Goal: Task Accomplishment & Management: Manage account settings

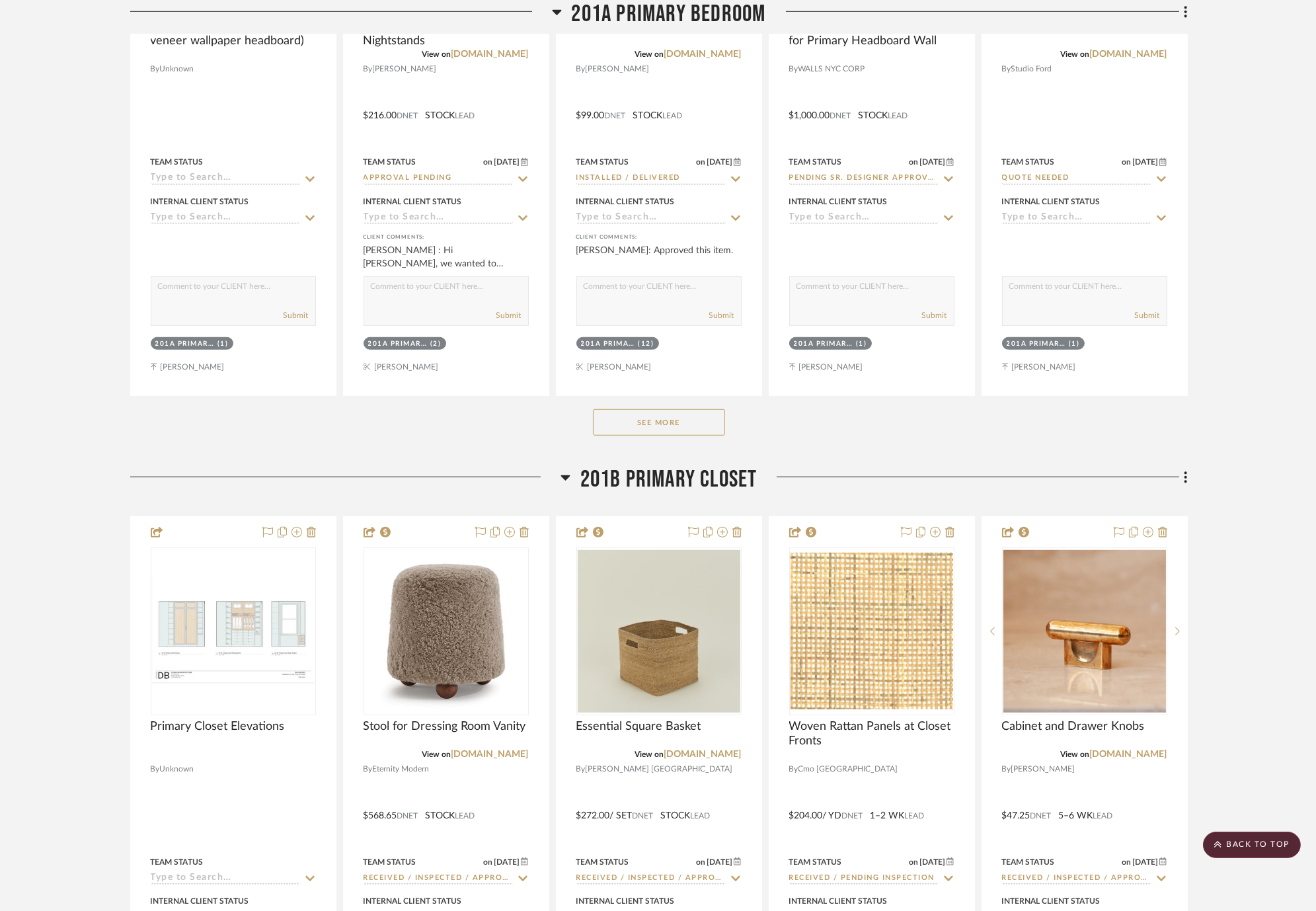
scroll to position [13883, 0]
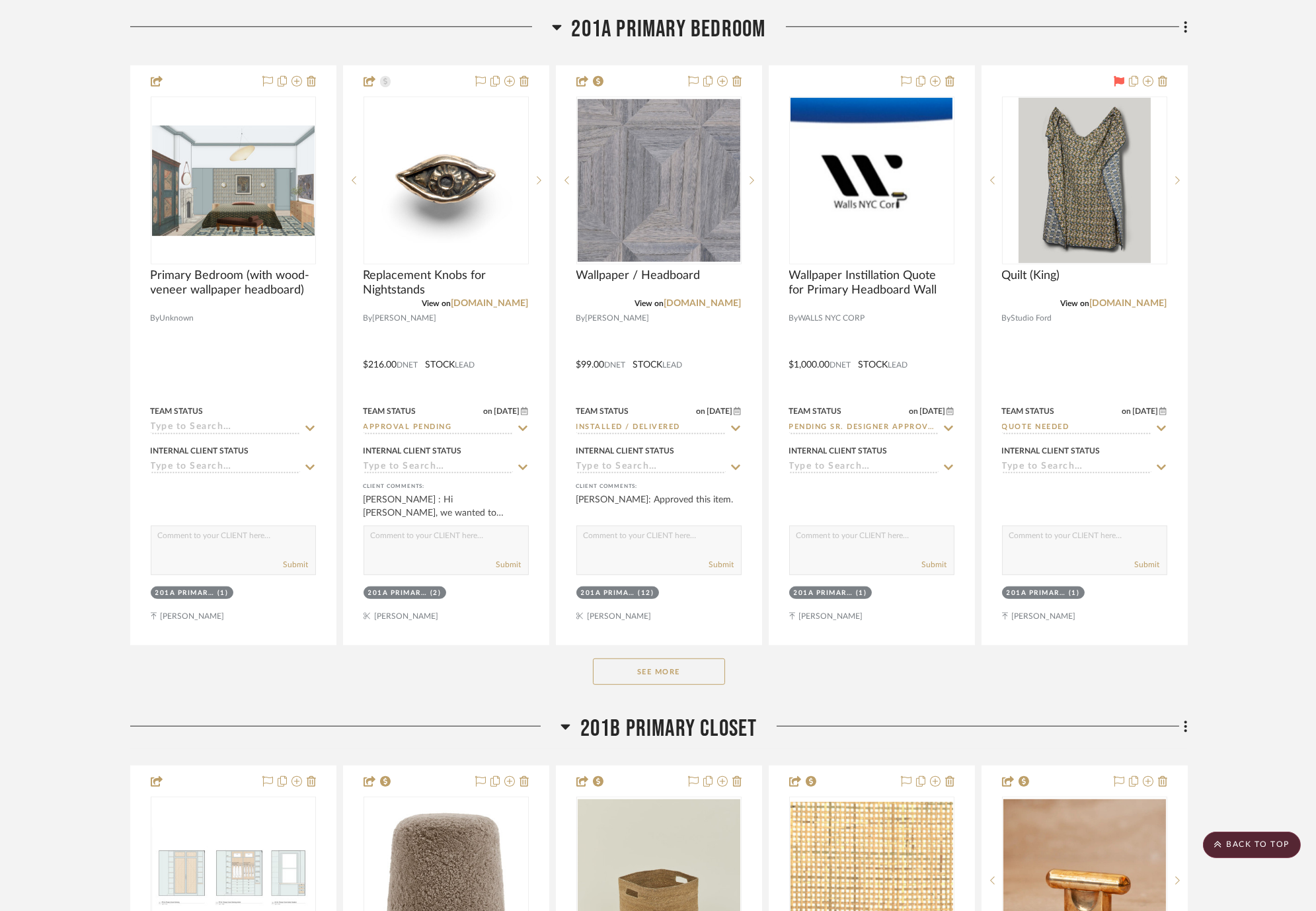
click at [702, 666] on button "See More" at bounding box center [659, 672] width 132 height 26
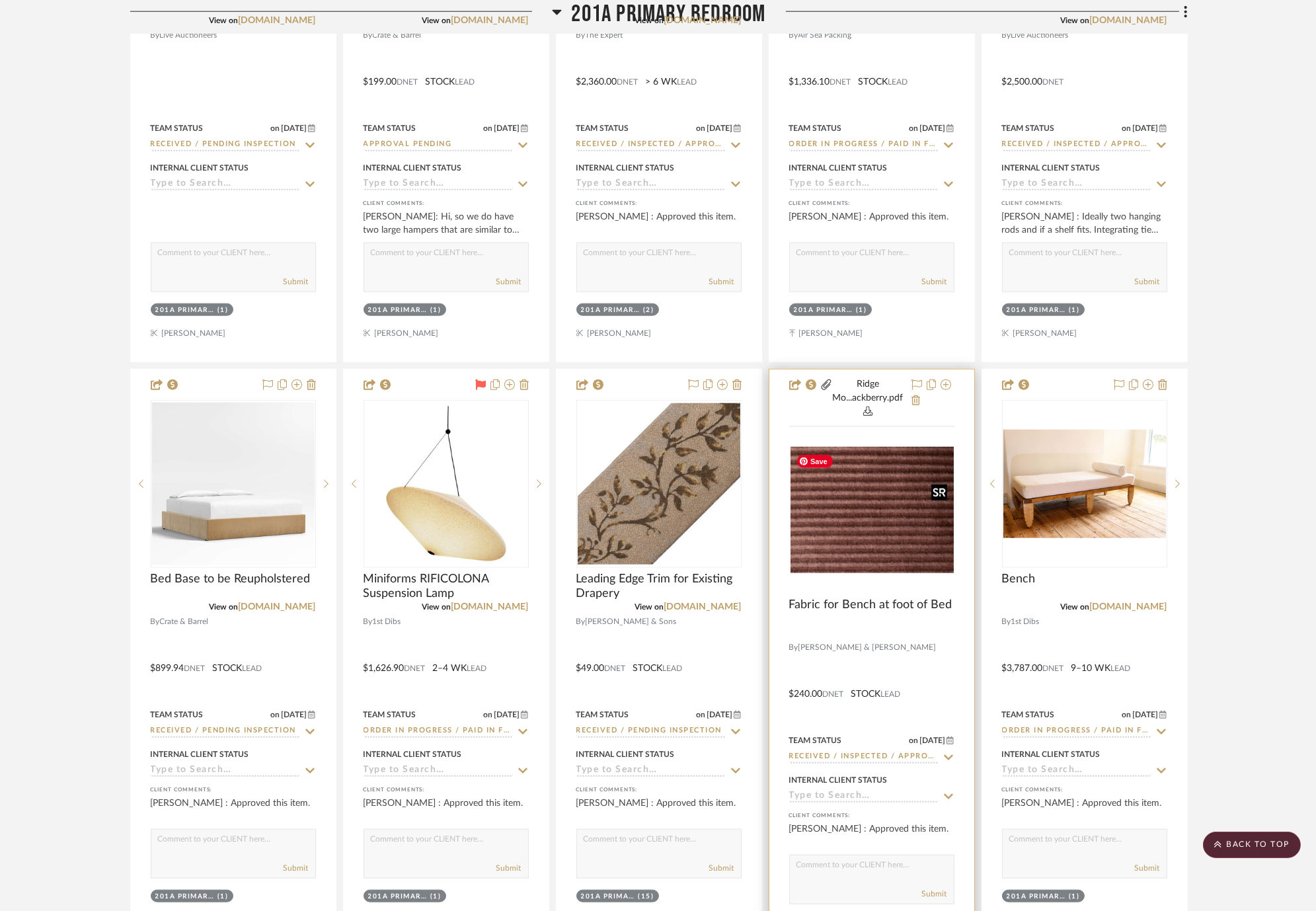
scroll to position [15353, 0]
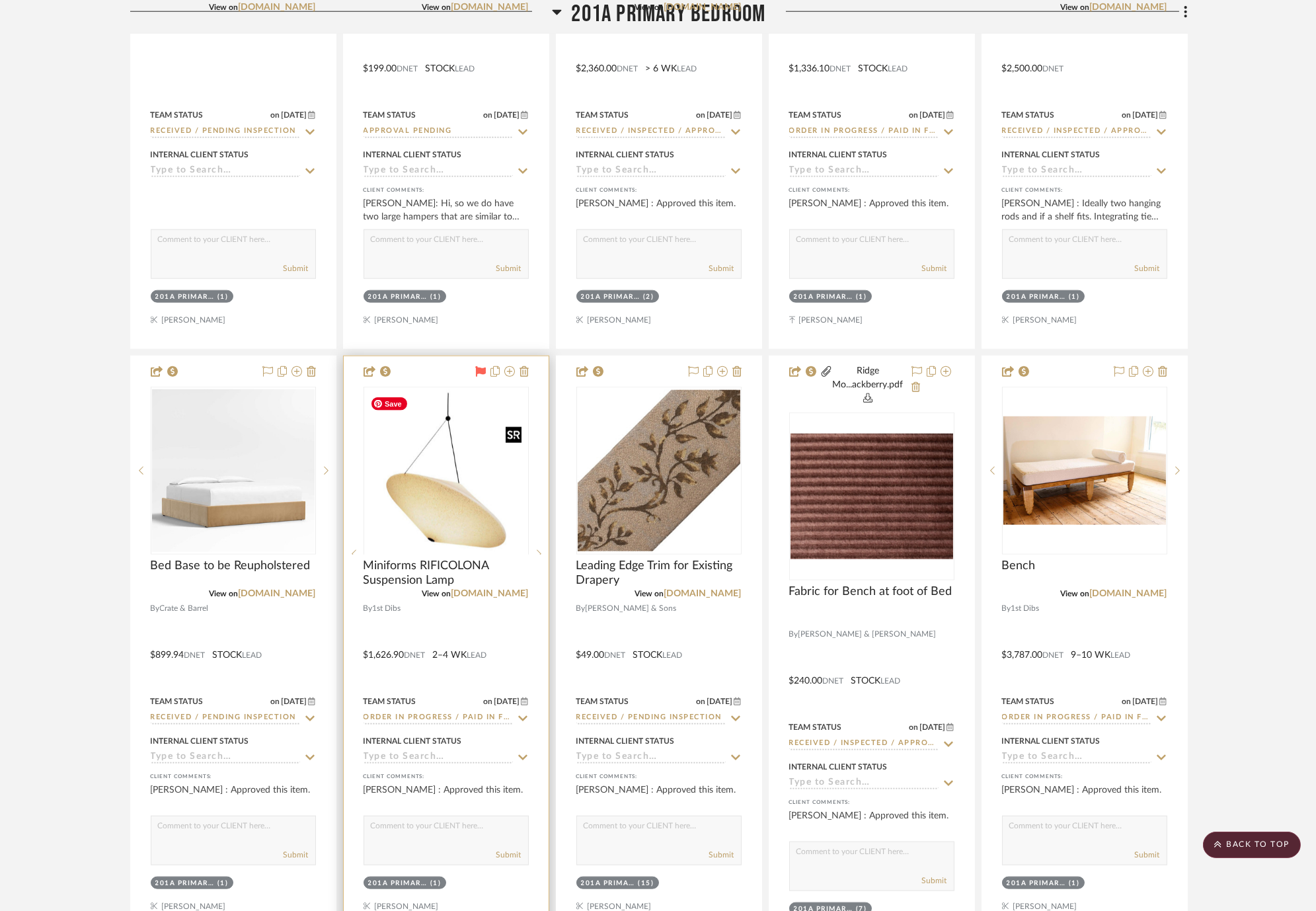
click at [430, 492] on div at bounding box center [446, 554] width 166 height 335
click at [420, 480] on img "0" at bounding box center [447, 471] width 163 height 163
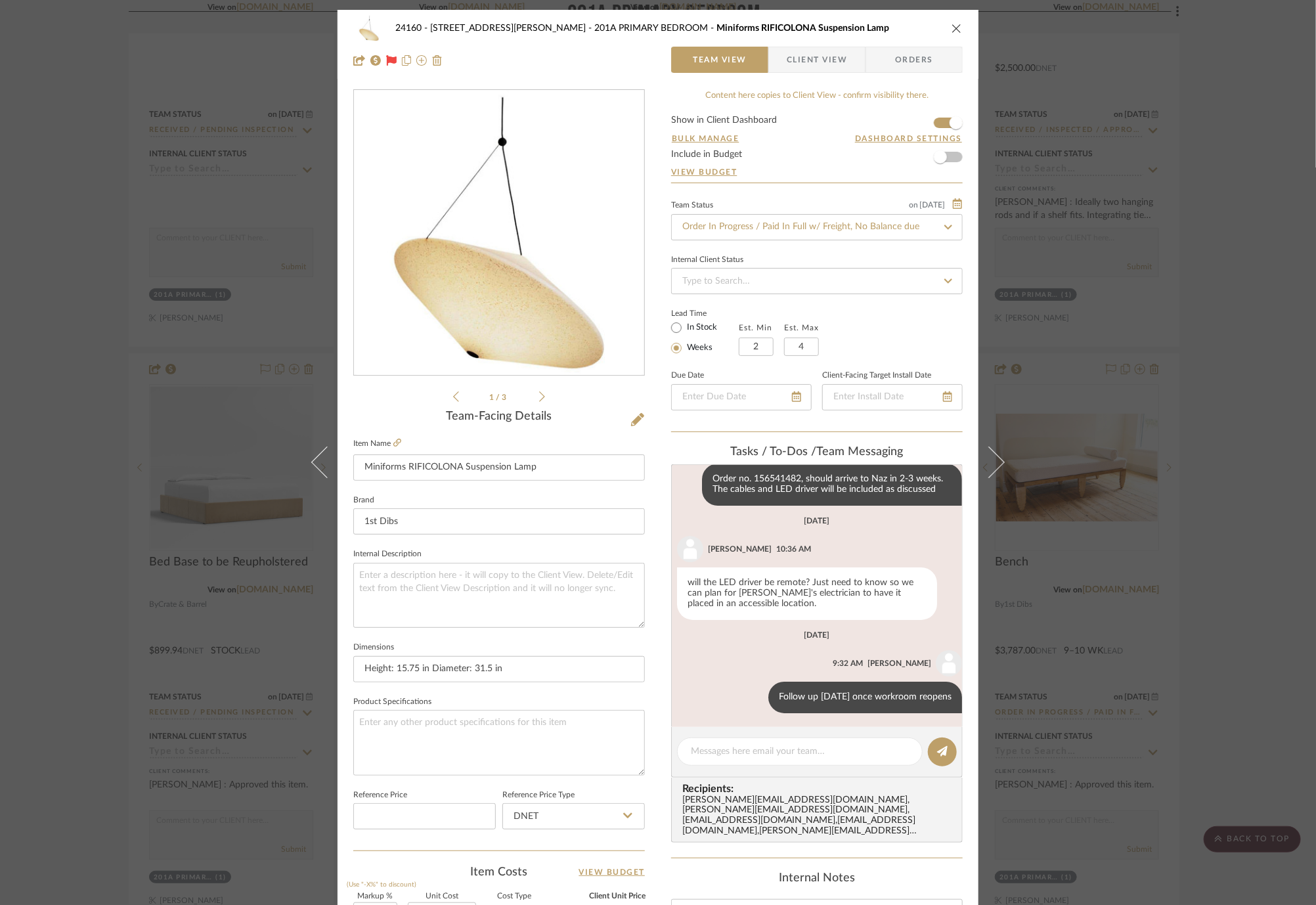
scroll to position [66, 0]
click at [772, 752] on textarea at bounding box center [800, 751] width 218 height 13
click at [691, 751] on textarea "ETA 10/8" at bounding box center [800, 751] width 218 height 13
type textarea "Preparing to ship, ETA 10/8"
click at [947, 755] on button at bounding box center [942, 751] width 29 height 29
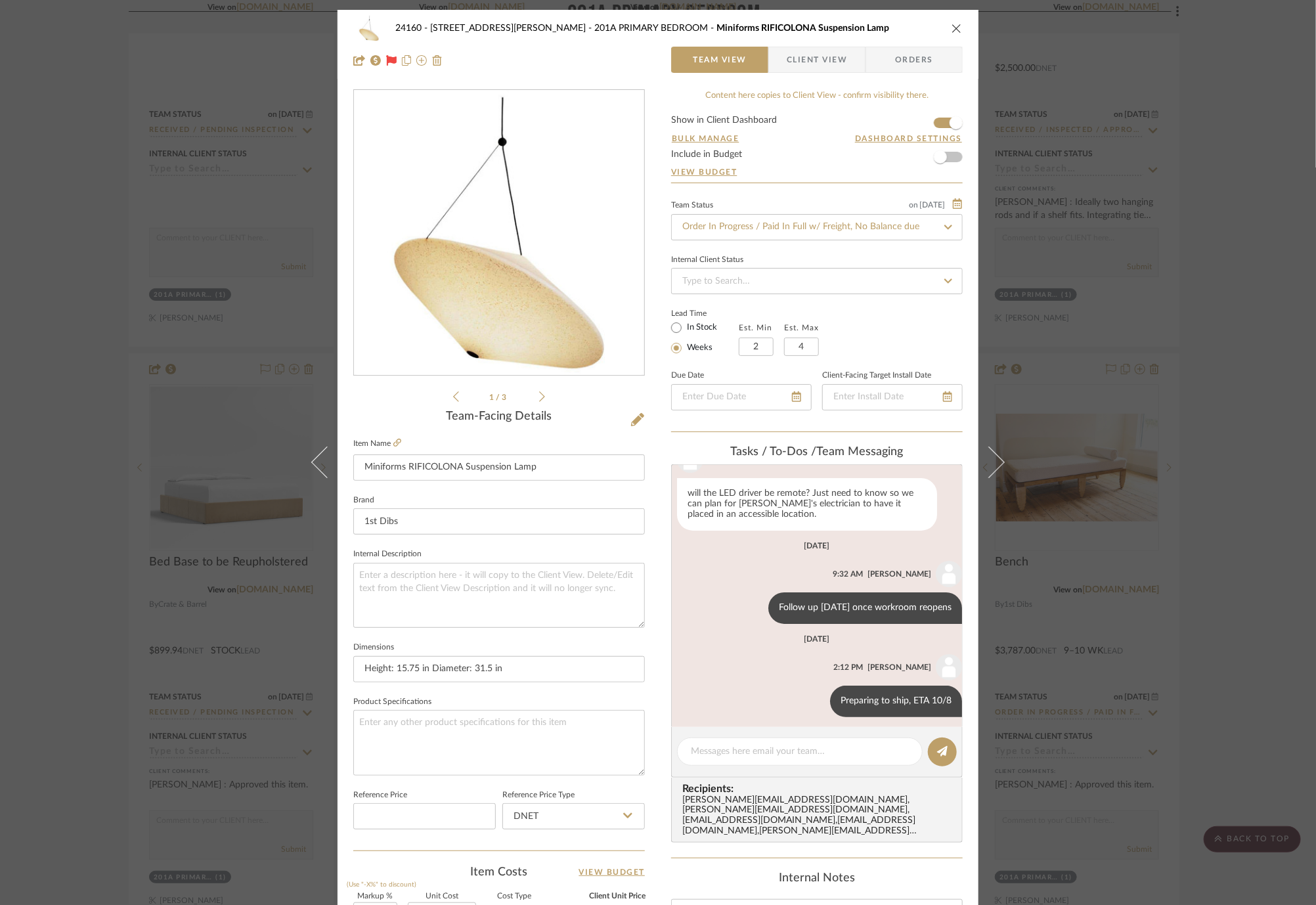
scroll to position [159, 0]
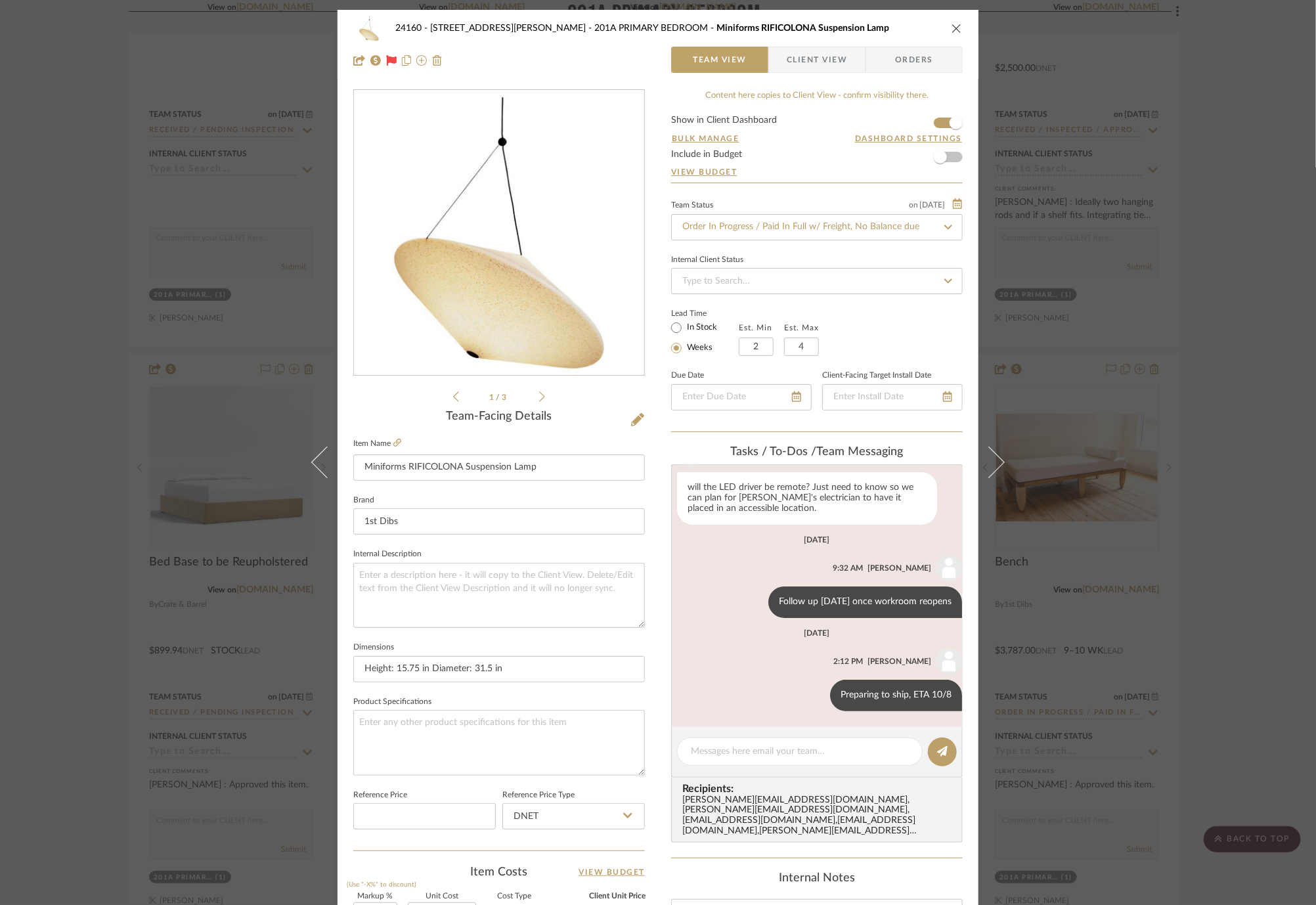
click at [1251, 543] on div "24160 - [STREET_ADDRESS] - [PERSON_NAME] 201A PRIMARY BEDROOM Miniforms RIFICOL…" at bounding box center [658, 452] width 1316 height 905
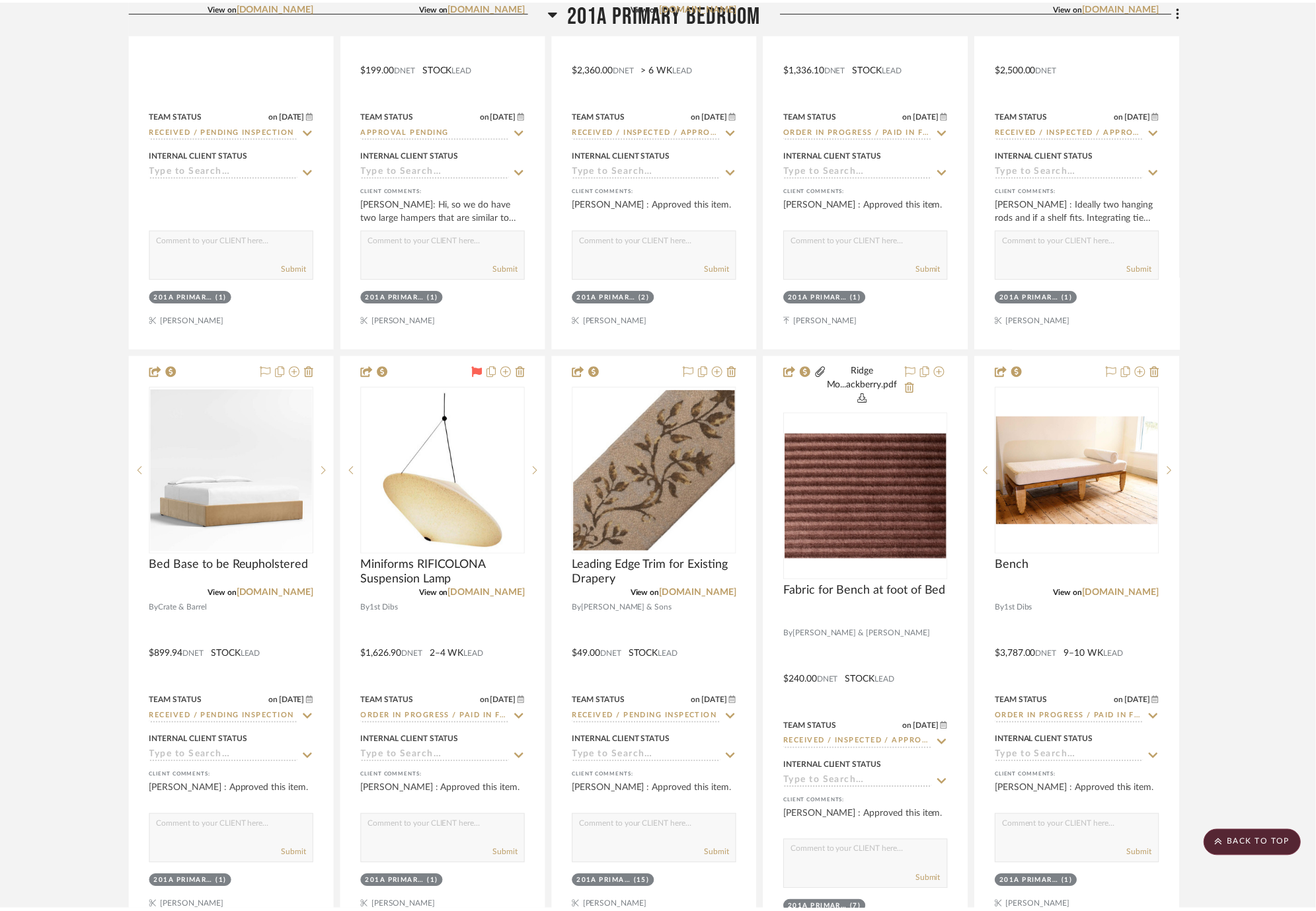
scroll to position [15353, 0]
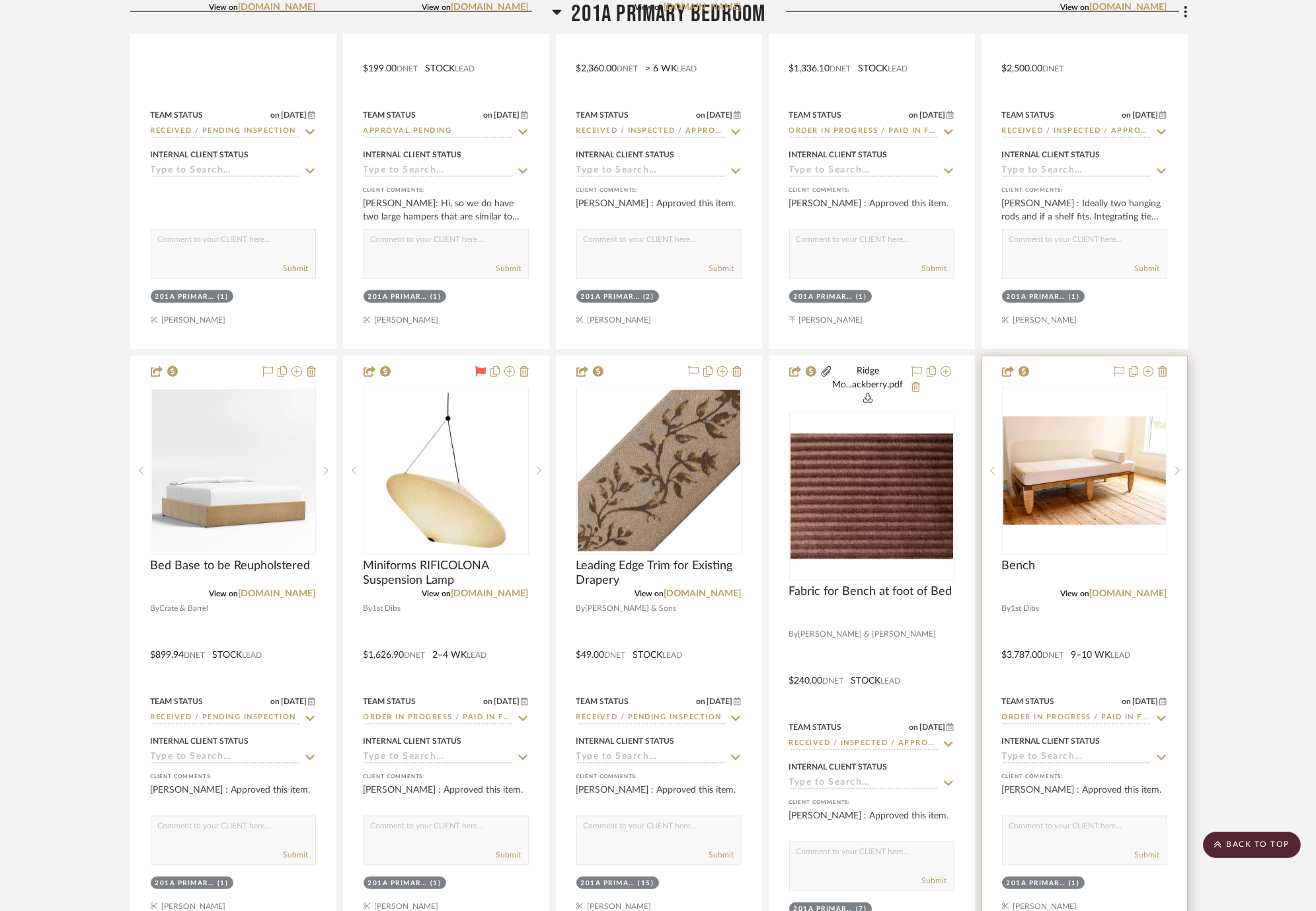
click at [1160, 722] on icon at bounding box center [1161, 718] width 12 height 10
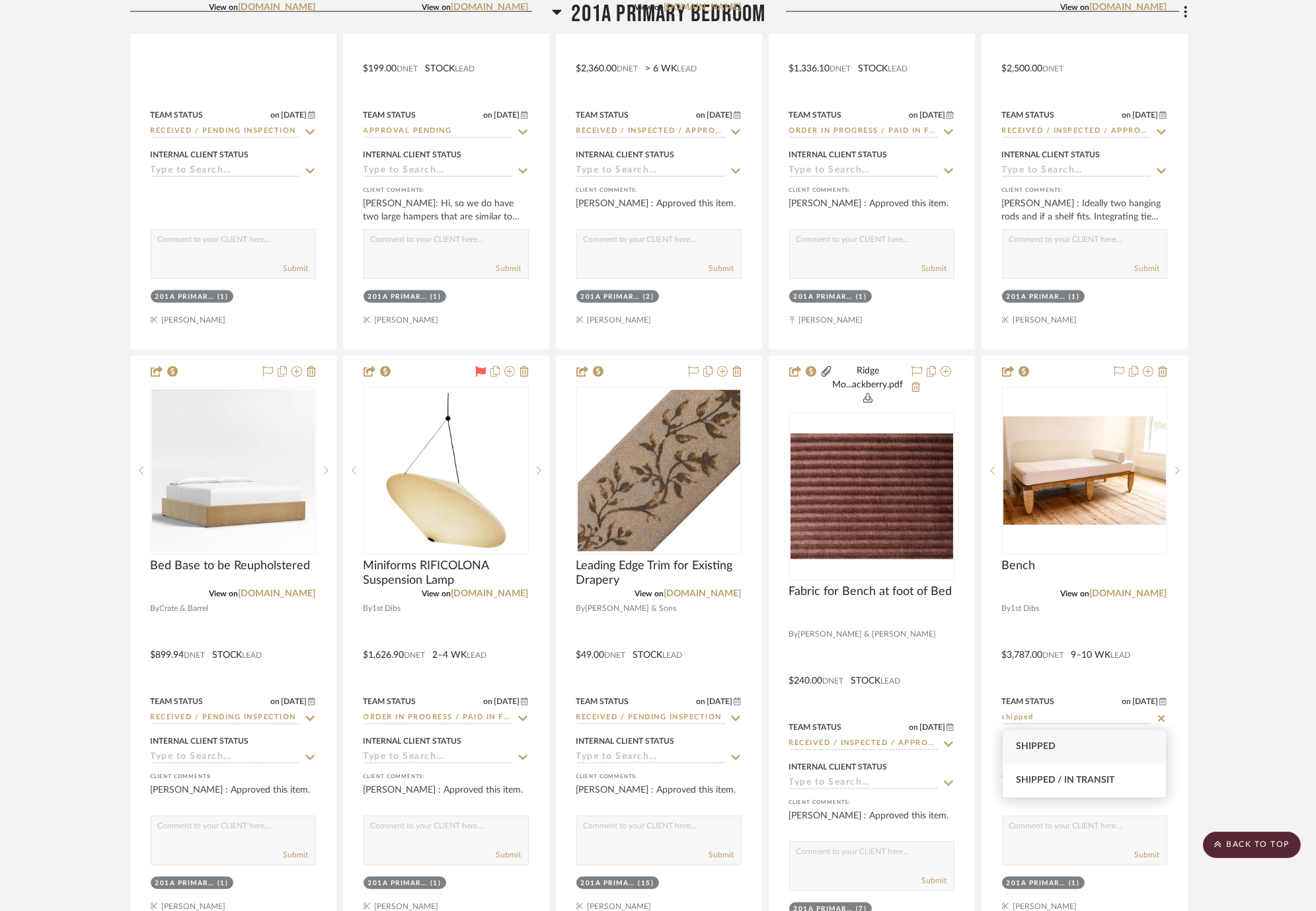
type input "shipped"
click at [1125, 738] on div "Shipped" at bounding box center [1084, 747] width 164 height 34
type input "[DATE]"
type input "Shipped"
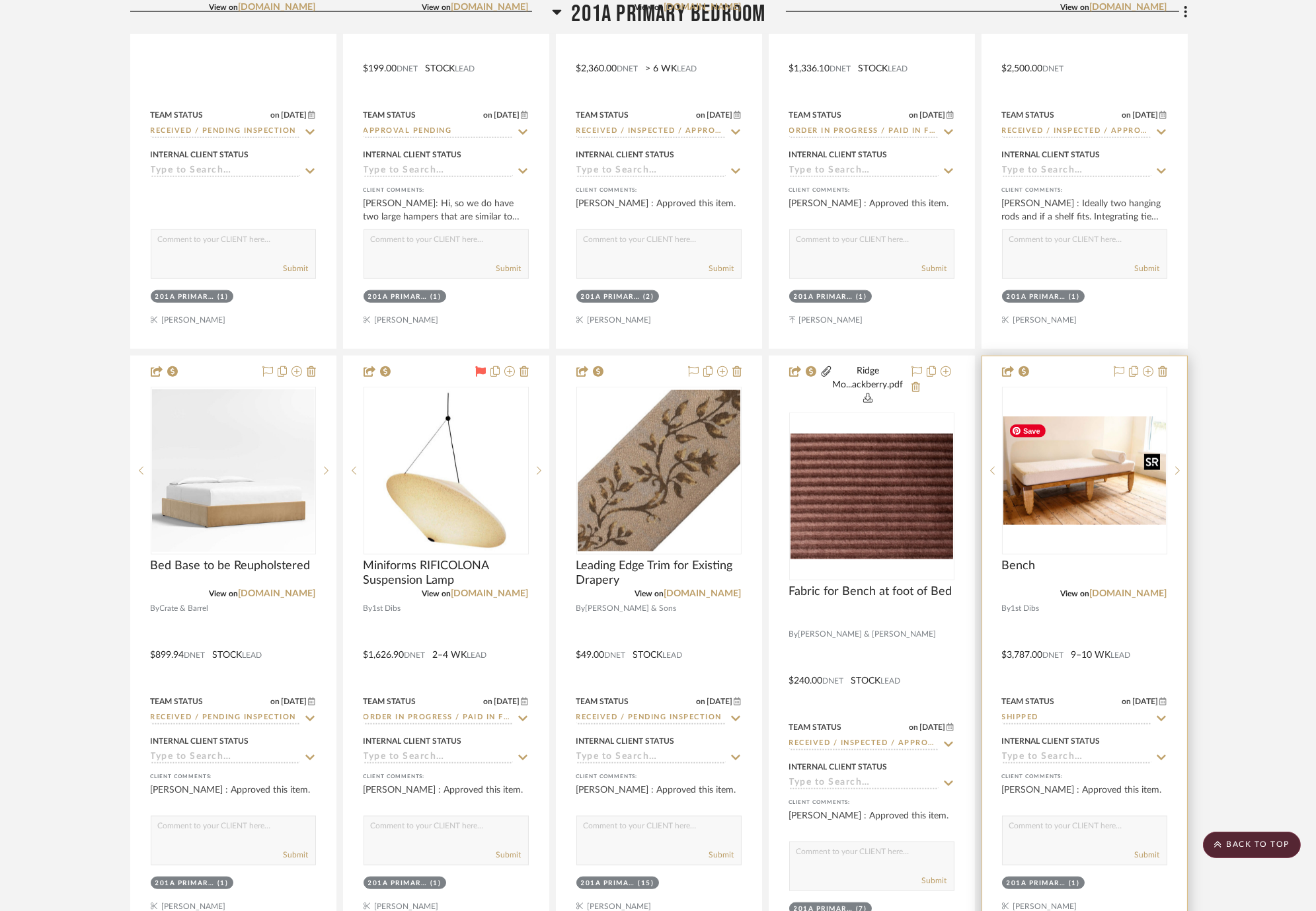
click at [1088, 510] on img "0" at bounding box center [1085, 471] width 163 height 109
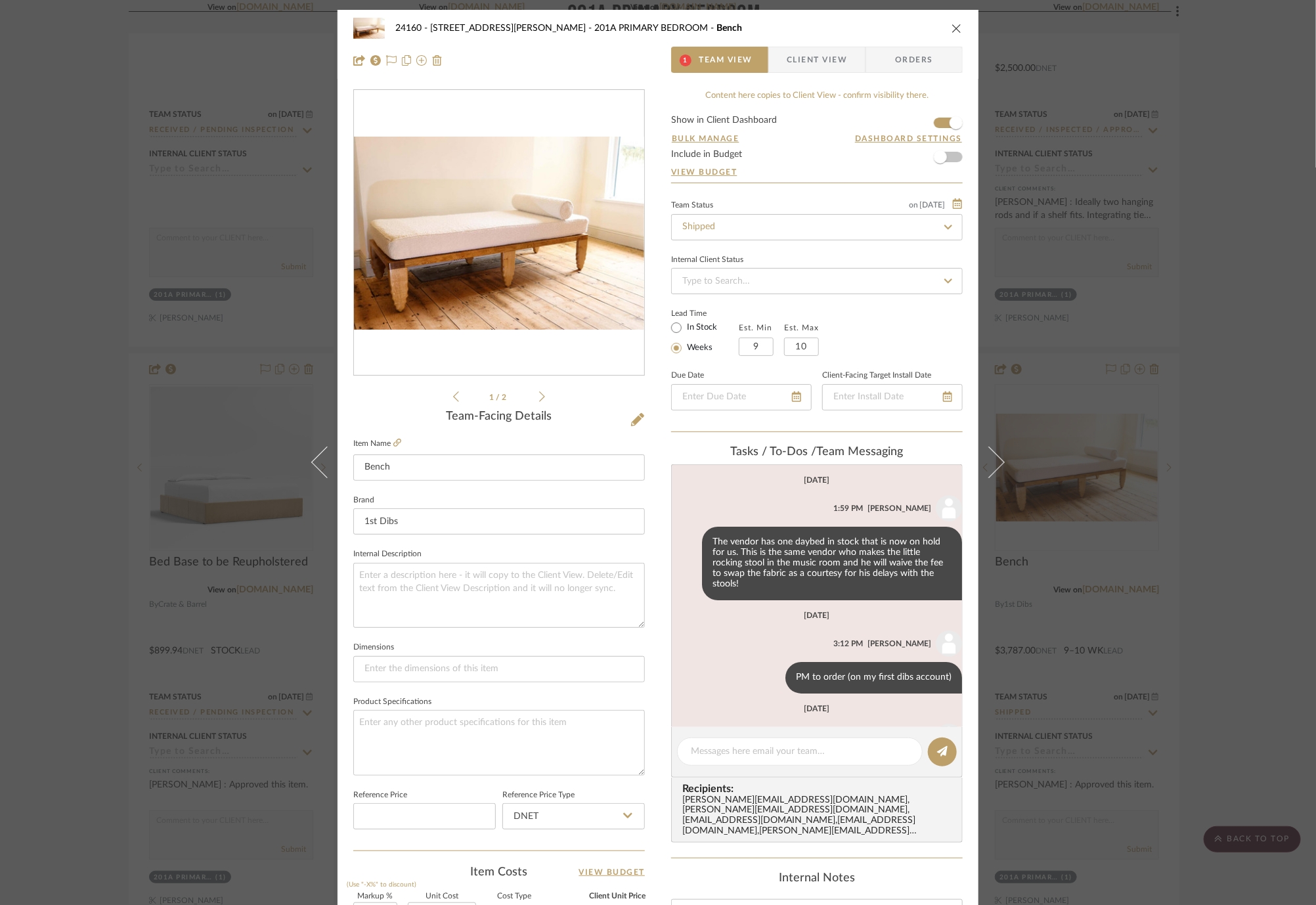
scroll to position [175, 0]
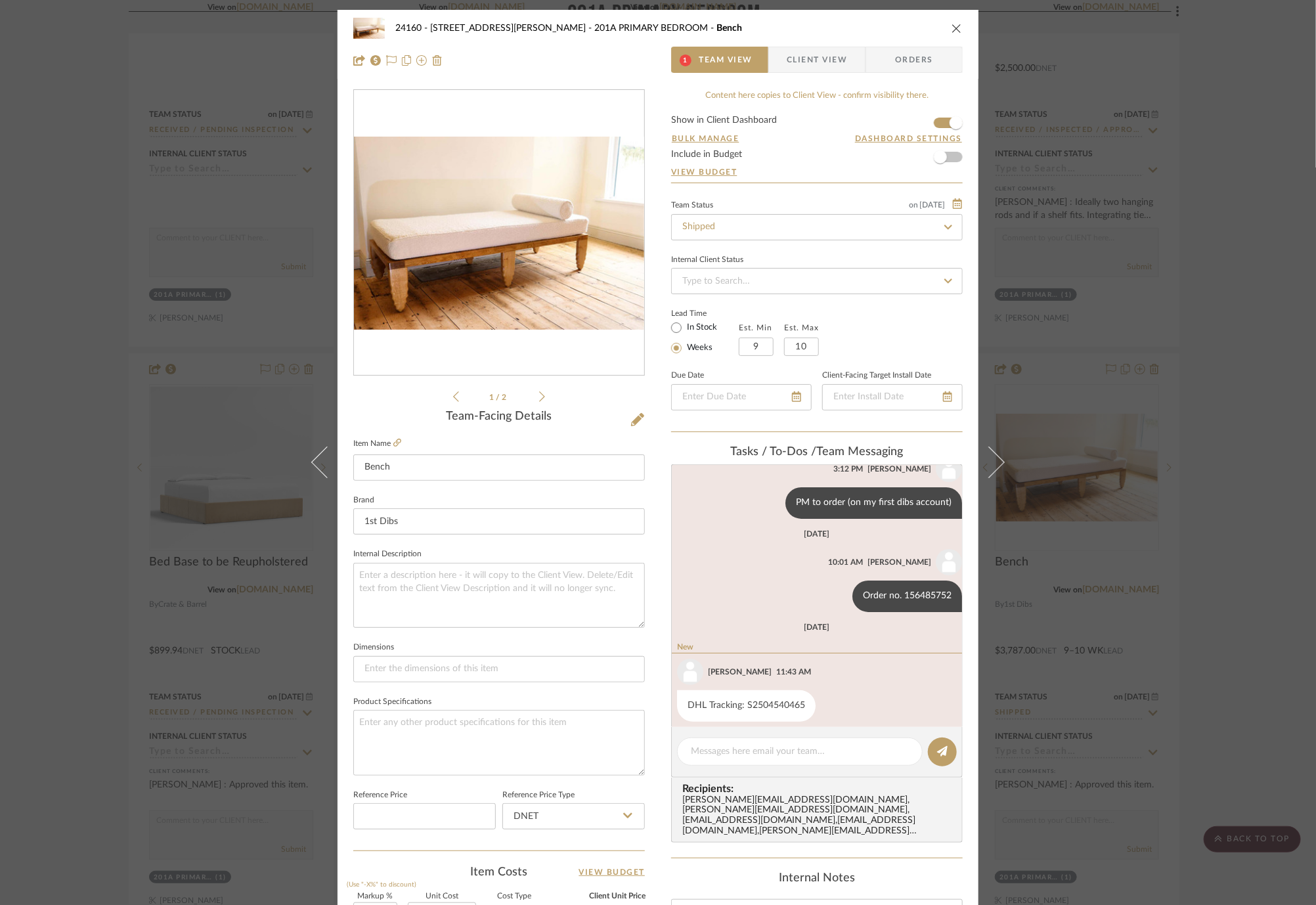
click at [1204, 352] on div "24160 - [STREET_ADDRESS] Elliot 201A PRIMARY BEDROOM Bench 1 Team View Client V…" at bounding box center [658, 452] width 1316 height 905
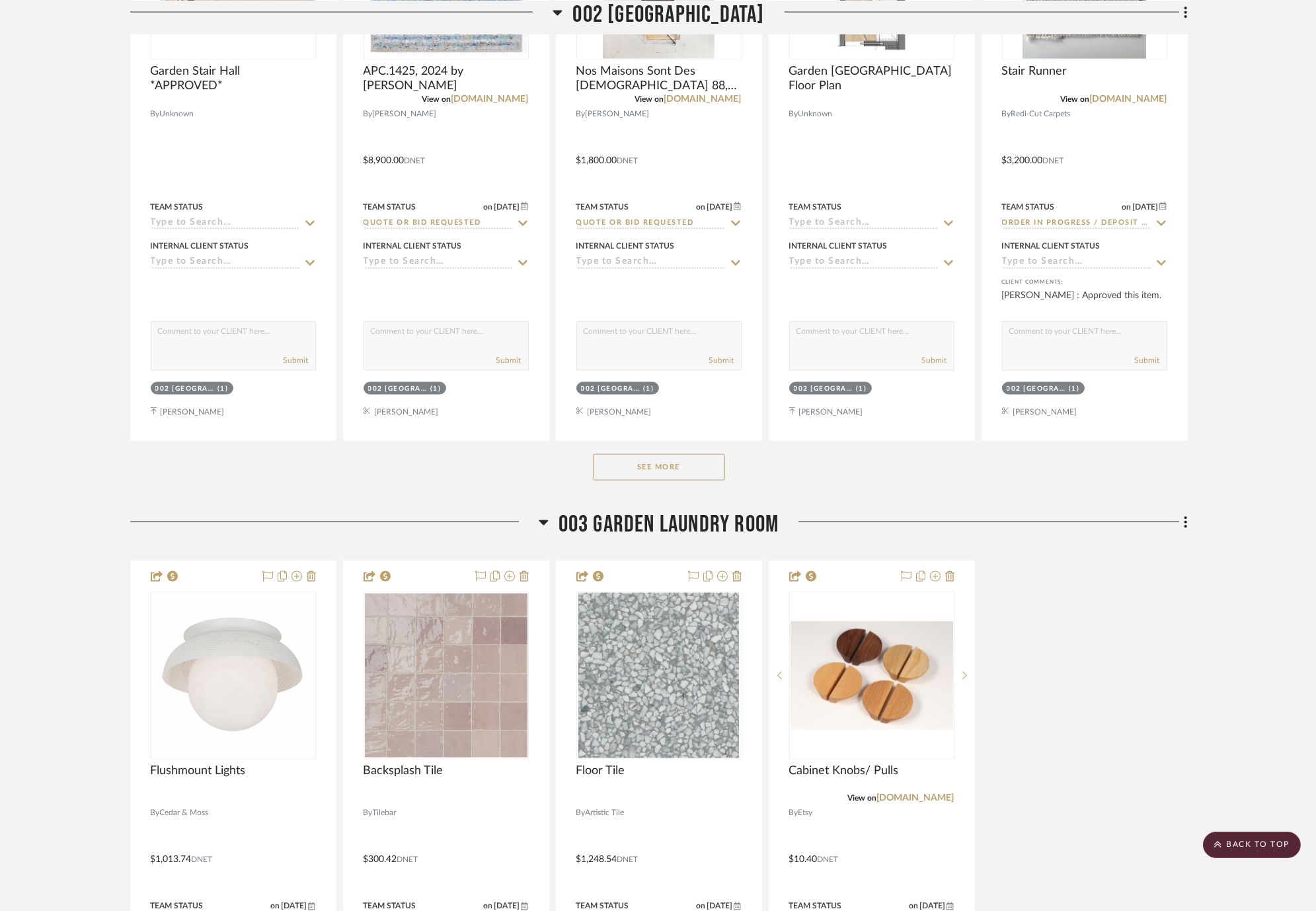
scroll to position [0, 0]
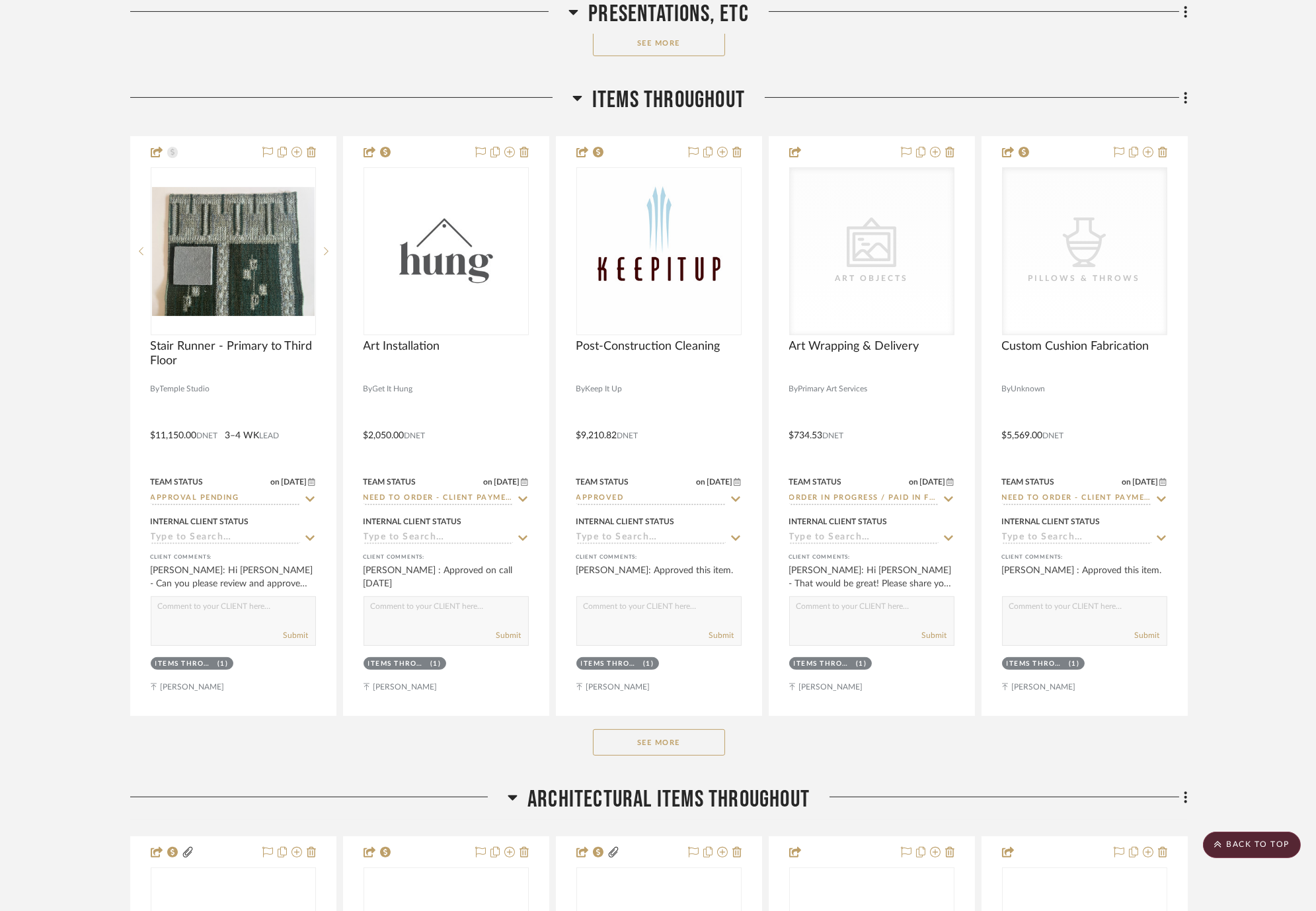
scroll to position [1175, 0]
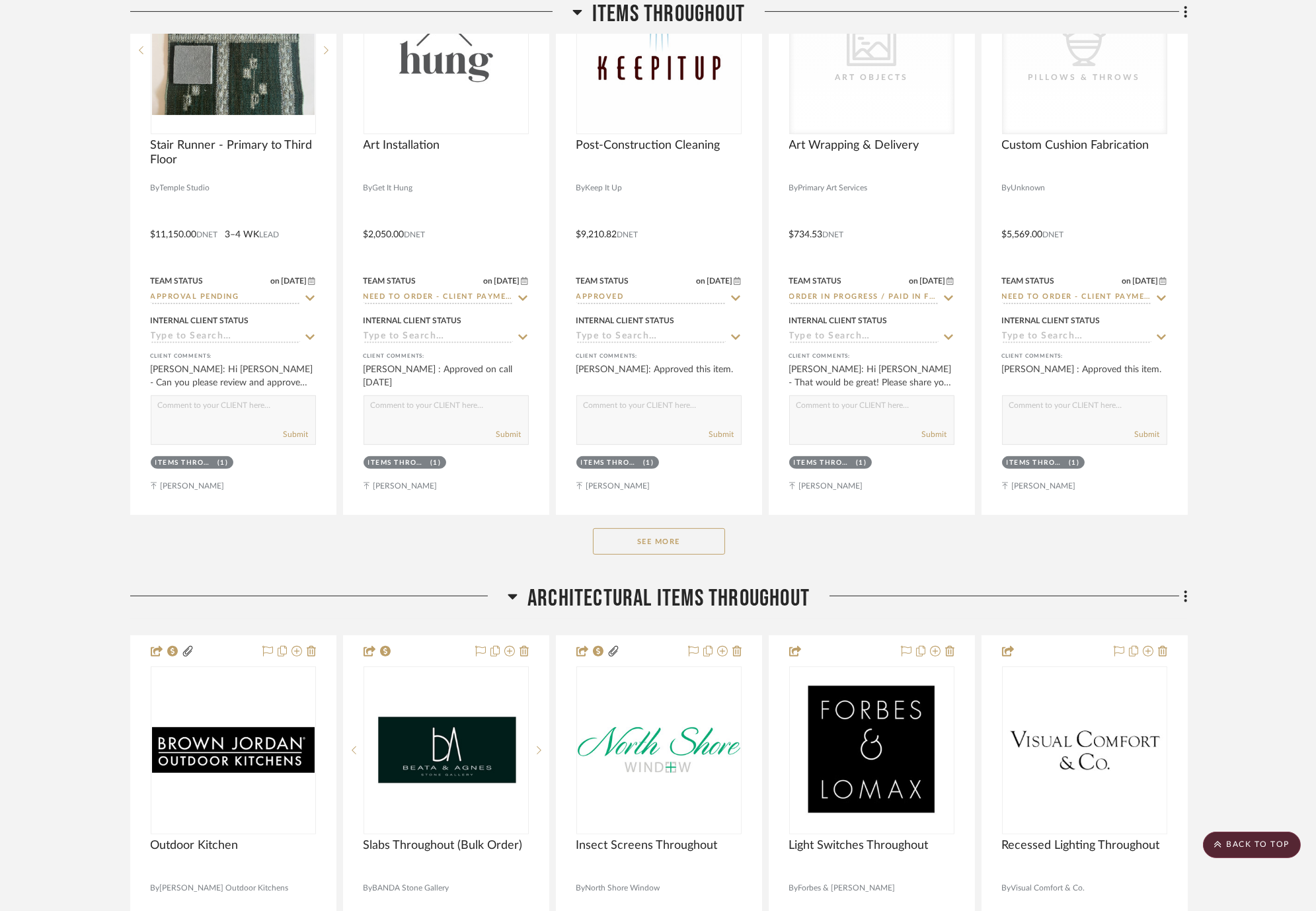
click at [671, 543] on button "See More" at bounding box center [659, 541] width 132 height 26
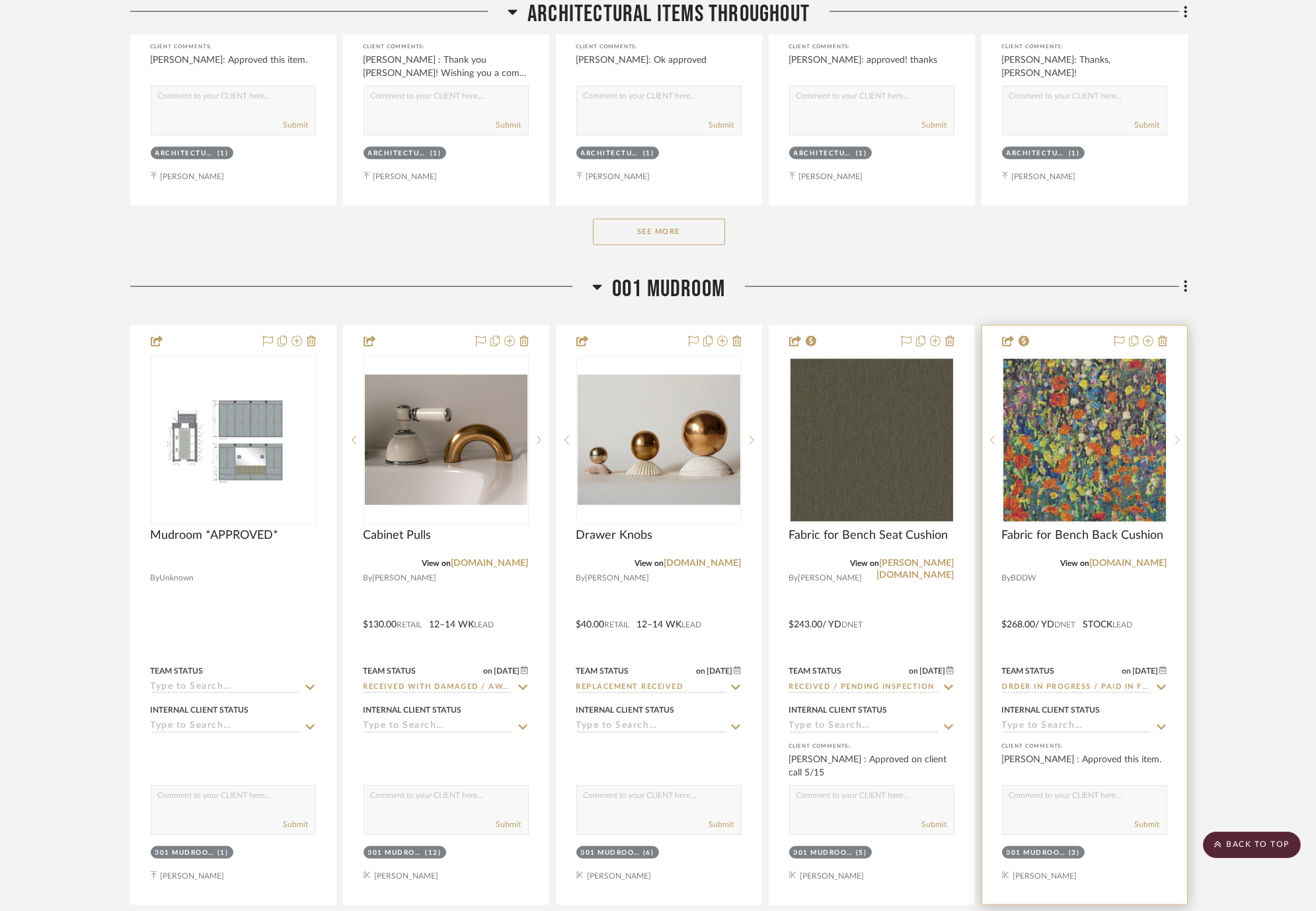
scroll to position [4260, 0]
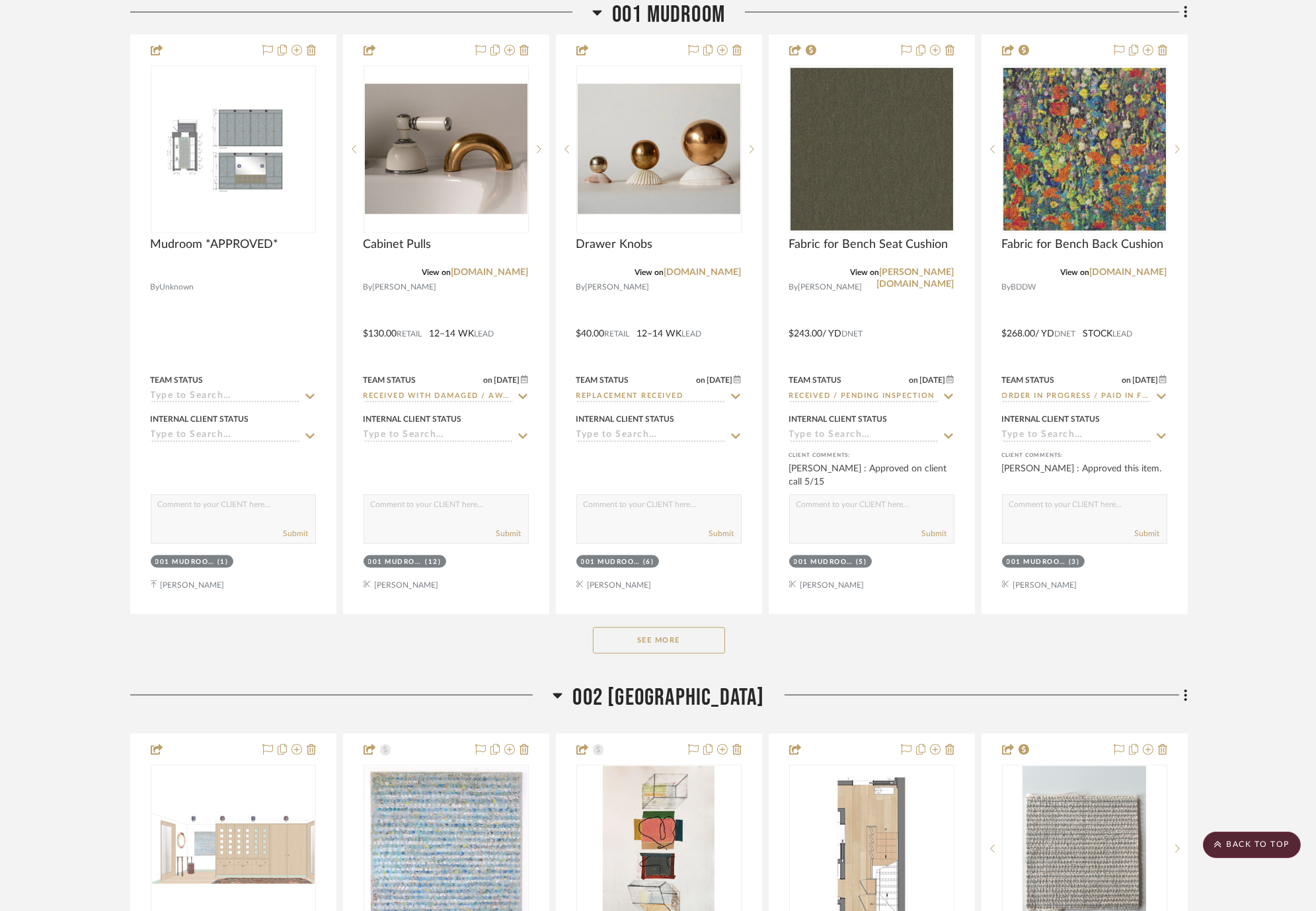
click at [669, 644] on button "See More" at bounding box center [659, 640] width 132 height 26
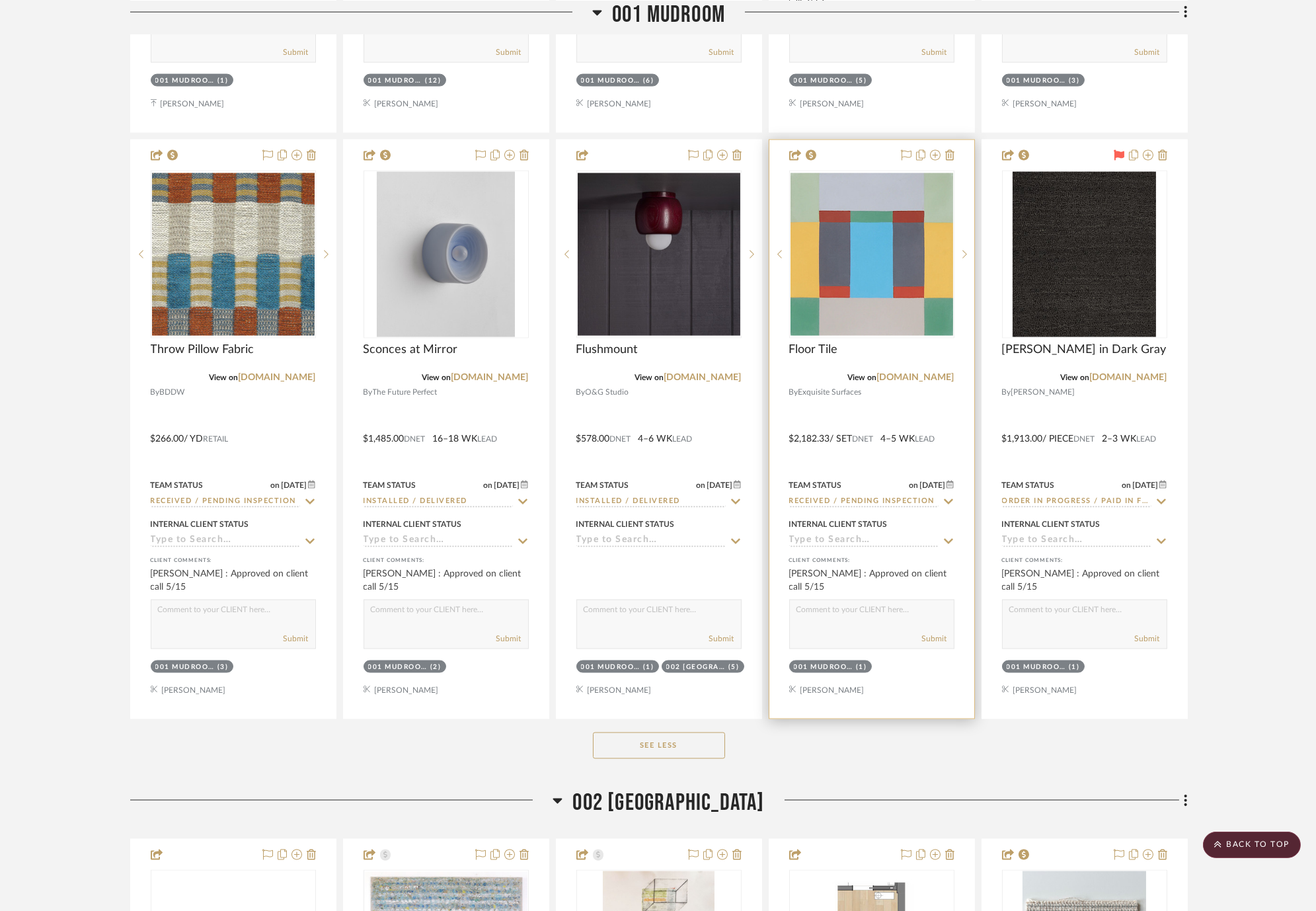
scroll to position [4775, 0]
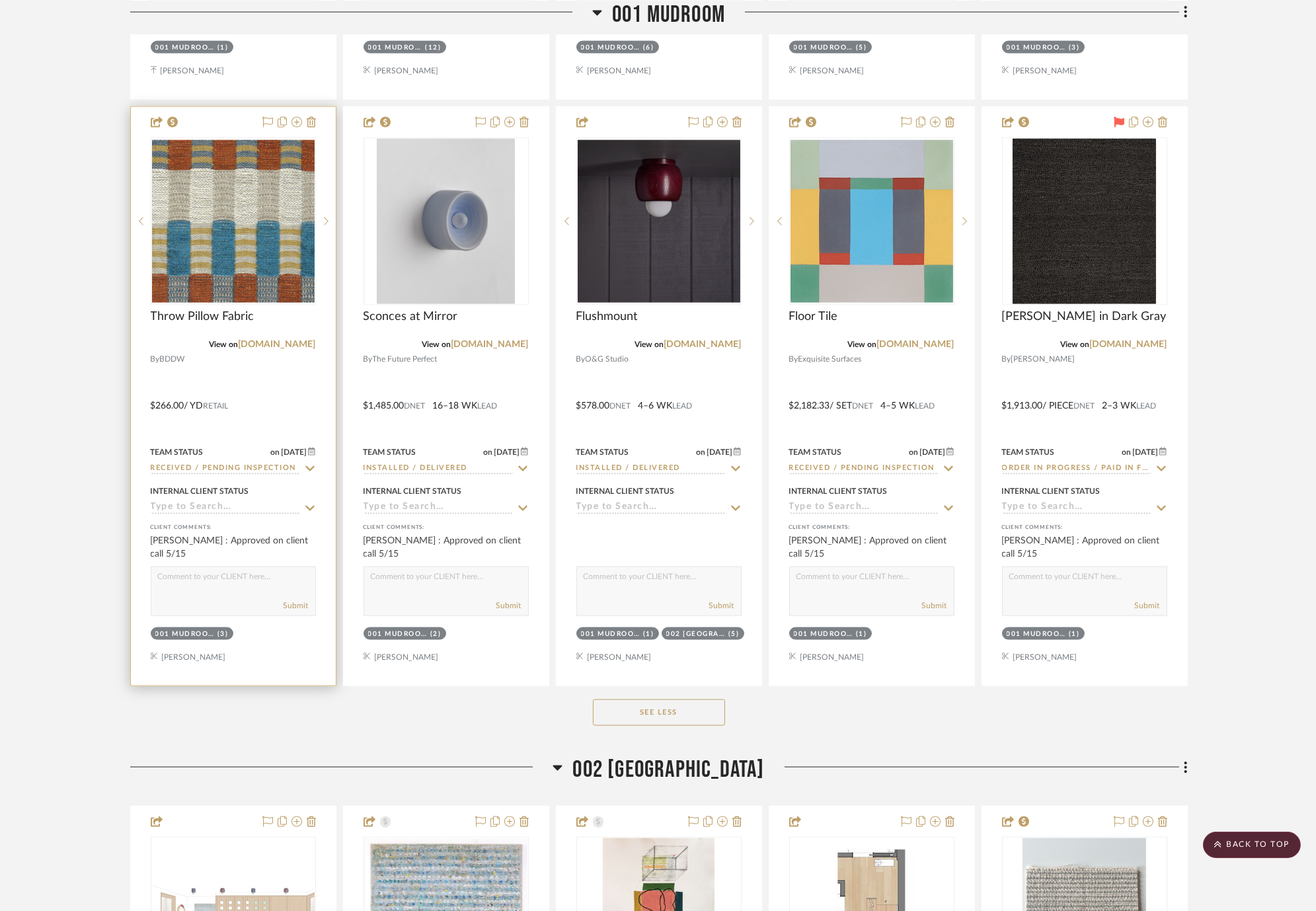
click at [312, 460] on div "Team Status on 8/11/2025 8/11/2025 Received / Pending Inspection" at bounding box center [233, 458] width 166 height 31
click at [309, 464] on icon at bounding box center [310, 469] width 12 height 10
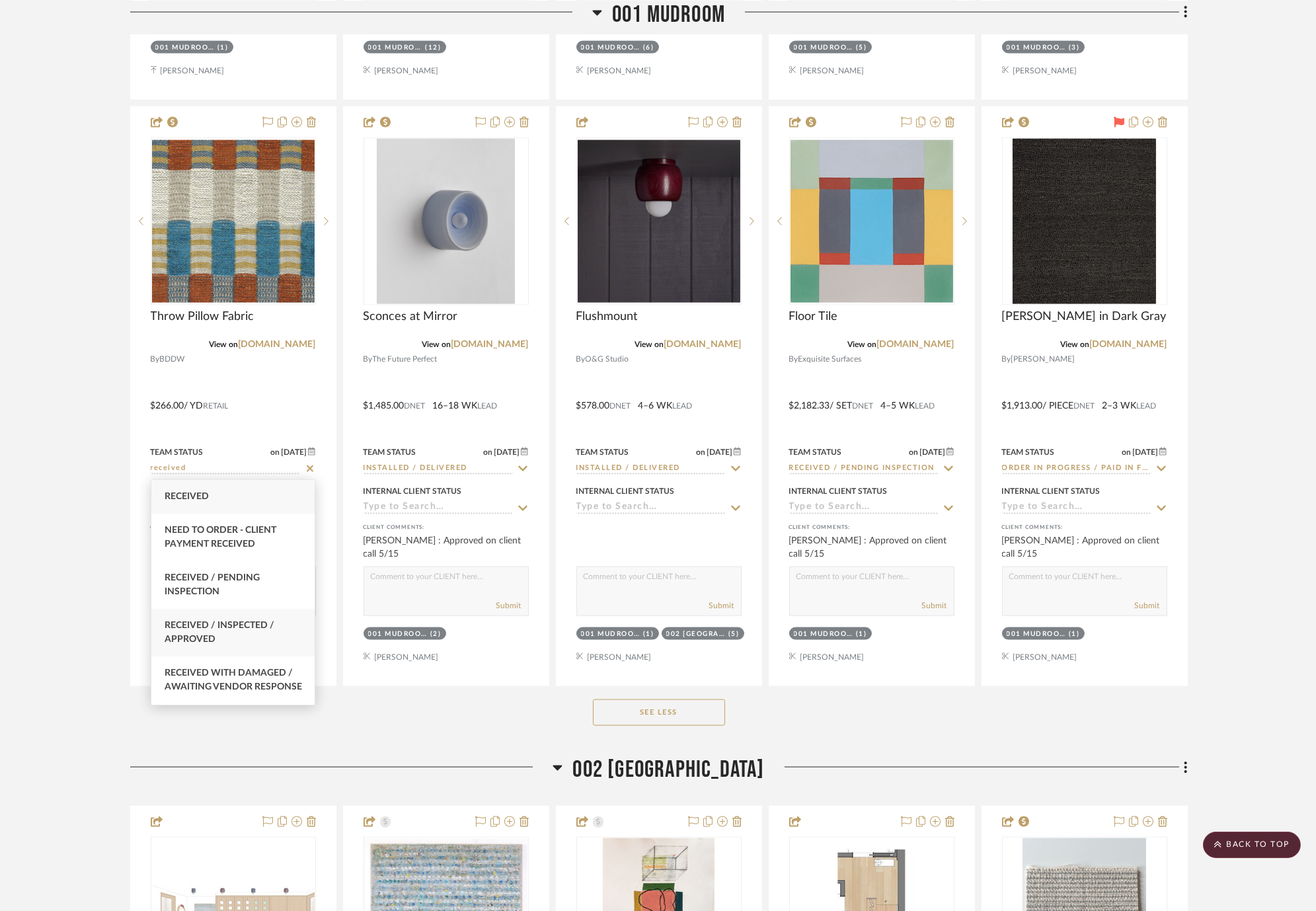
type input "received"
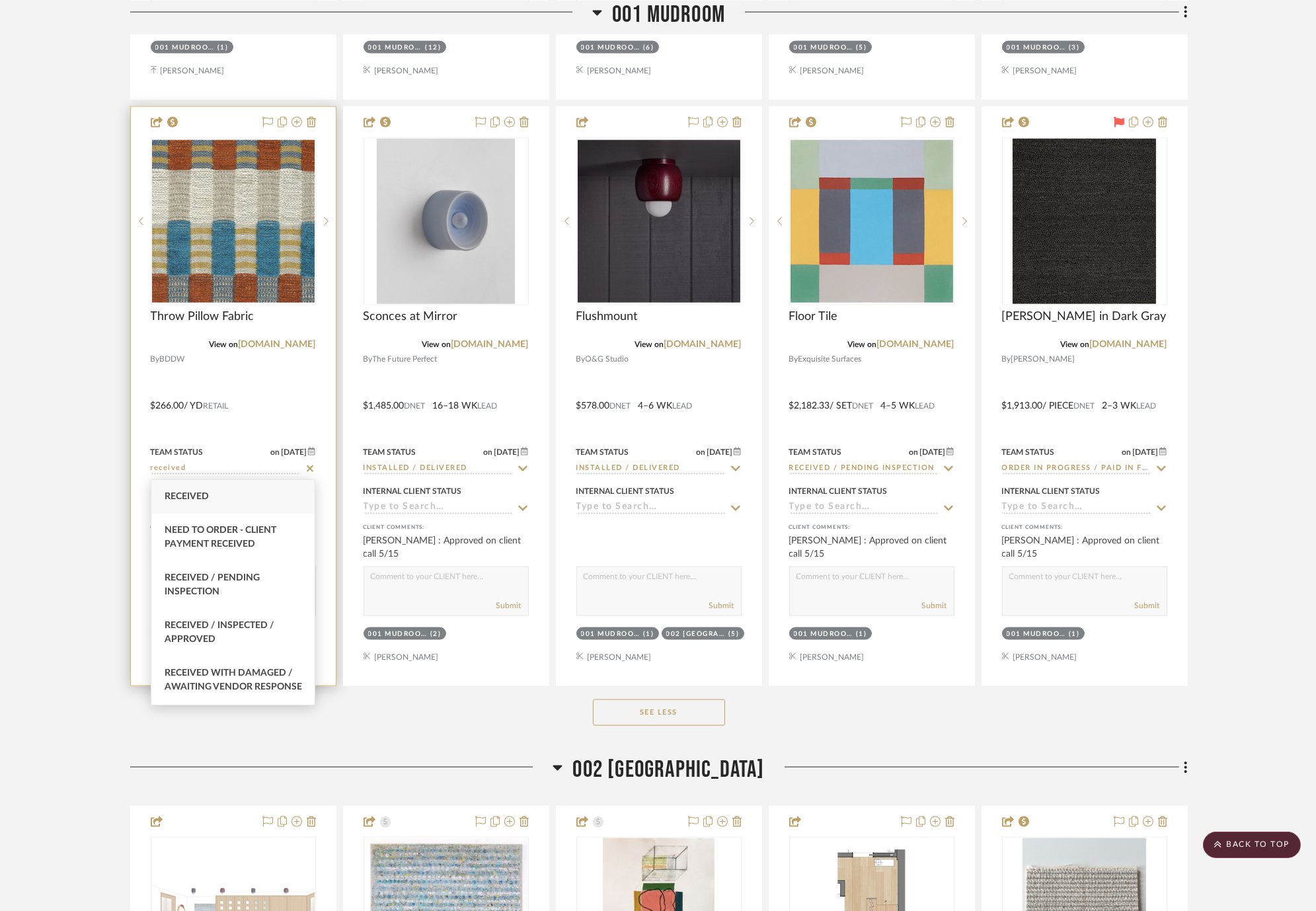
click at [273, 617] on div "Received / Inspected / Approved" at bounding box center [233, 633] width 164 height 48
type input "[DATE]"
type input "Received / Inspected / Approved"
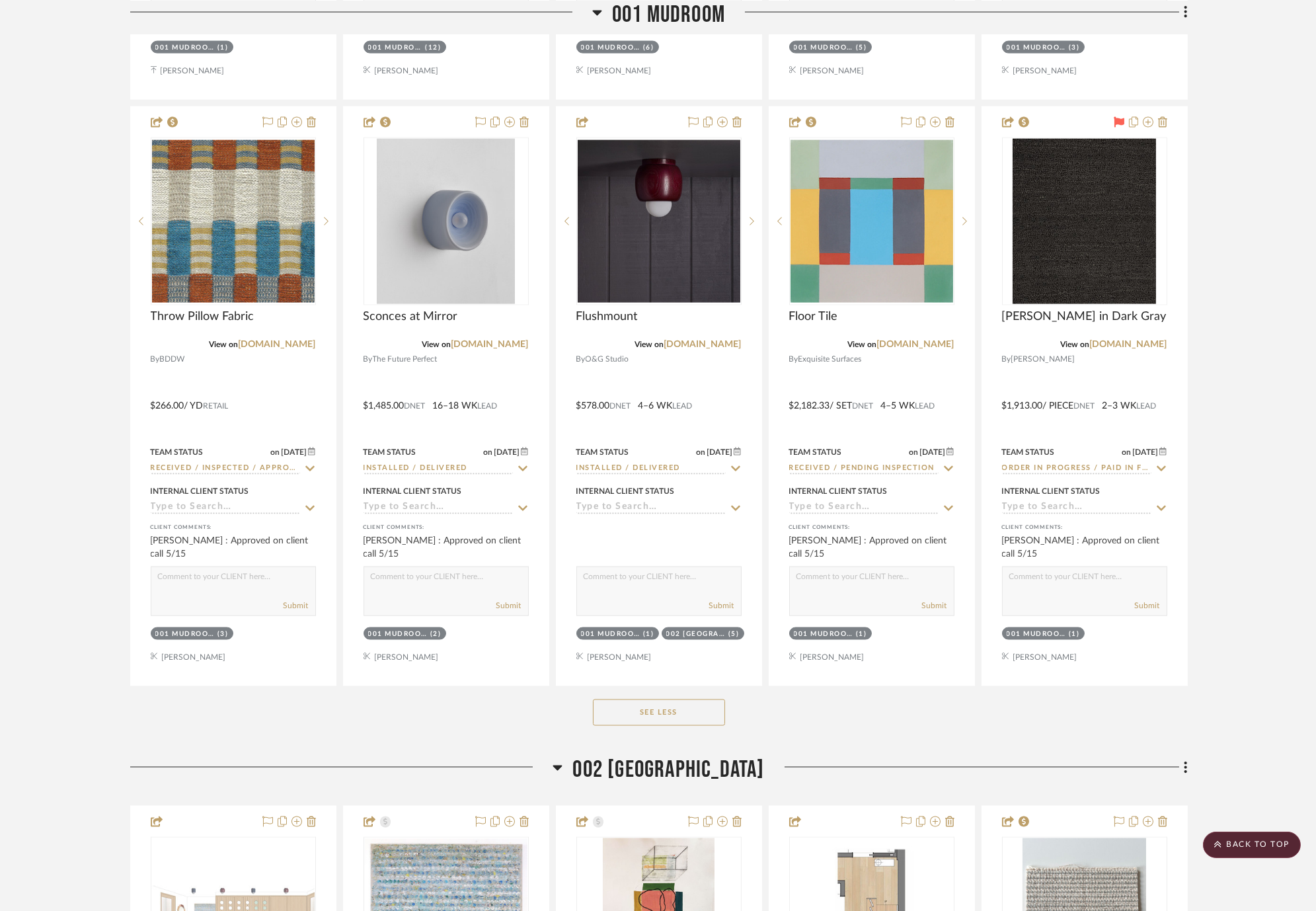
click at [664, 717] on button "See Less" at bounding box center [659, 712] width 132 height 26
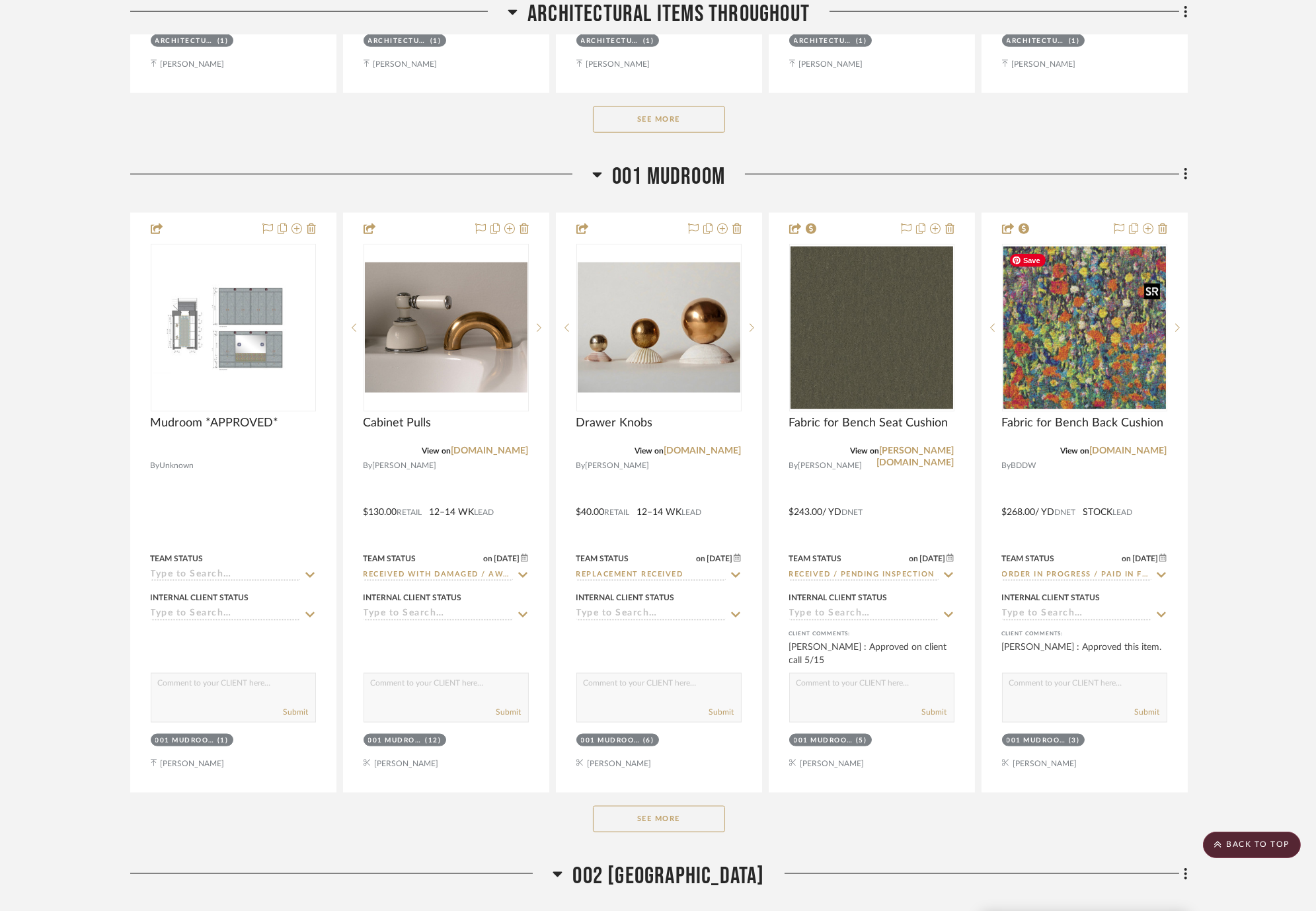
scroll to position [4333, 0]
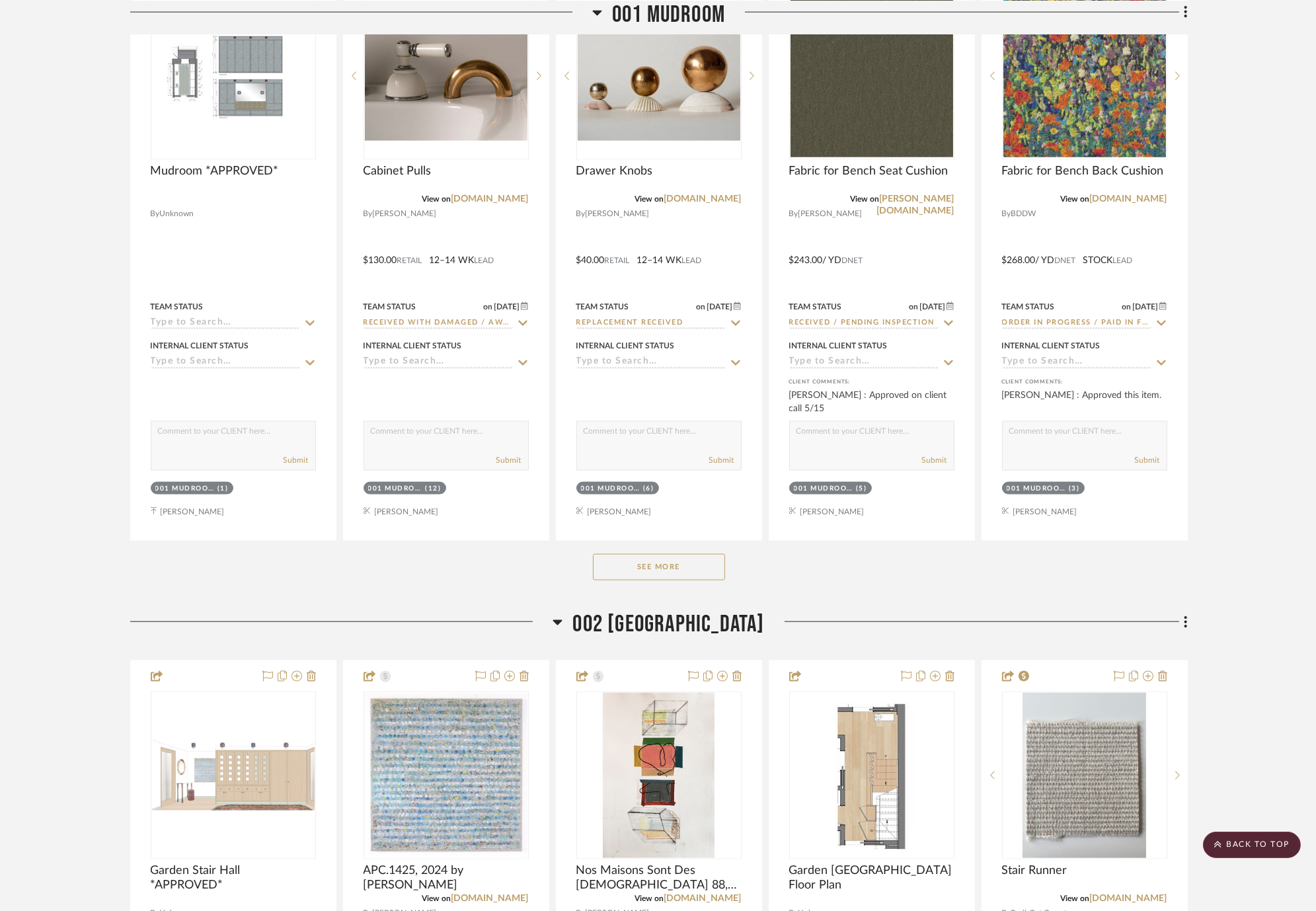
click at [696, 573] on button "See More" at bounding box center [659, 567] width 132 height 26
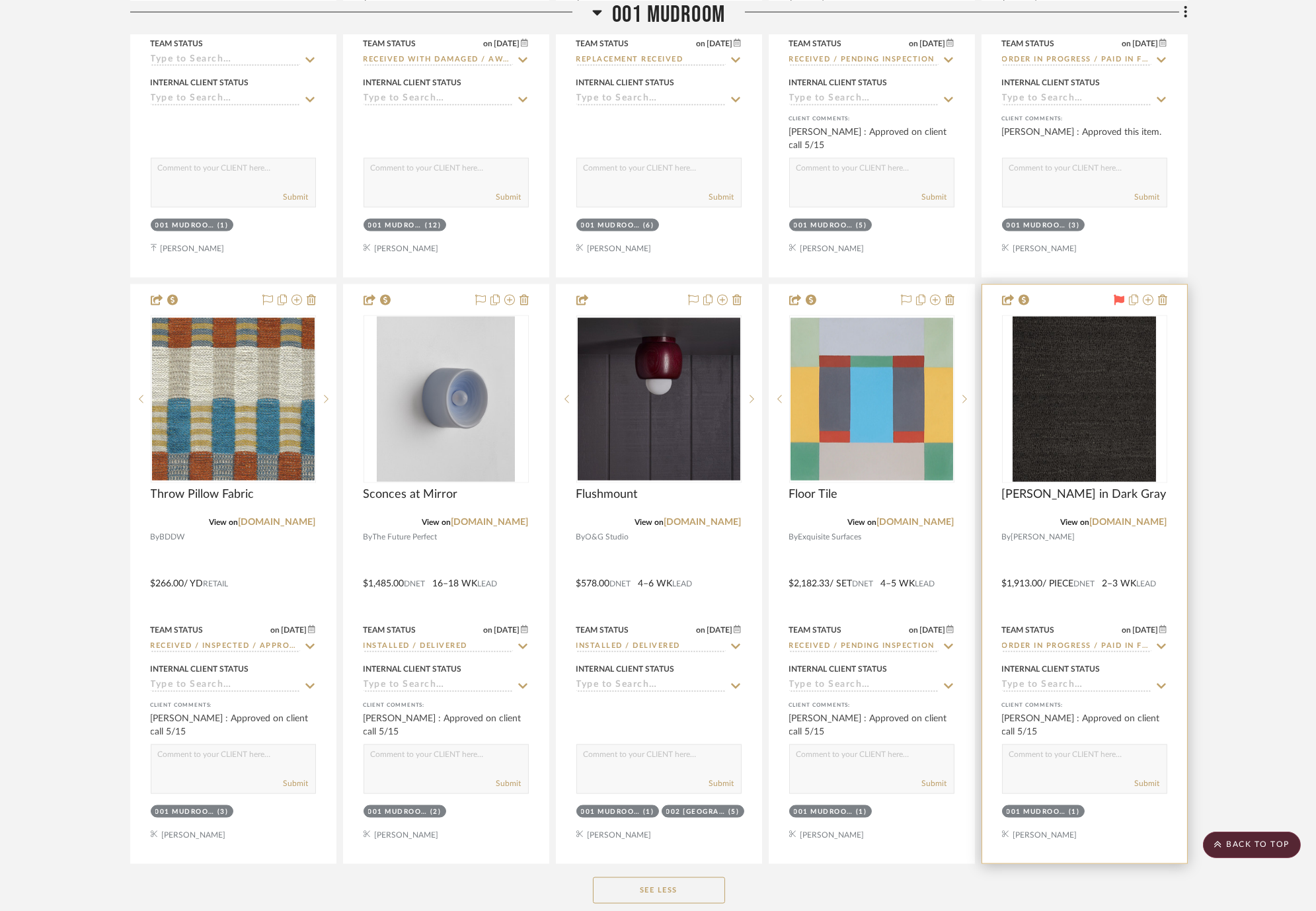
scroll to position [4628, 0]
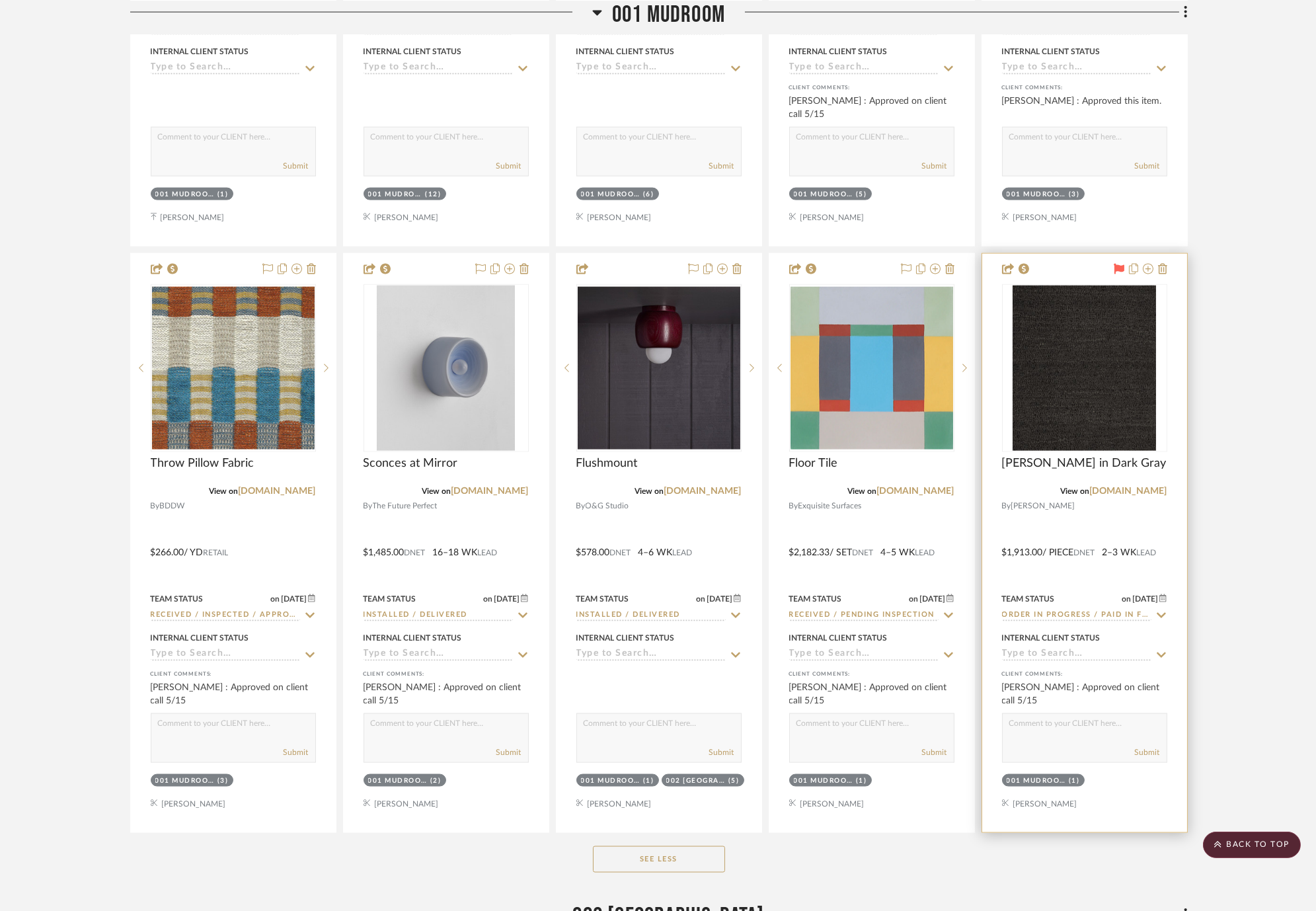
click at [1162, 614] on icon at bounding box center [1161, 616] width 12 height 10
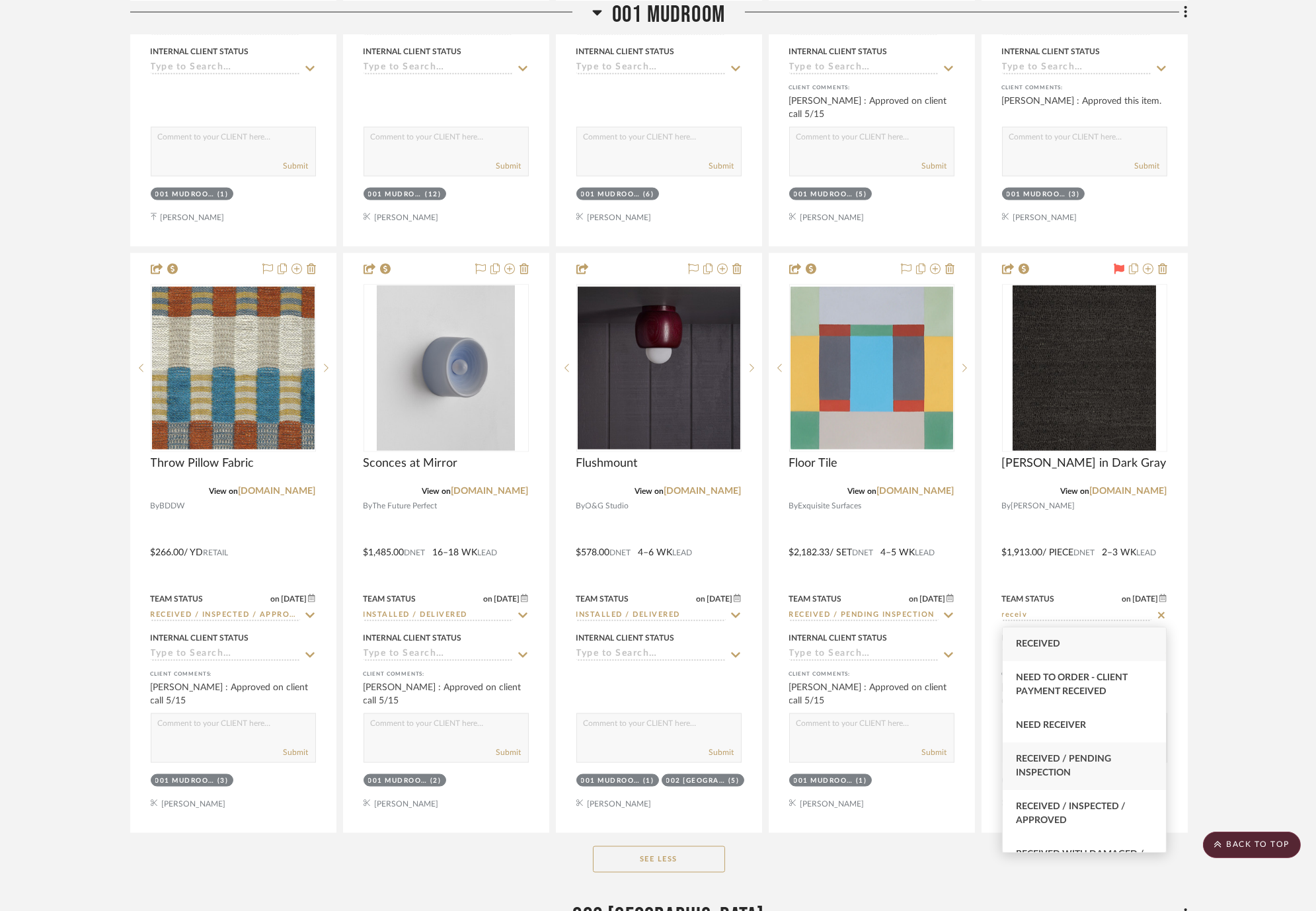
type input "receiv"
click at [1104, 760] on span "Received / Pending Inspection" at bounding box center [1064, 765] width 95 height 23
type input "[DATE]"
type input "Received / Pending Inspection"
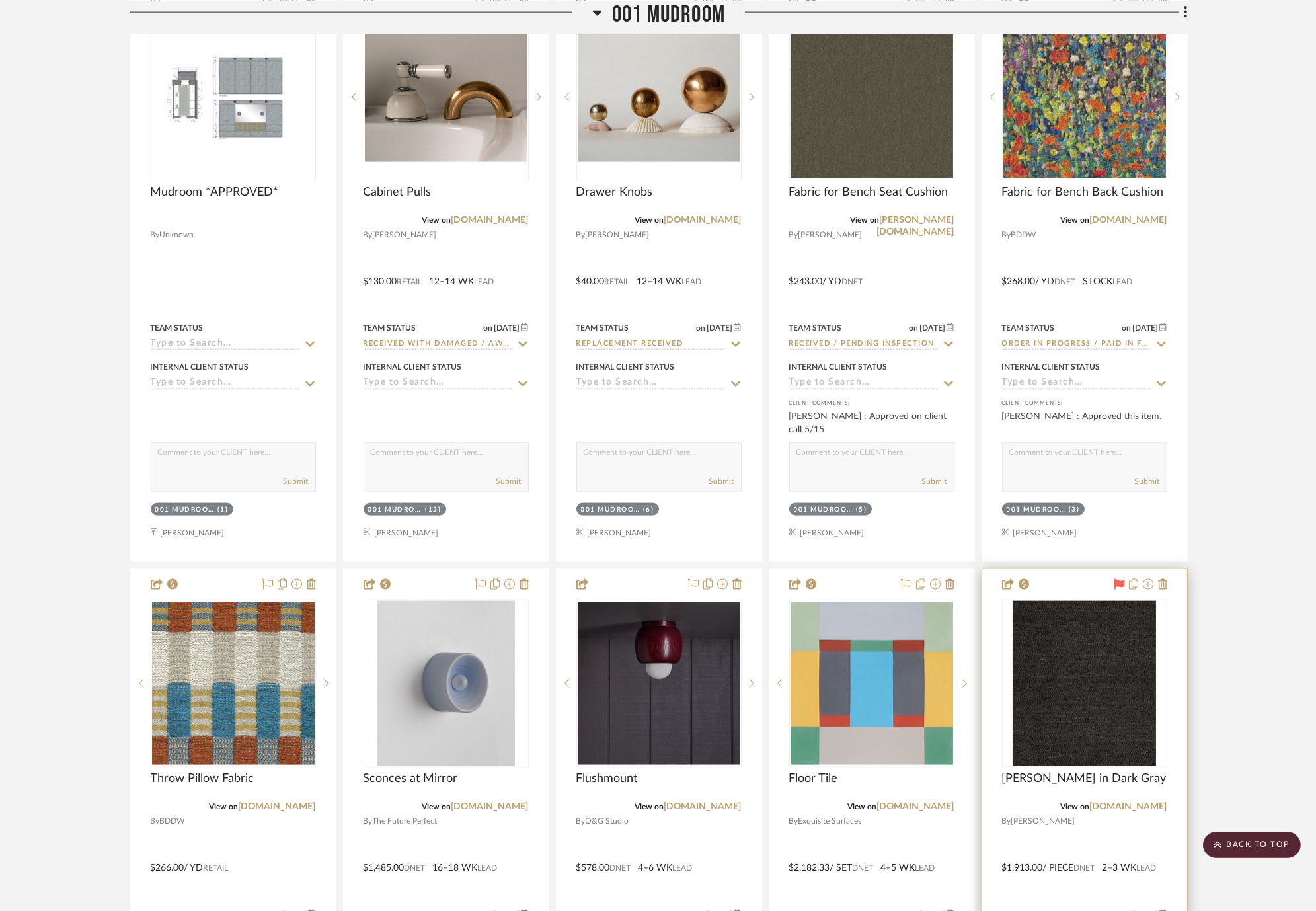
scroll to position [4114, 0]
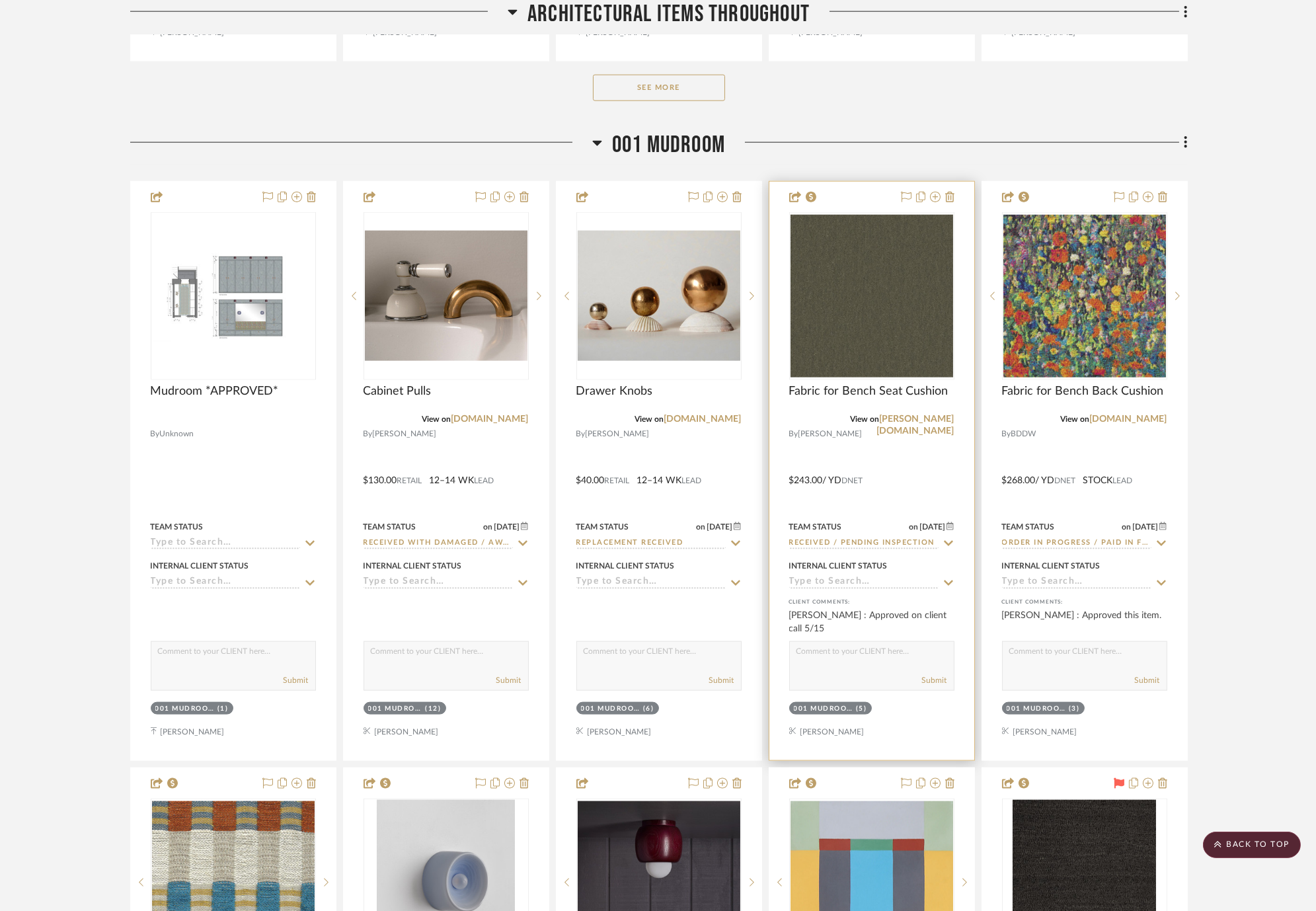
click at [949, 547] on icon at bounding box center [948, 543] width 12 height 10
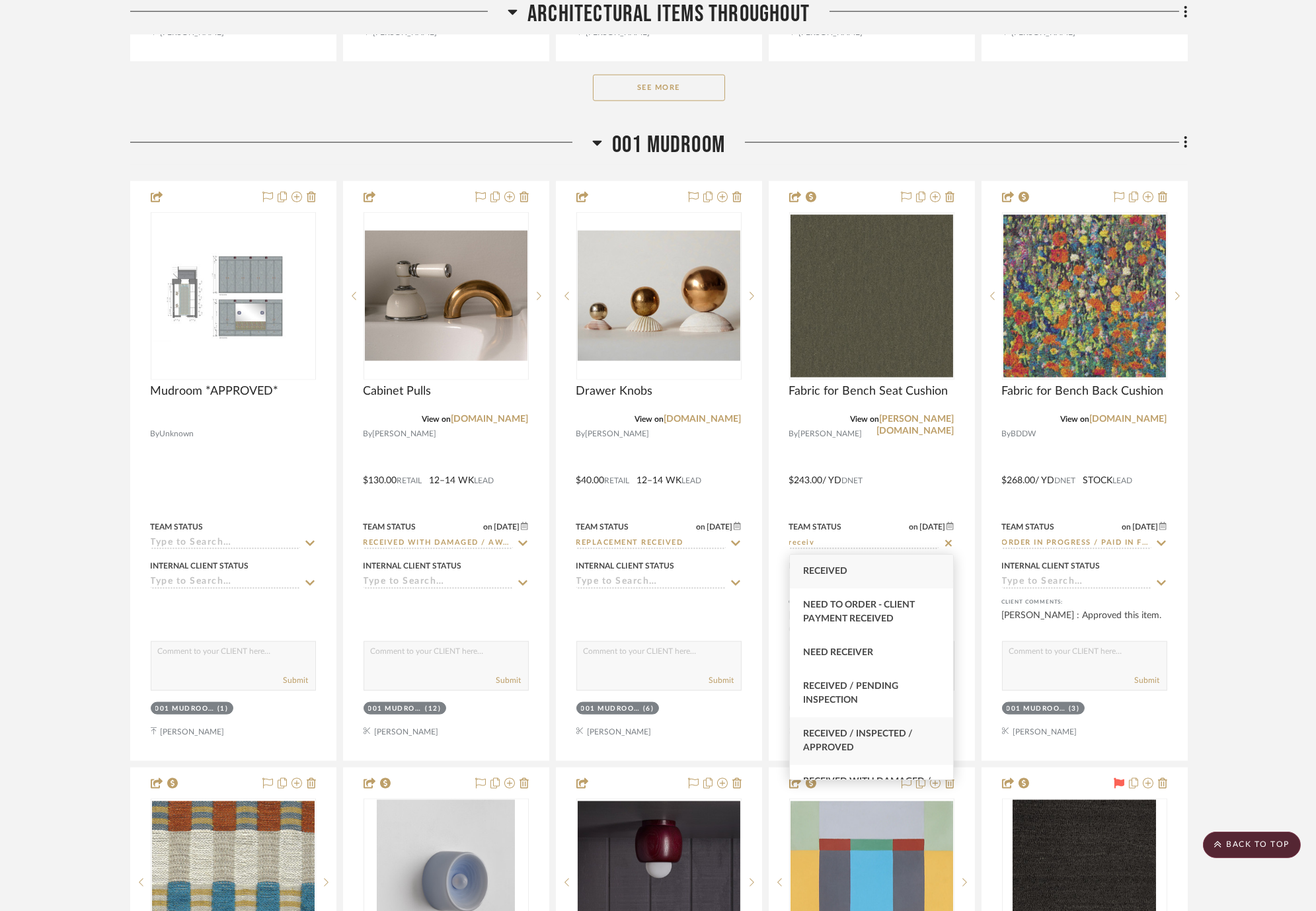
type input "receiv"
click at [871, 723] on div "Received / Inspected / Approved" at bounding box center [872, 741] width 164 height 48
type input "[DATE]"
type input "Received / Inspected / Approved"
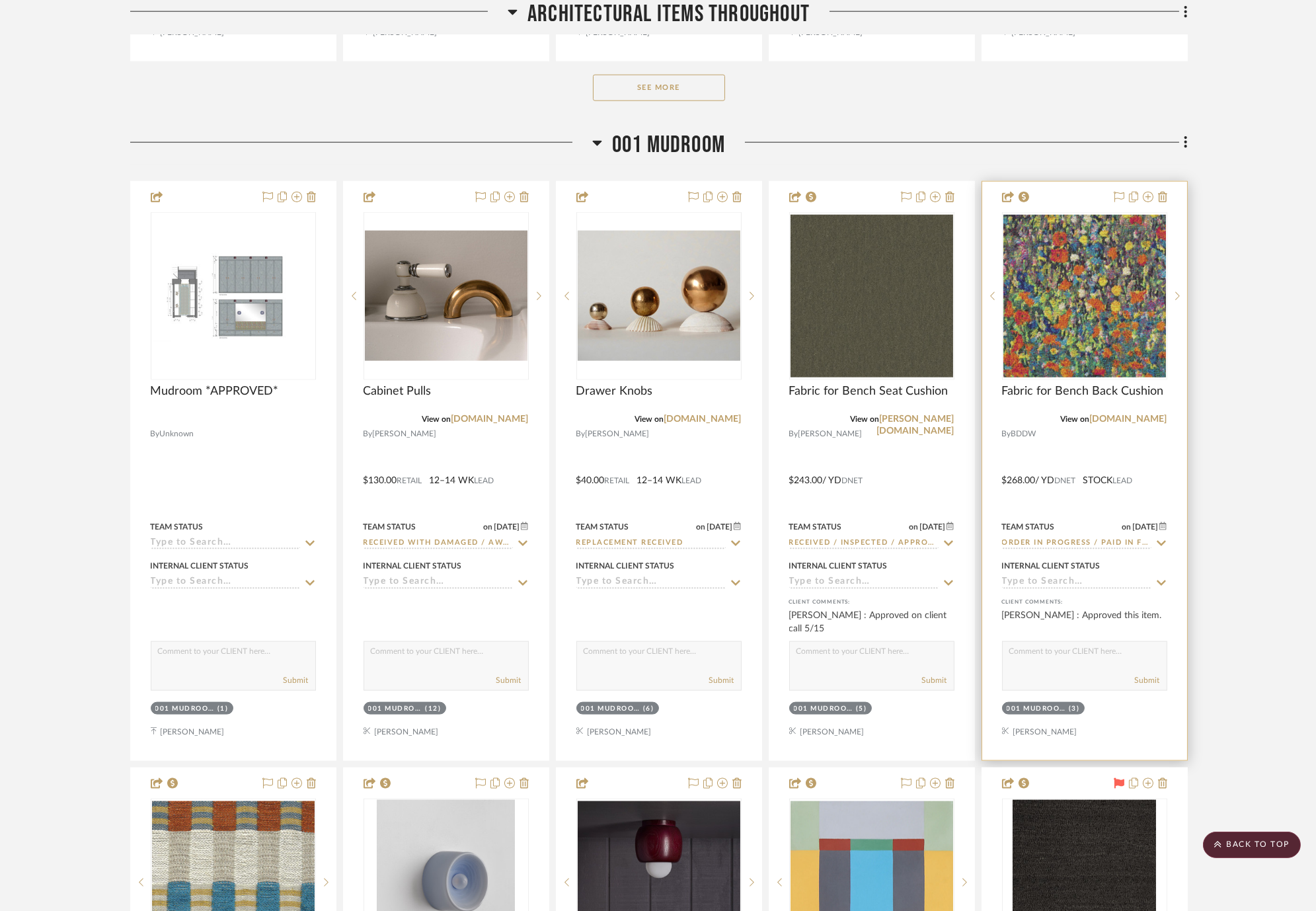
click at [1160, 543] on icon at bounding box center [1161, 543] width 9 height 5
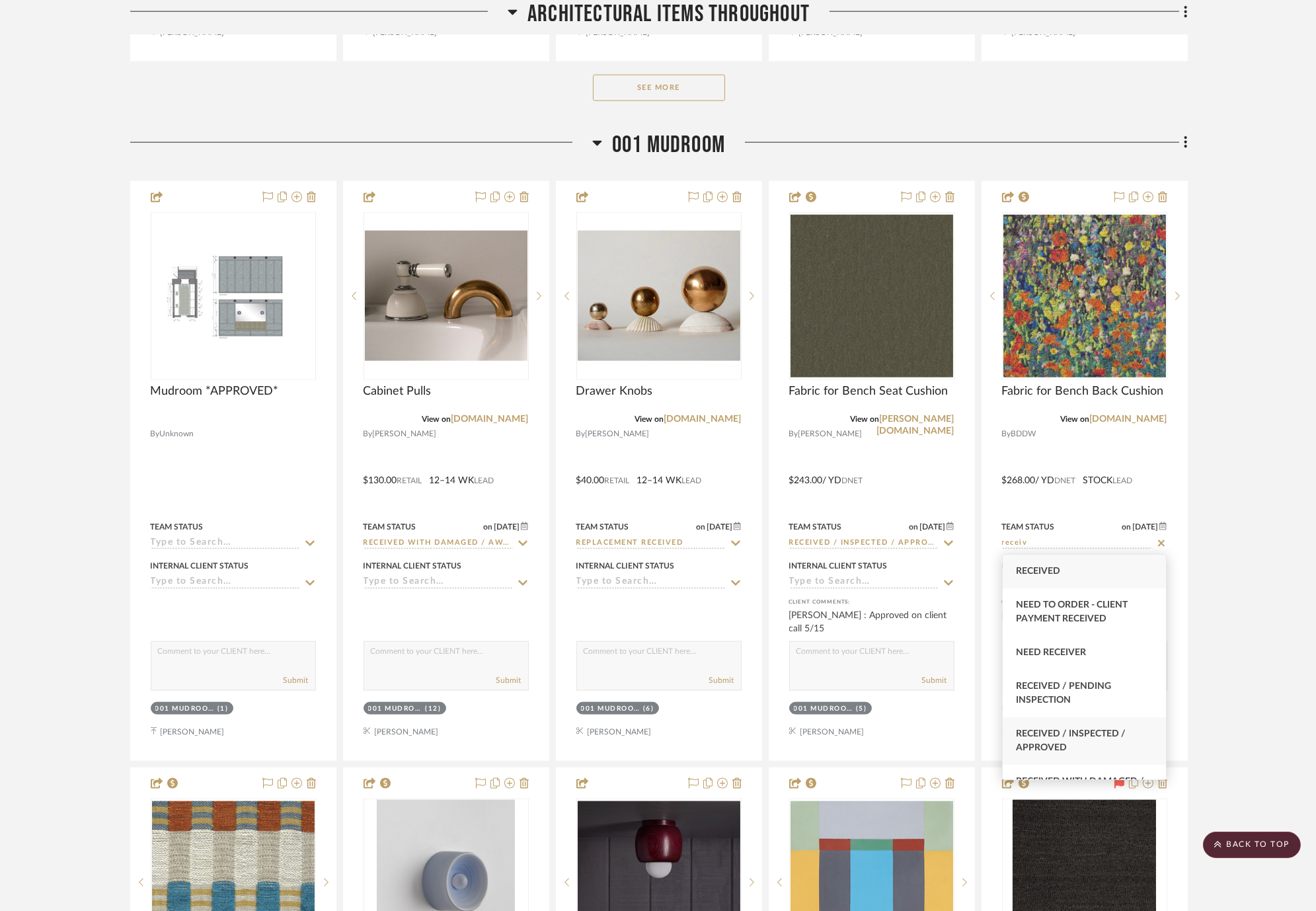
type input "receiv"
click at [1086, 734] on span "Received / Inspected / Approved" at bounding box center [1071, 740] width 110 height 23
type input "[DATE]"
type input "Received / Inspected / Approved"
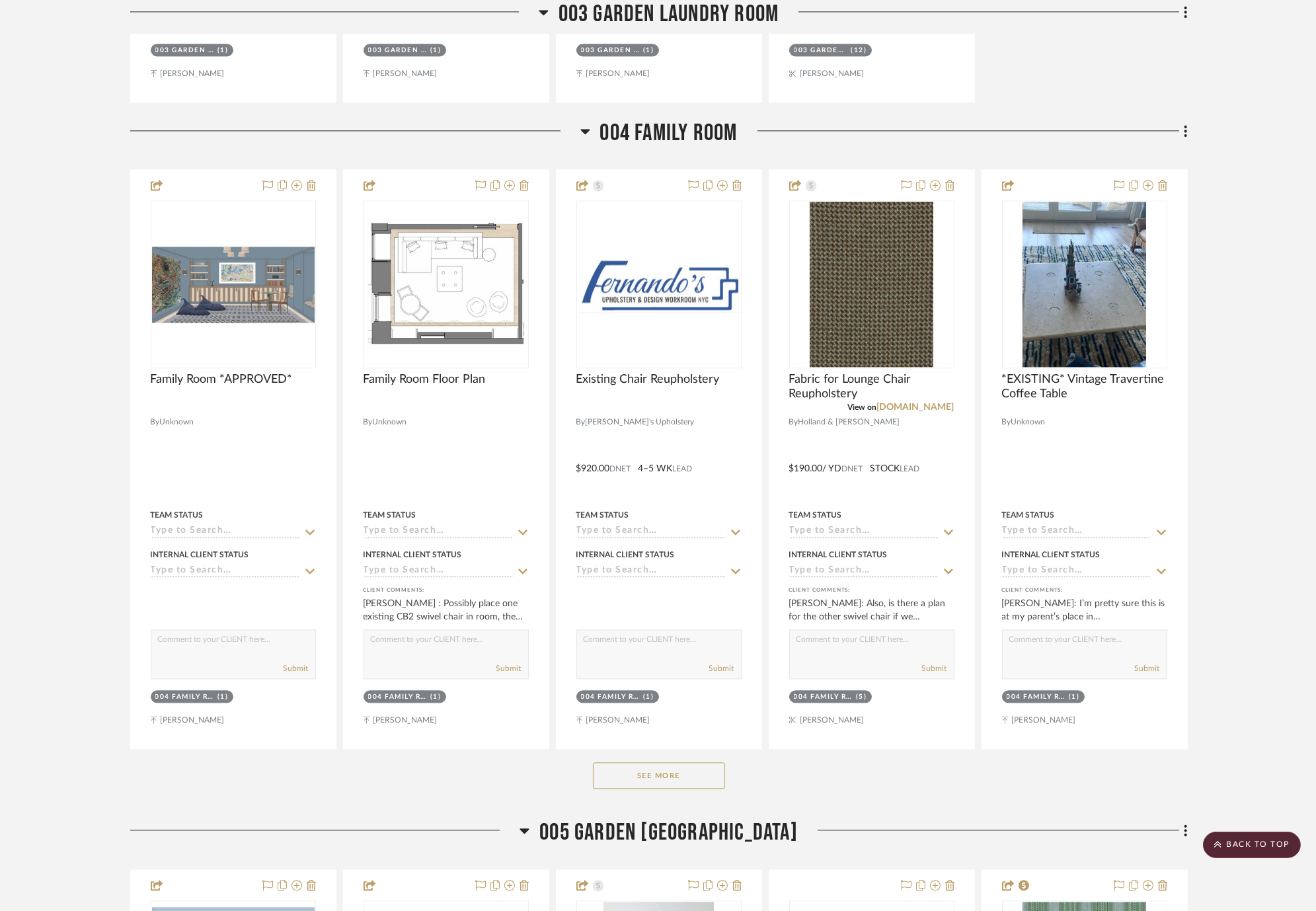
scroll to position [6758, 0]
click at [681, 790] on div "See More" at bounding box center [659, 774] width 1058 height 53
click at [685, 781] on button "See More" at bounding box center [659, 774] width 132 height 26
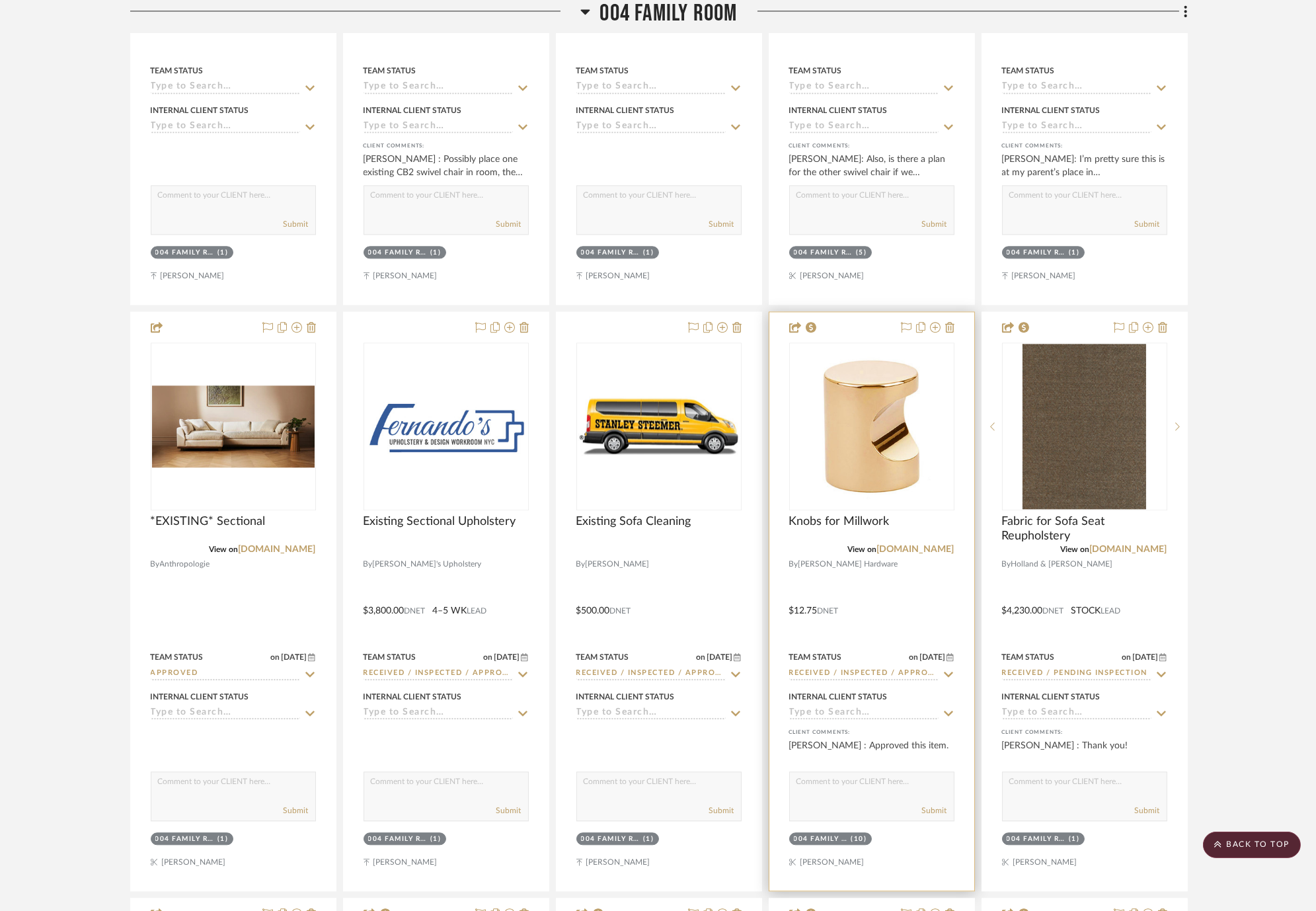
scroll to position [7419, 0]
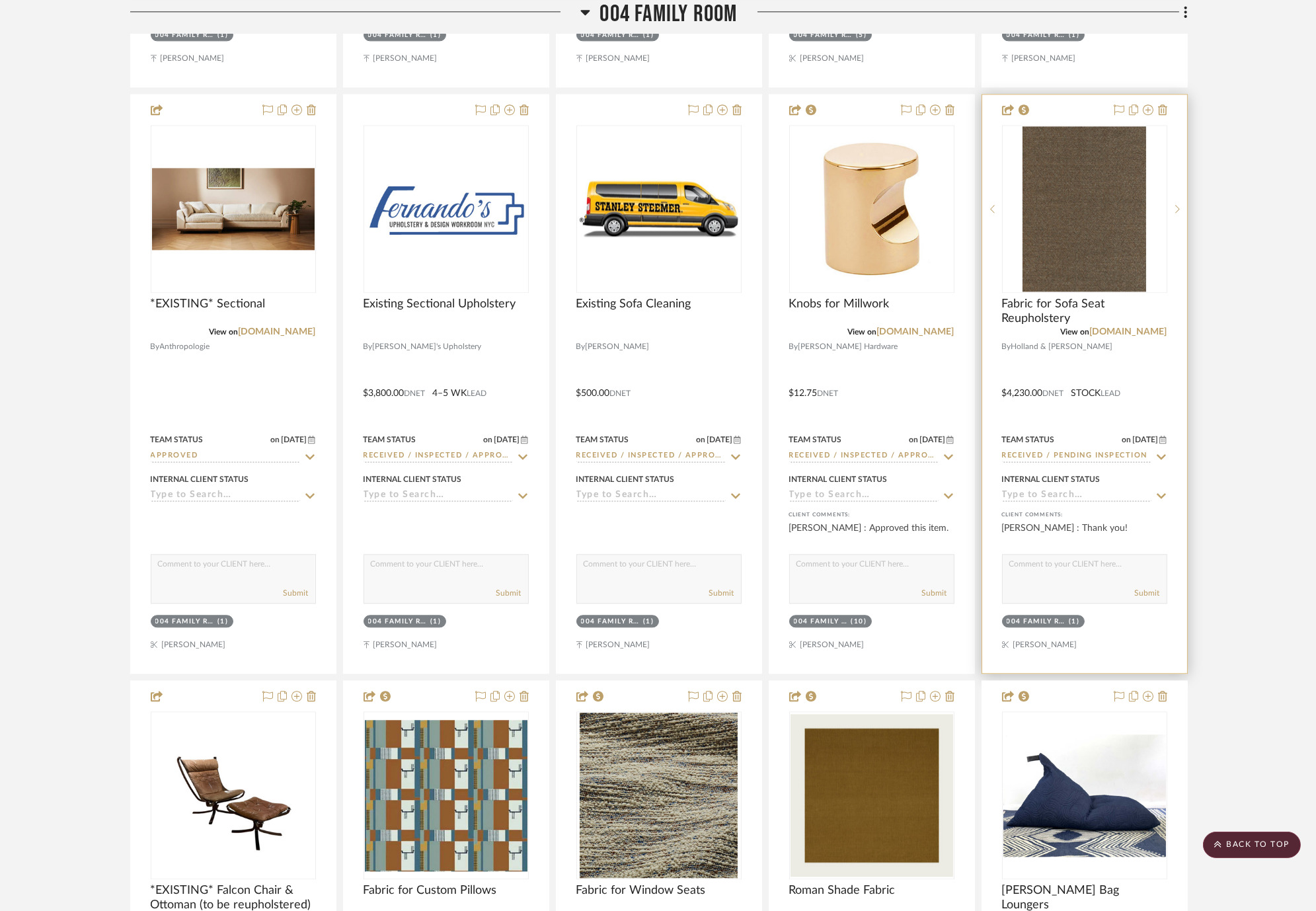
click at [1161, 455] on icon at bounding box center [1161, 457] width 12 height 10
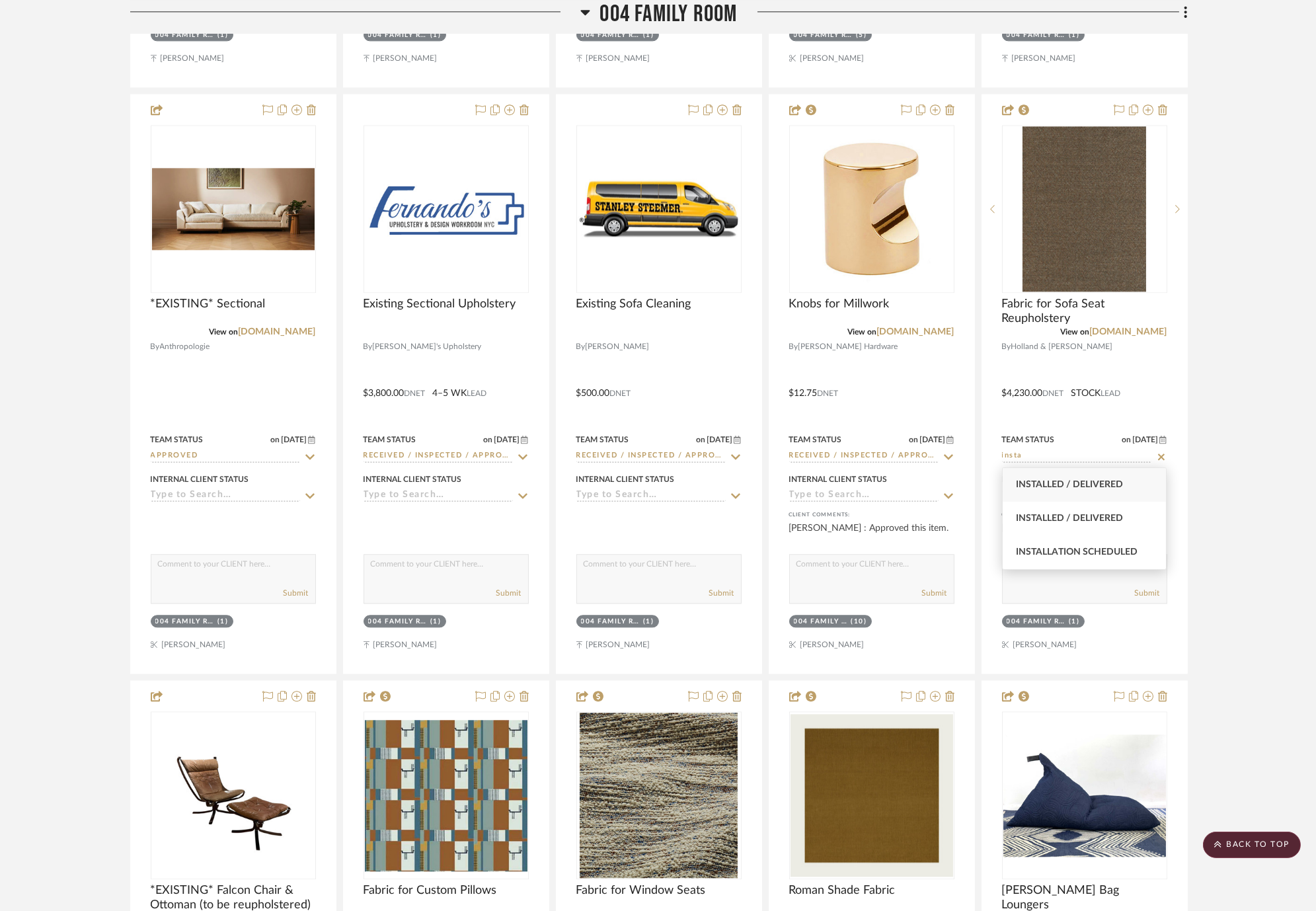
type input "insta"
click at [1154, 481] on div "Installed / Delivered" at bounding box center [1084, 485] width 164 height 34
type input "[DATE]"
type input "Installed / Delivered"
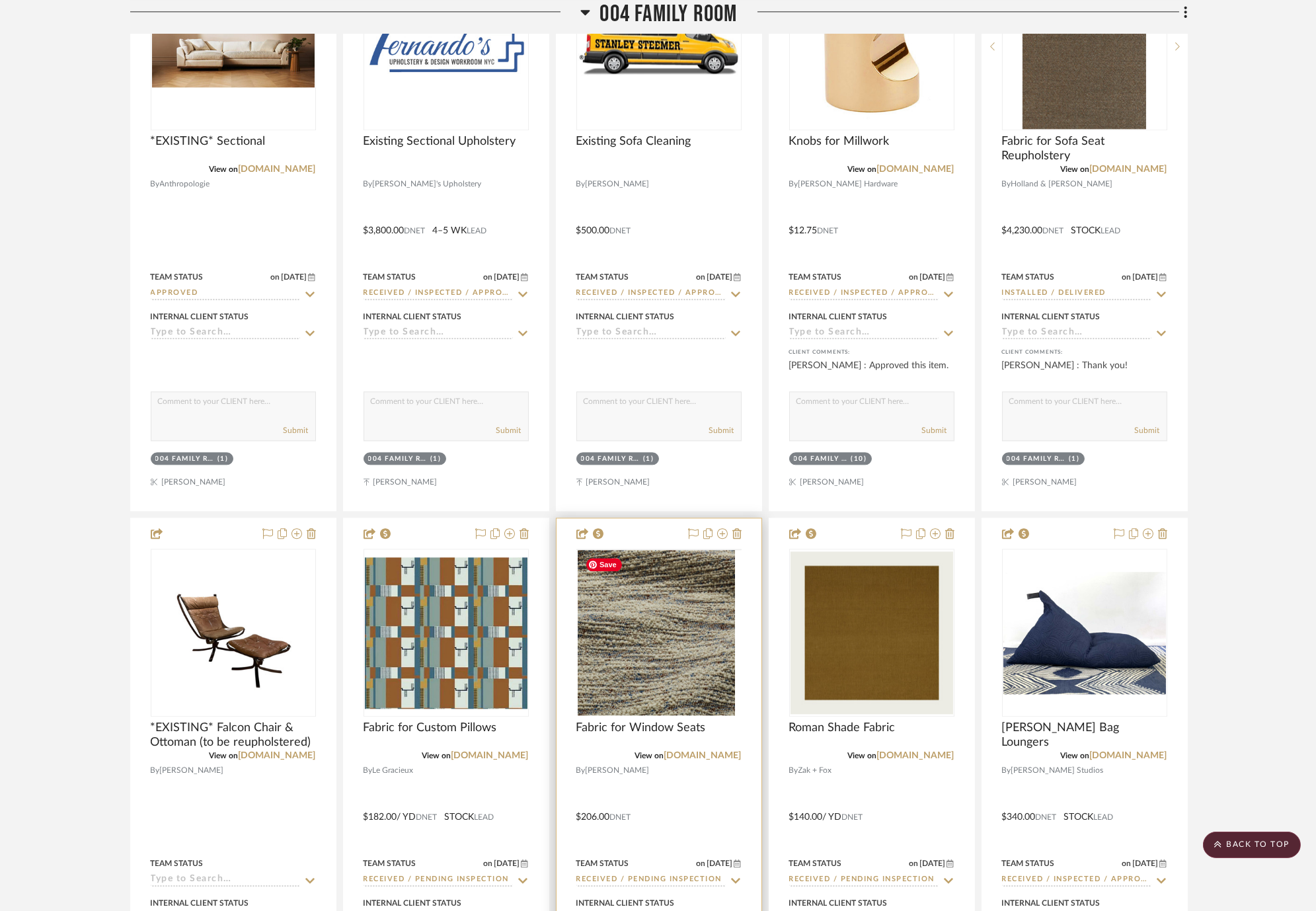
scroll to position [7639, 0]
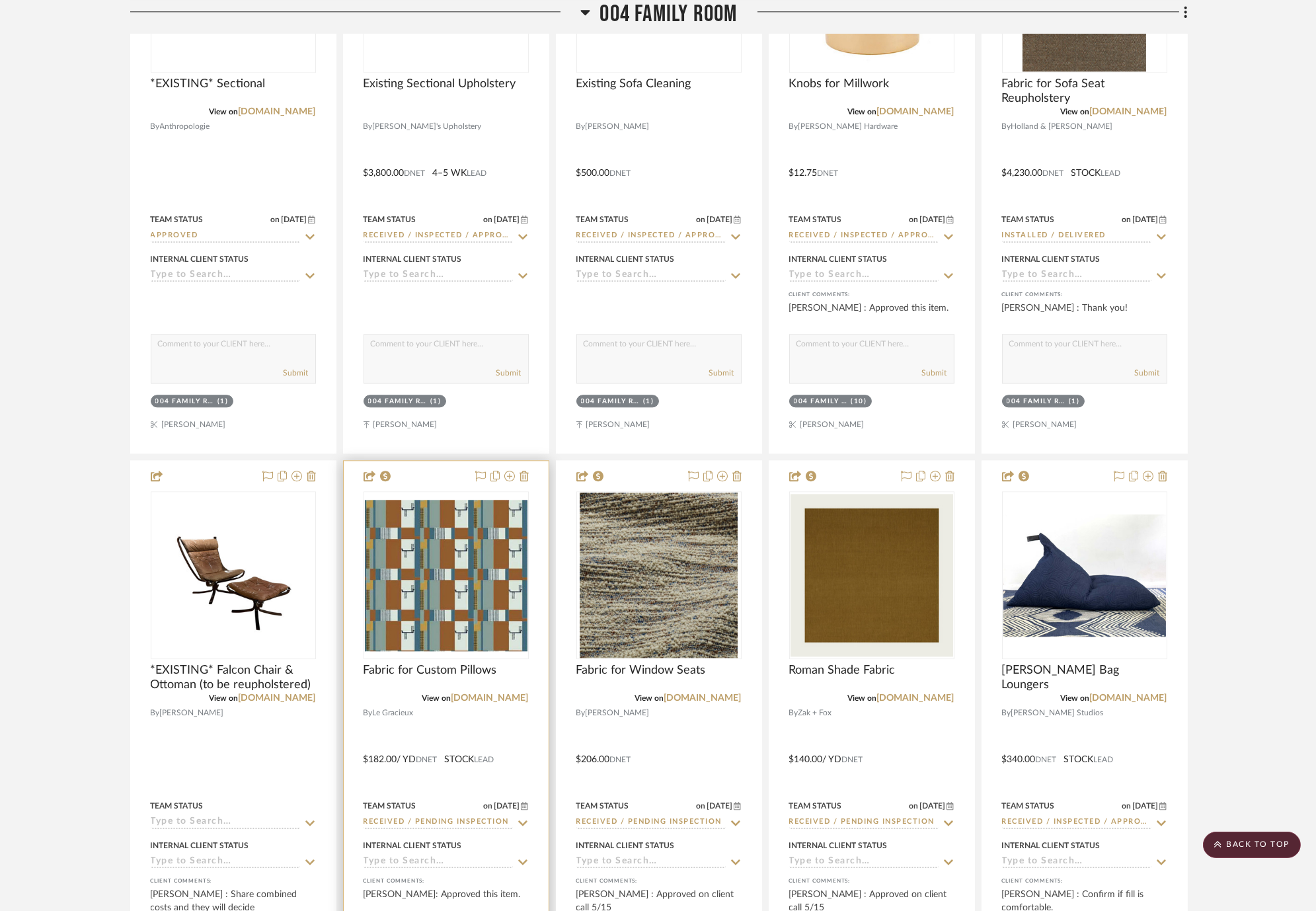
click at [518, 818] on icon at bounding box center [523, 823] width 12 height 10
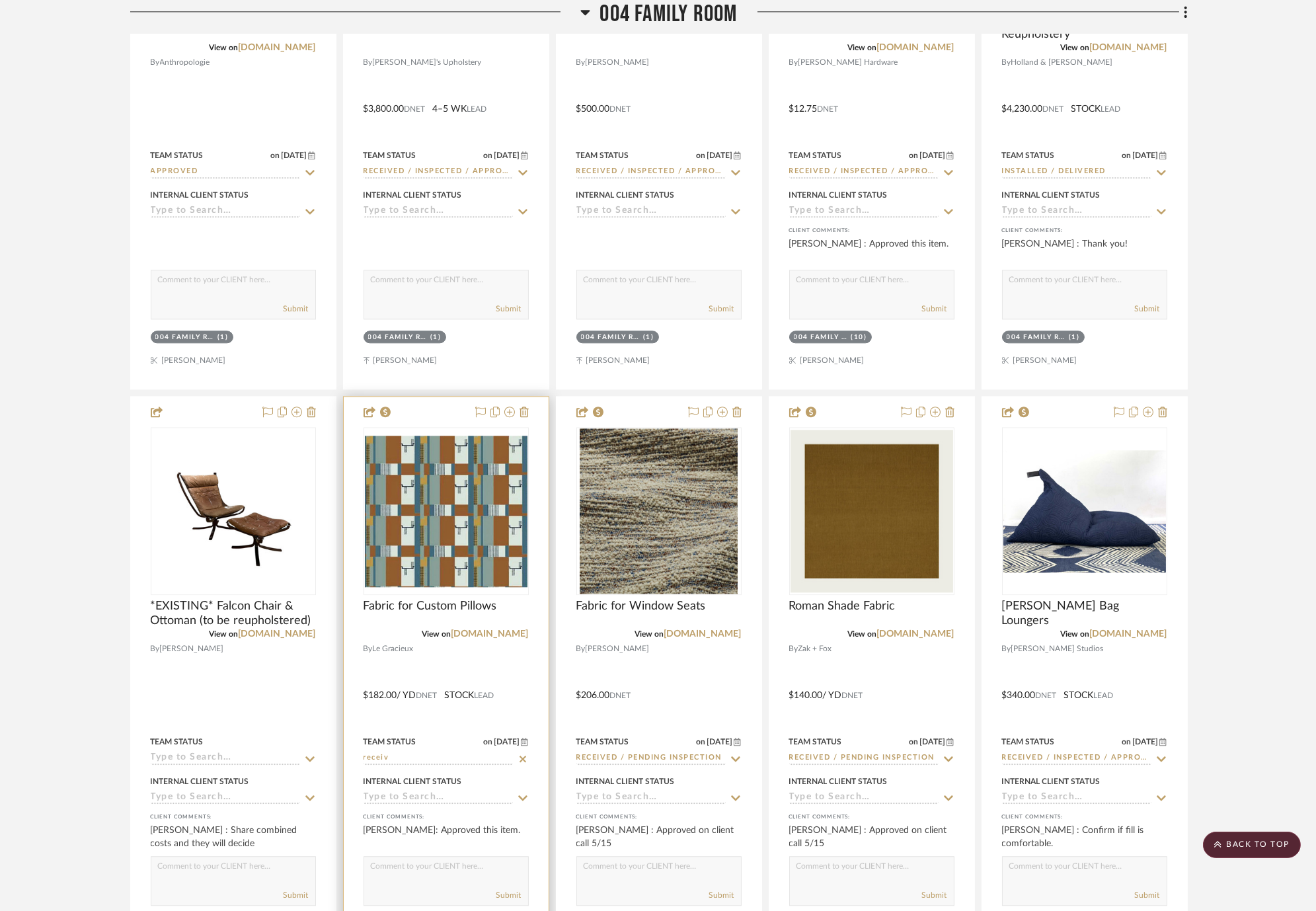
scroll to position [7786, 0]
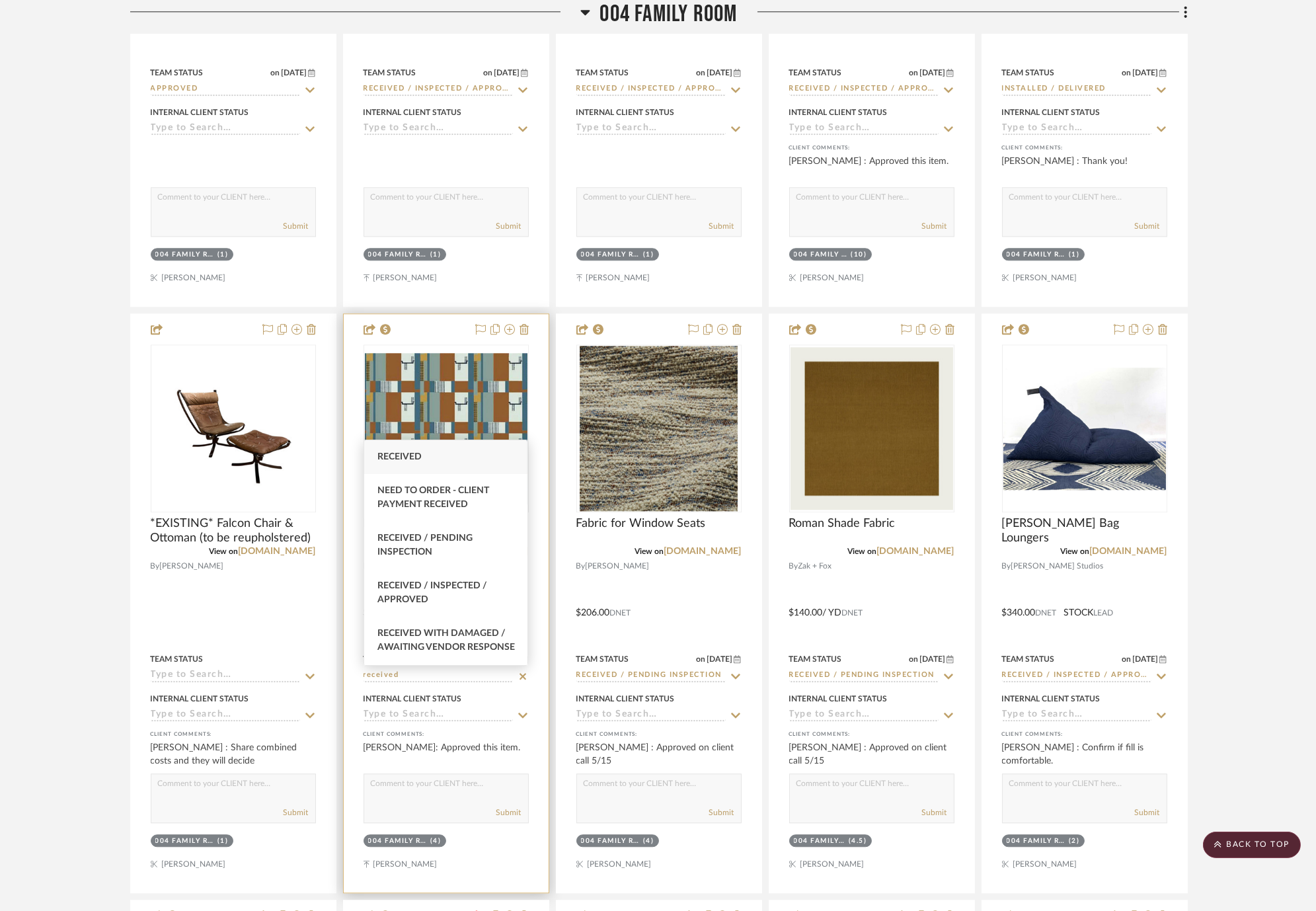
type input "received"
click at [453, 589] on span "Received / Inspected / Approved" at bounding box center [432, 592] width 110 height 23
type input "[DATE]"
type input "Received / Inspected / Approved"
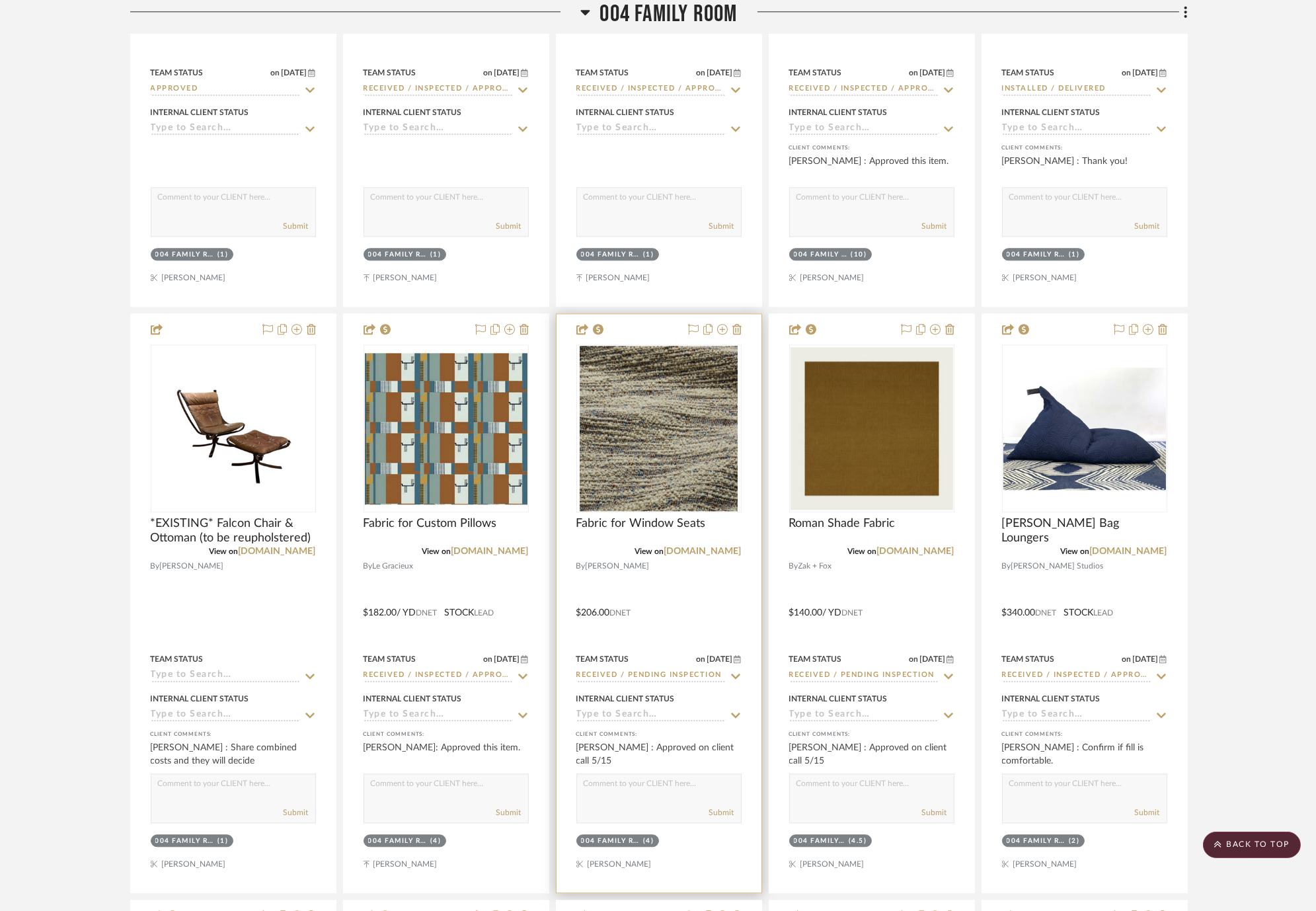
click at [734, 675] on icon at bounding box center [736, 676] width 12 height 10
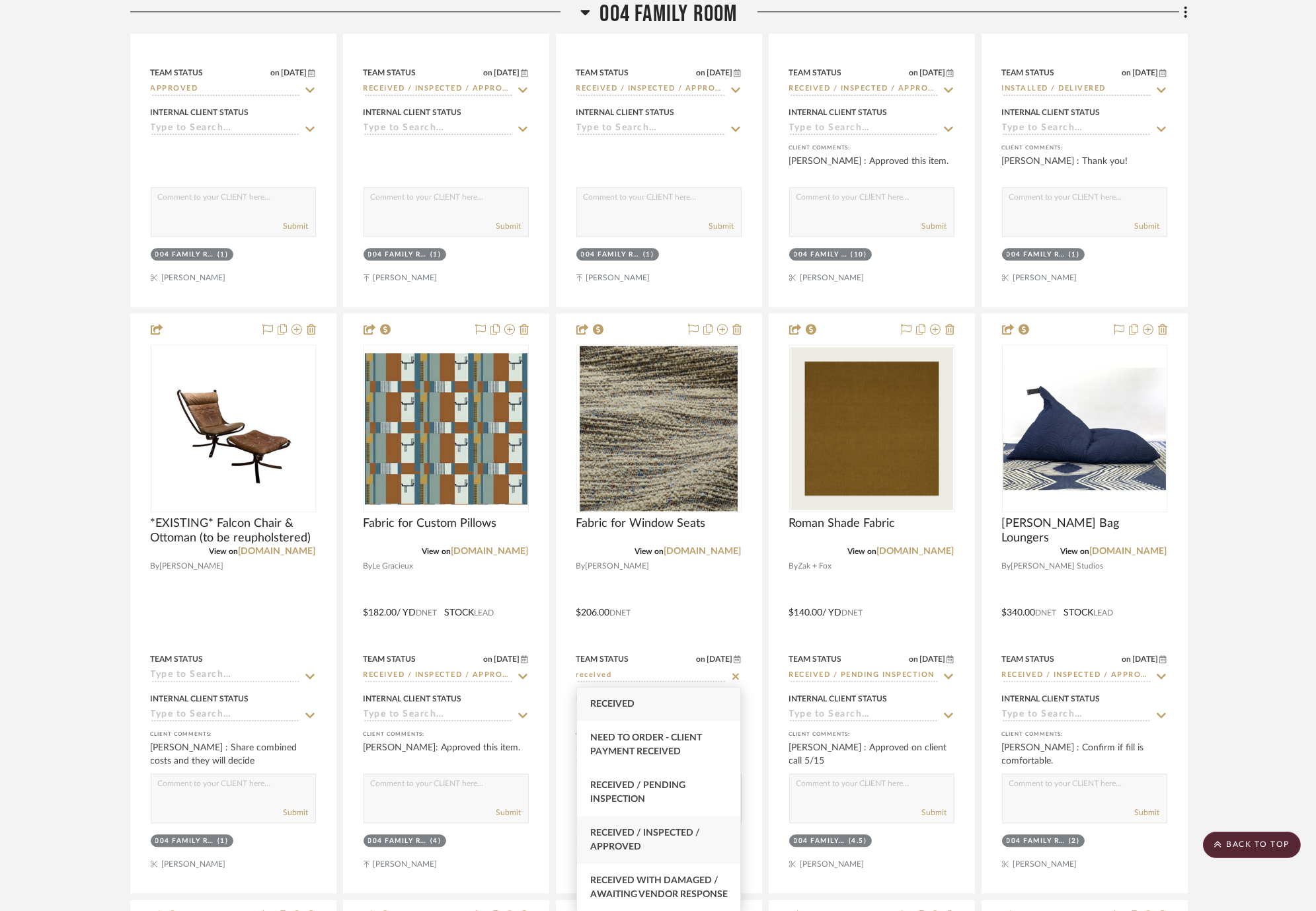
type input "received"
click at [711, 842] on div "Received / Inspected / Approved" at bounding box center [659, 841] width 164 height 48
type input "[DATE]"
type input "Received / Inspected / Approved"
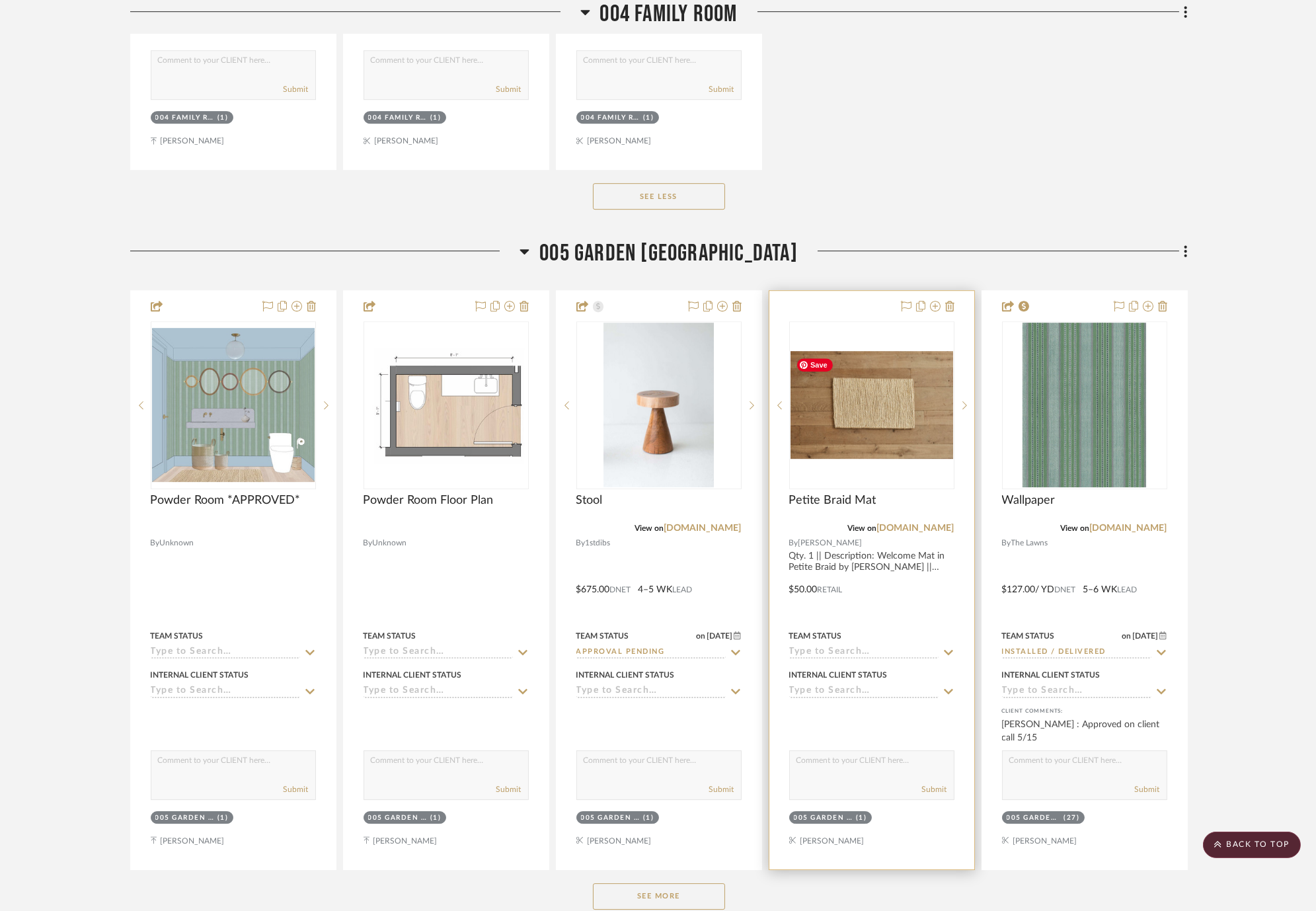
scroll to position [9770, 0]
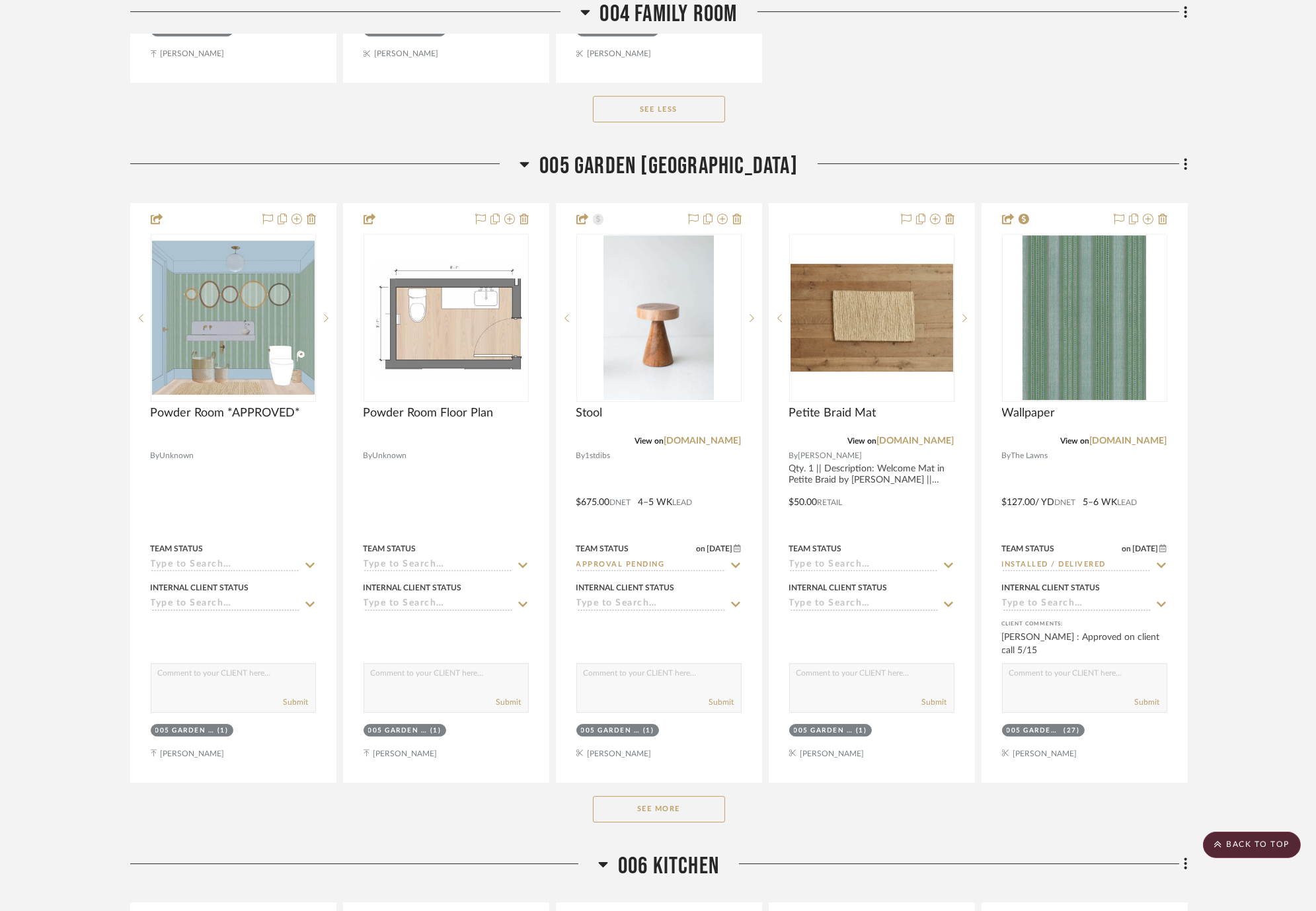
click at [684, 811] on button "See More" at bounding box center [659, 809] width 132 height 26
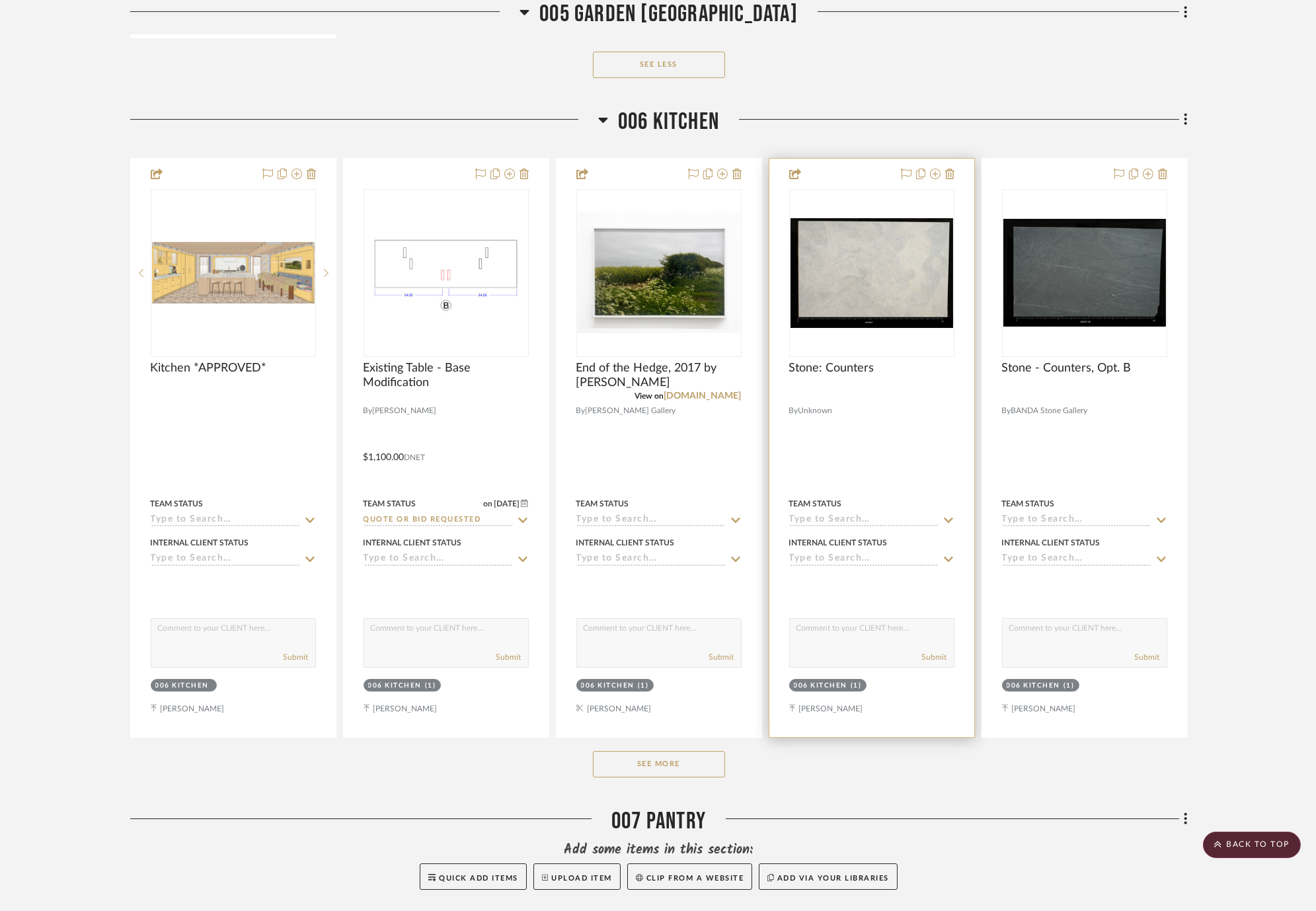
scroll to position [11165, 0]
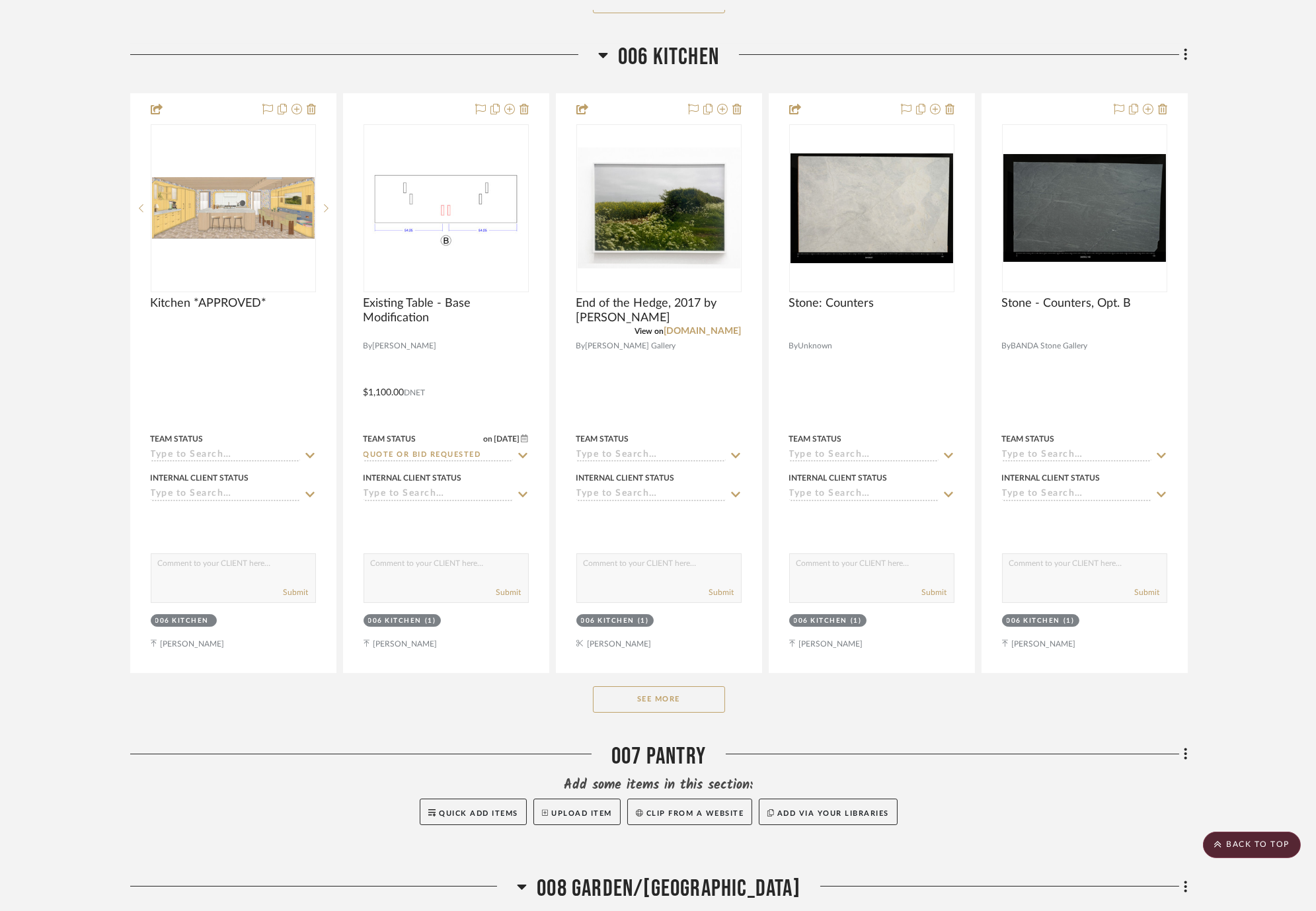
click at [709, 696] on button "See More" at bounding box center [659, 699] width 132 height 26
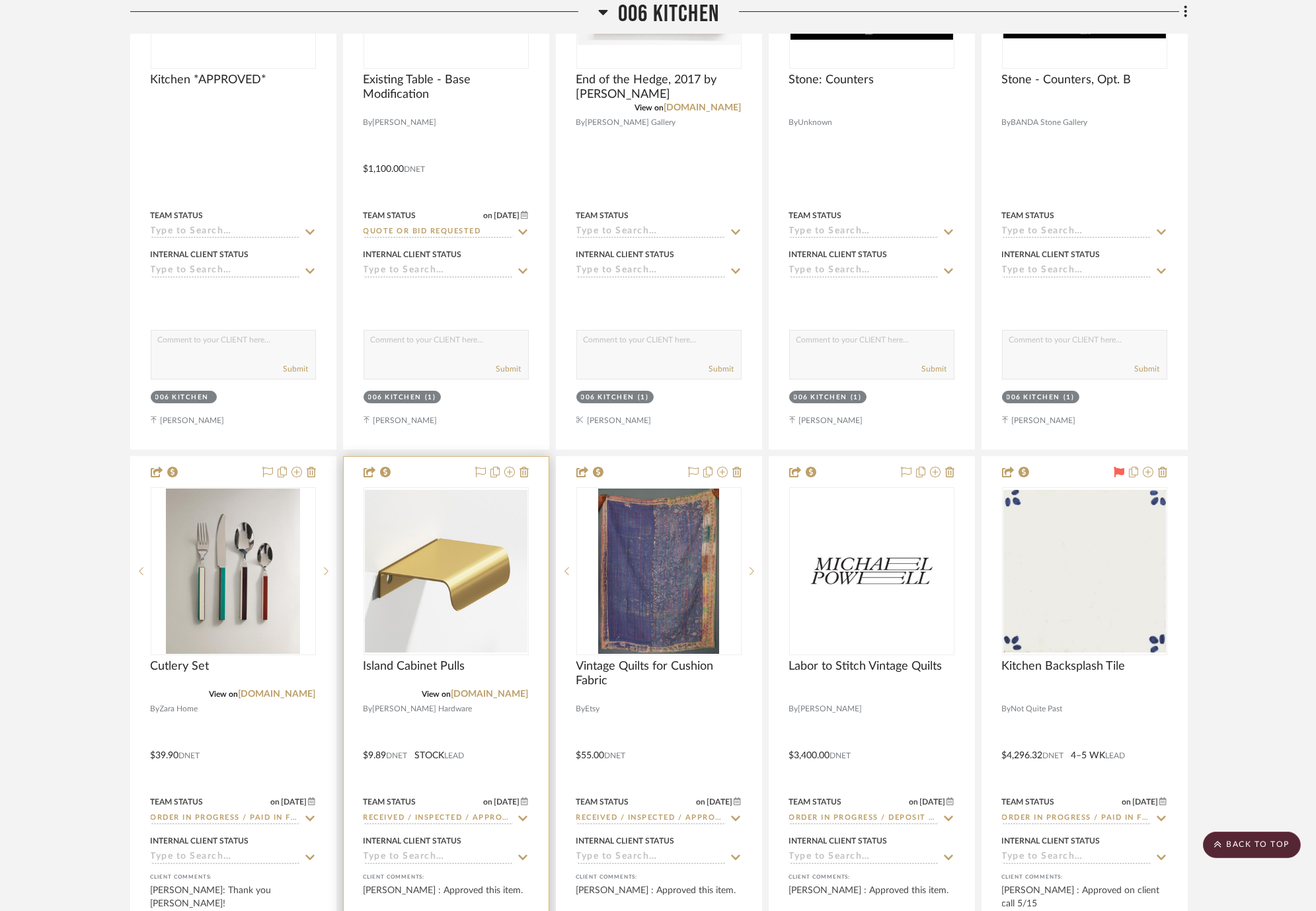
scroll to position [11459, 0]
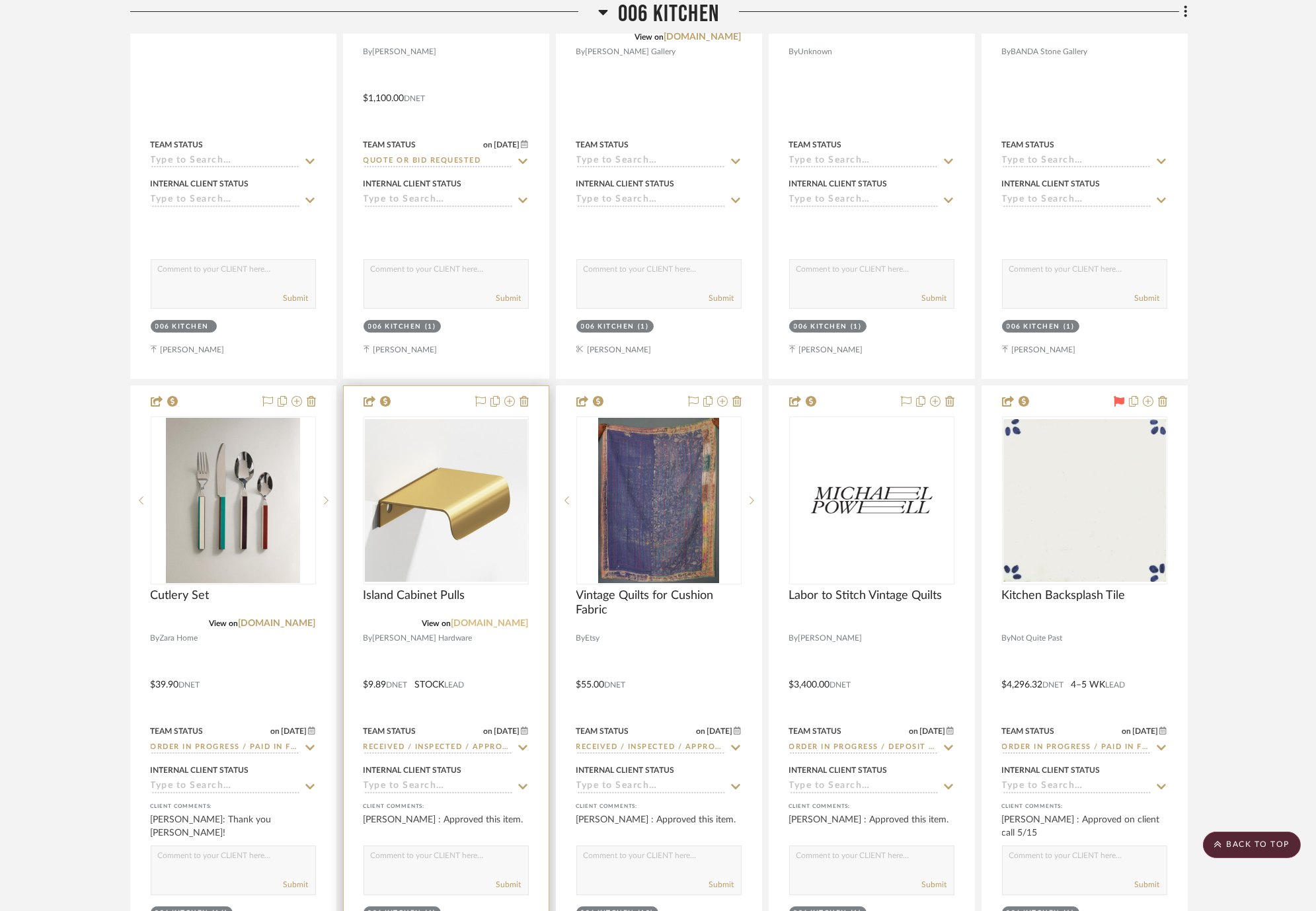
click at [522, 623] on link "colonialbronze.com" at bounding box center [490, 623] width 77 height 9
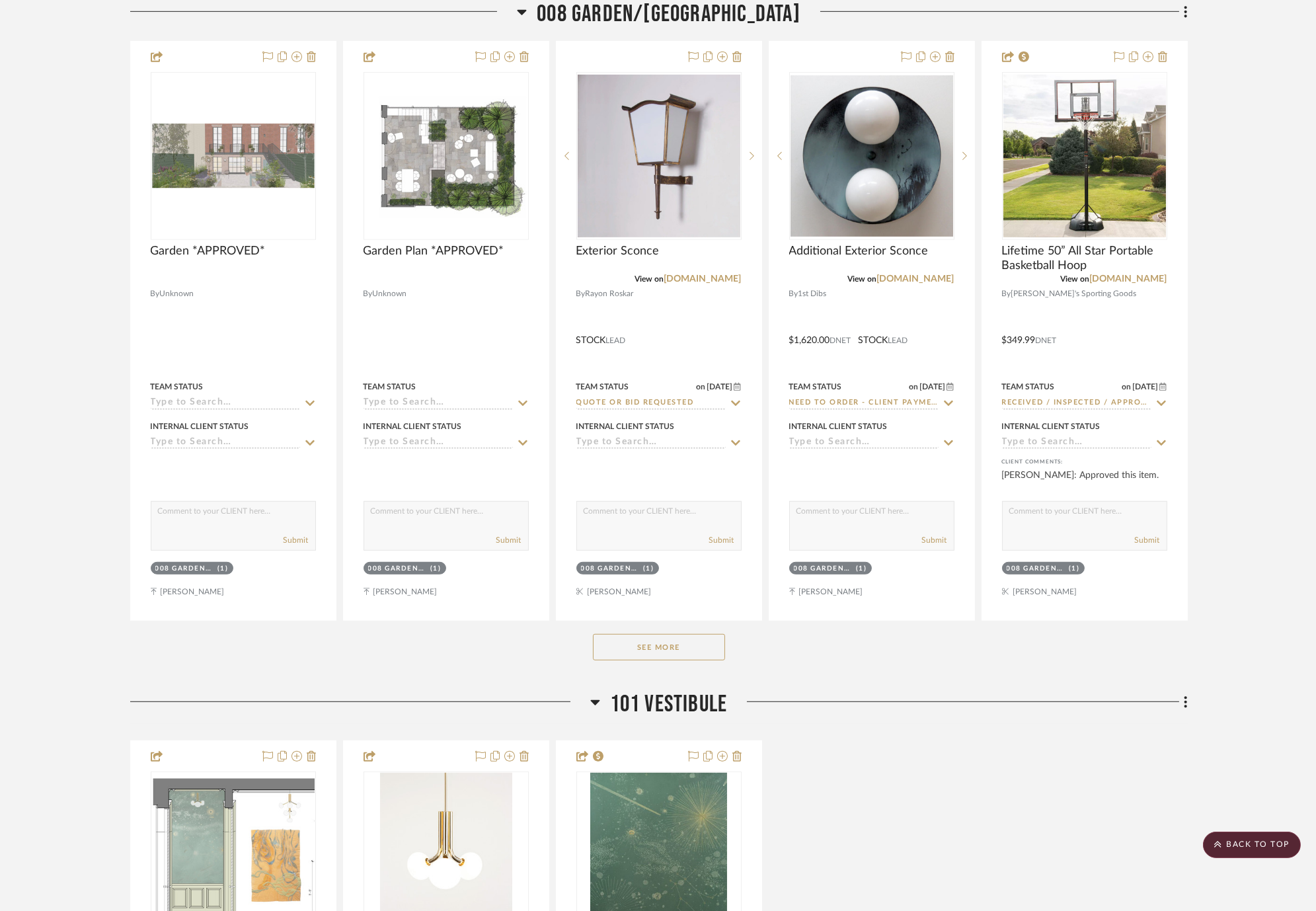
scroll to position [13809, 0]
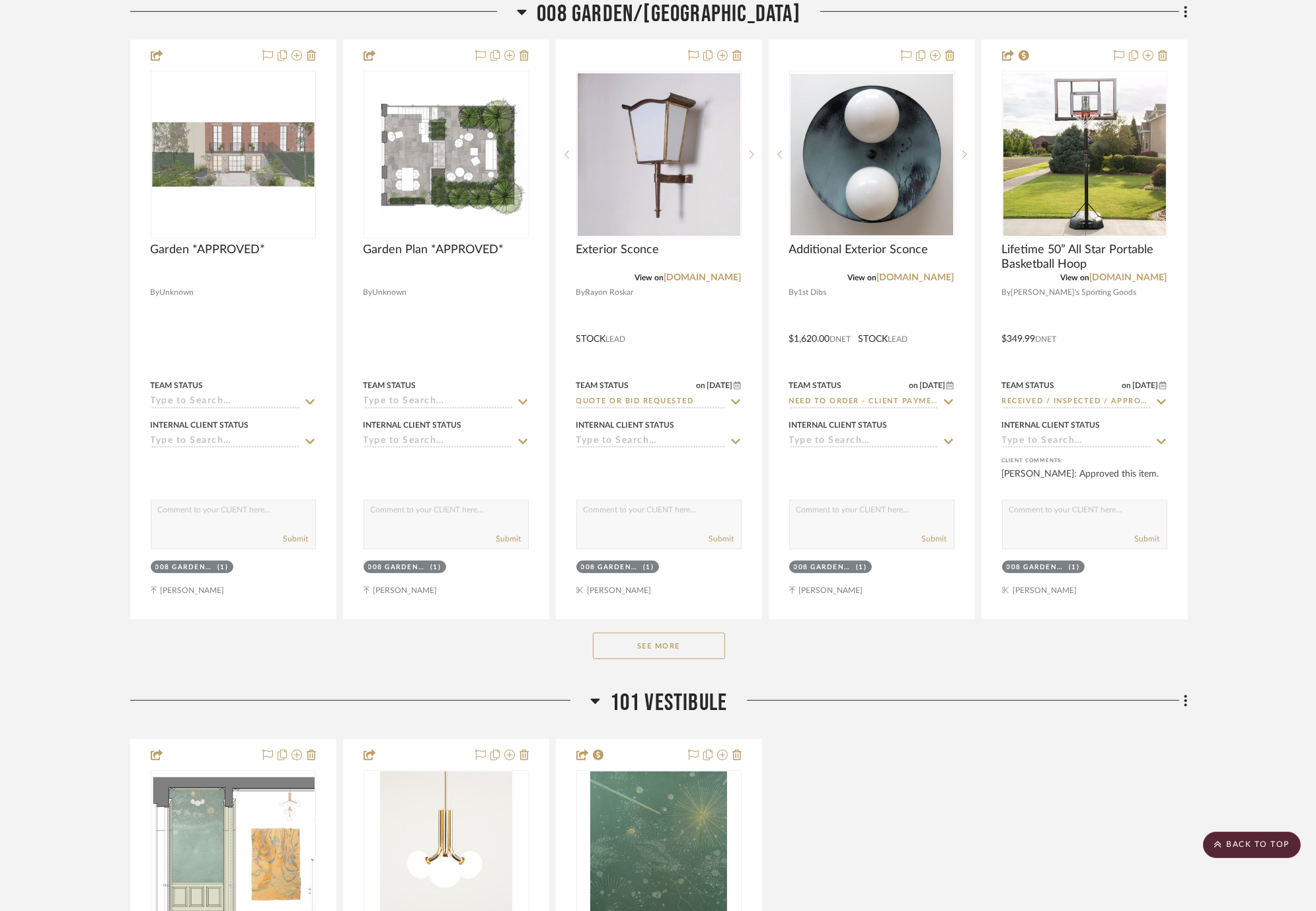
click at [670, 648] on button "See More" at bounding box center [659, 645] width 132 height 26
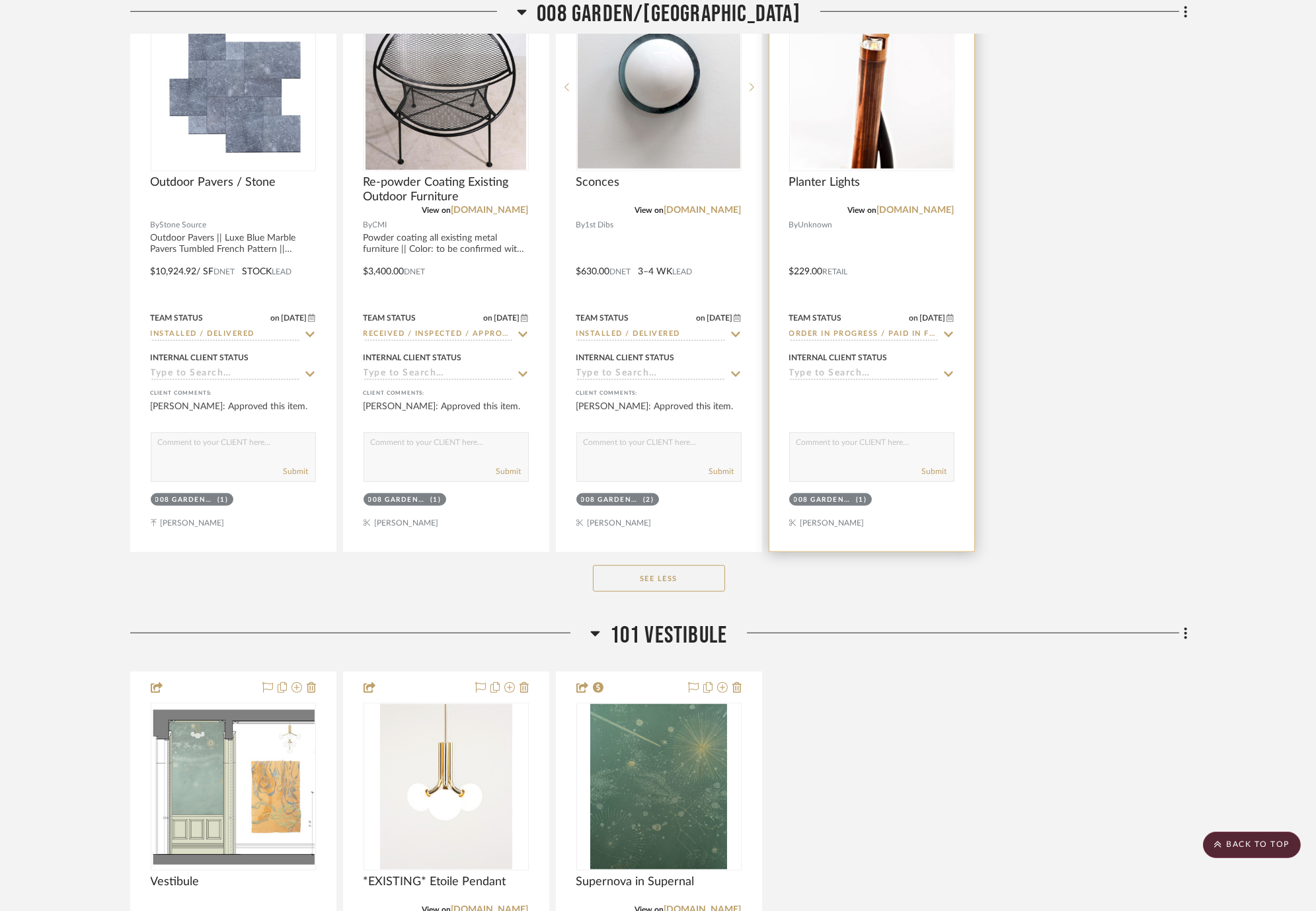
scroll to position [14471, 0]
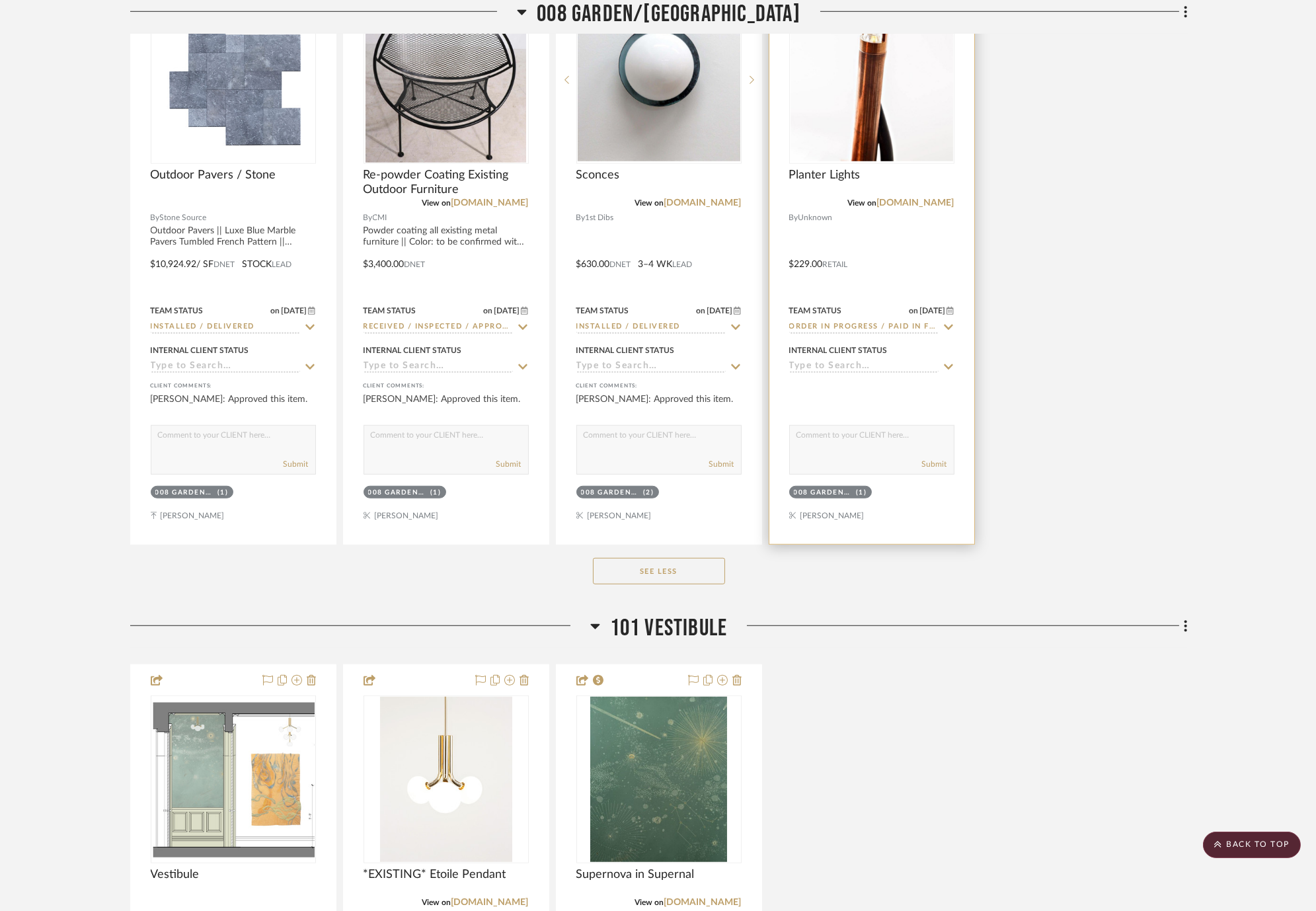
click at [951, 324] on icon at bounding box center [948, 327] width 12 height 10
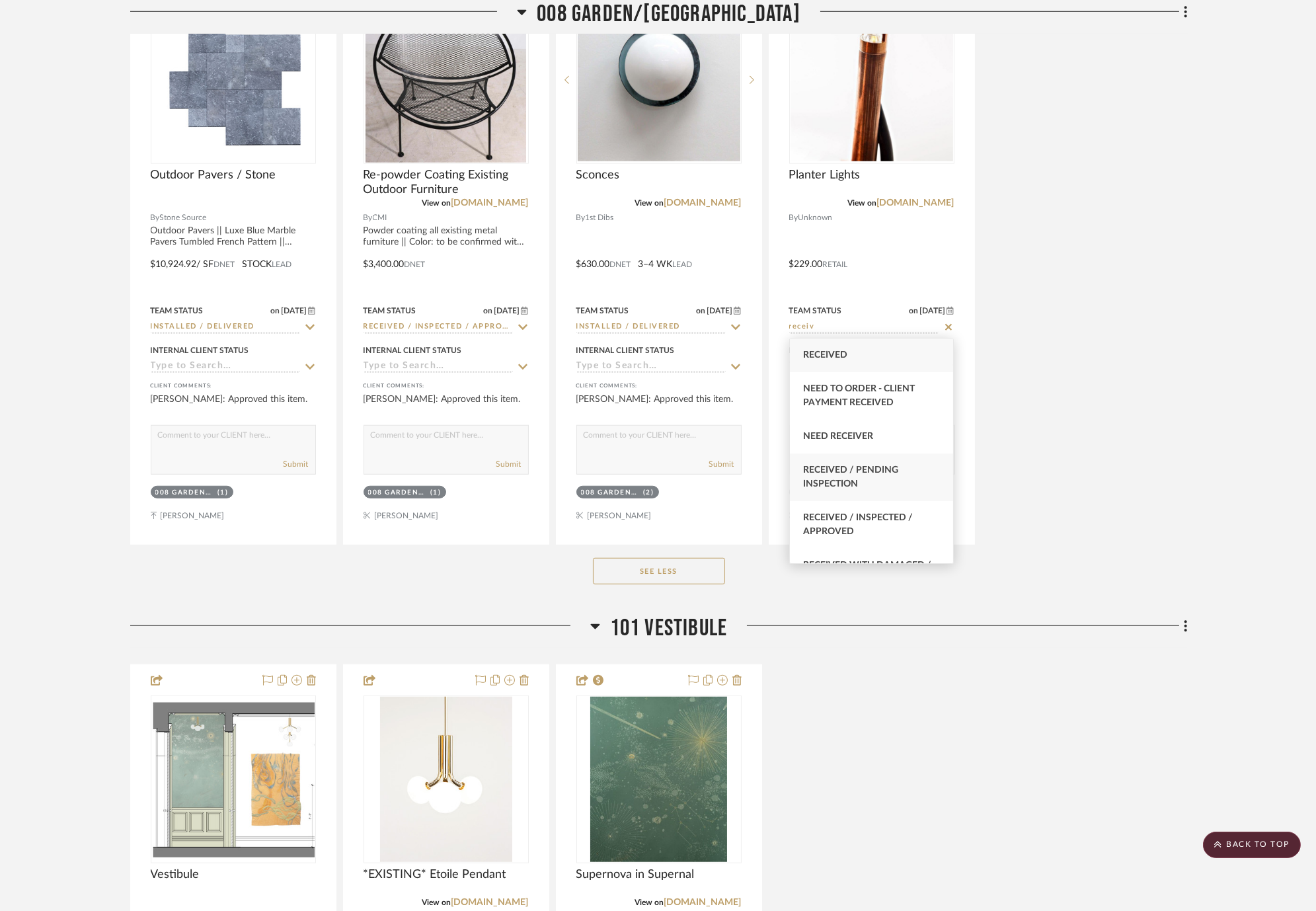
type input "receiv"
click at [859, 480] on div "Received / Pending Inspection" at bounding box center [872, 477] width 164 height 48
type input "[DATE]"
type input "Received / Pending Inspection"
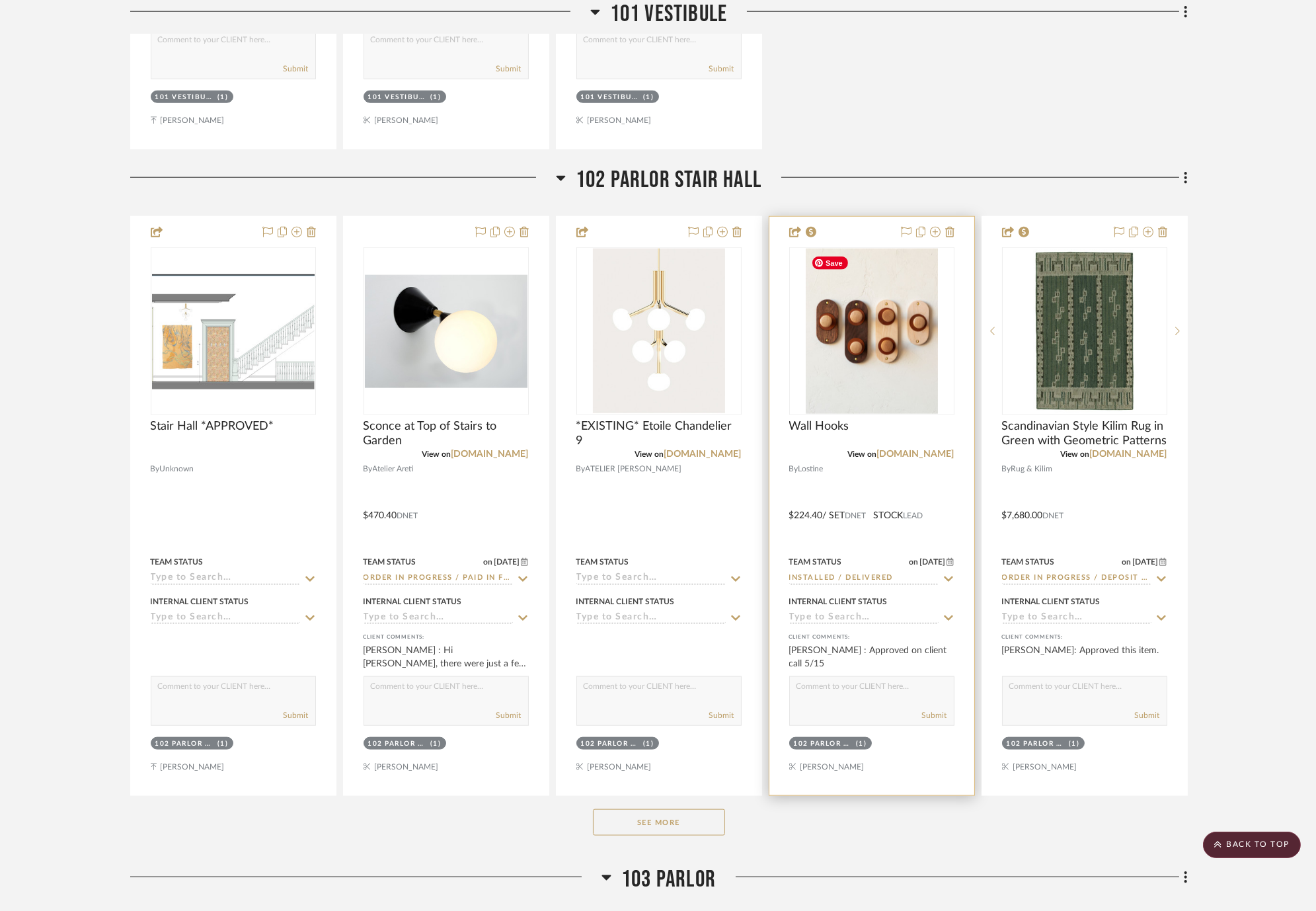
scroll to position [15573, 0]
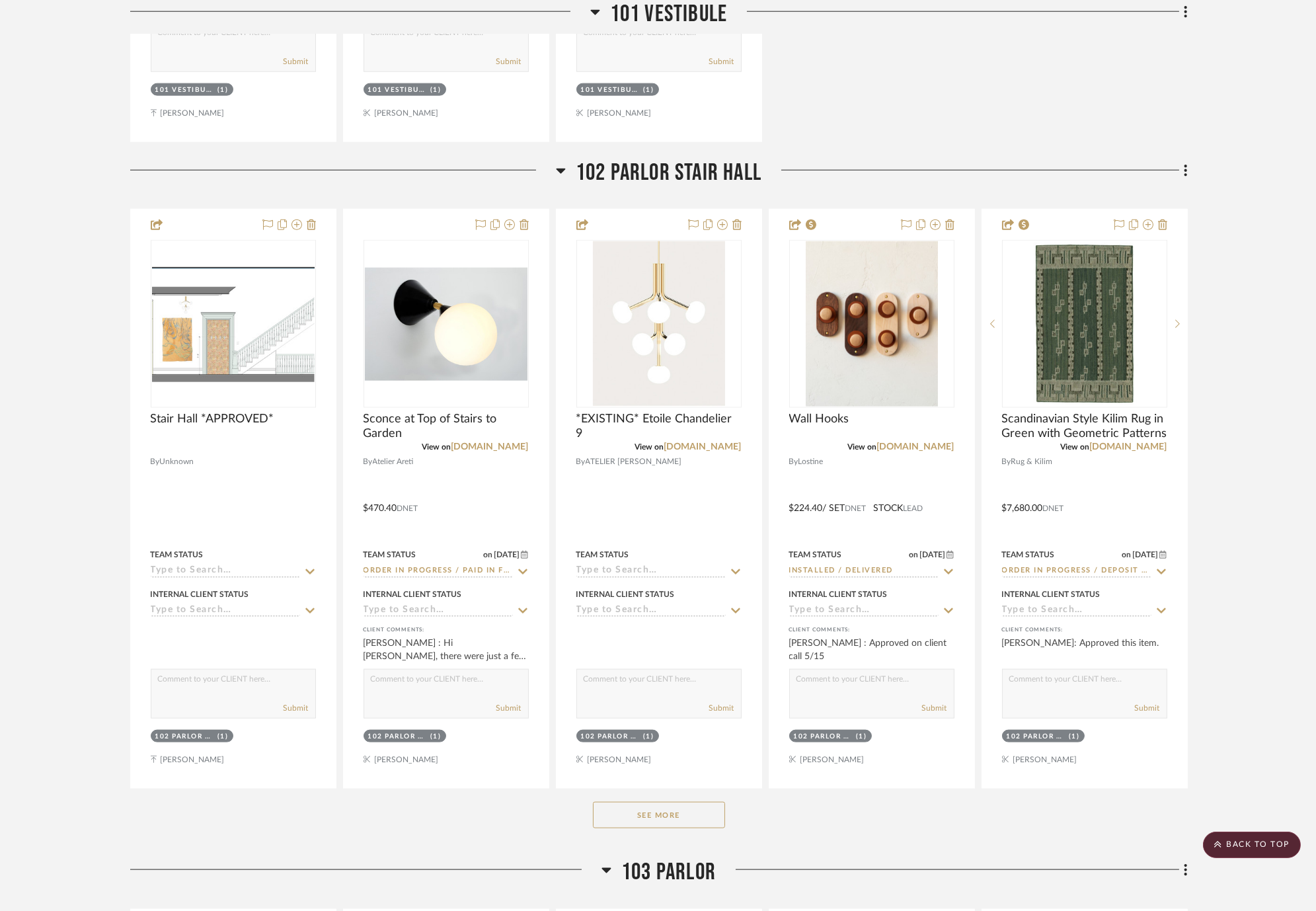
click at [697, 817] on button "See More" at bounding box center [659, 815] width 132 height 26
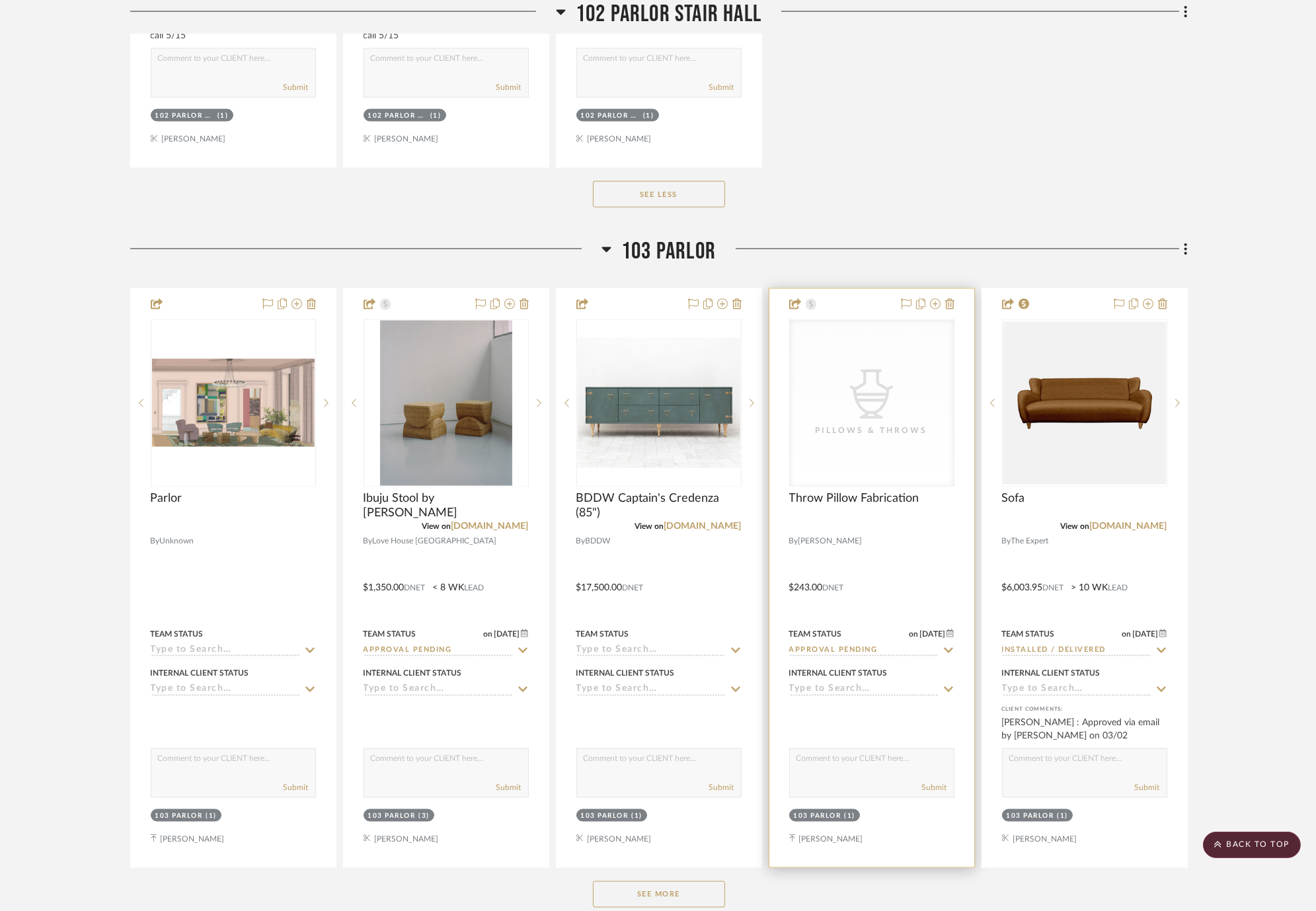
scroll to position [16895, 0]
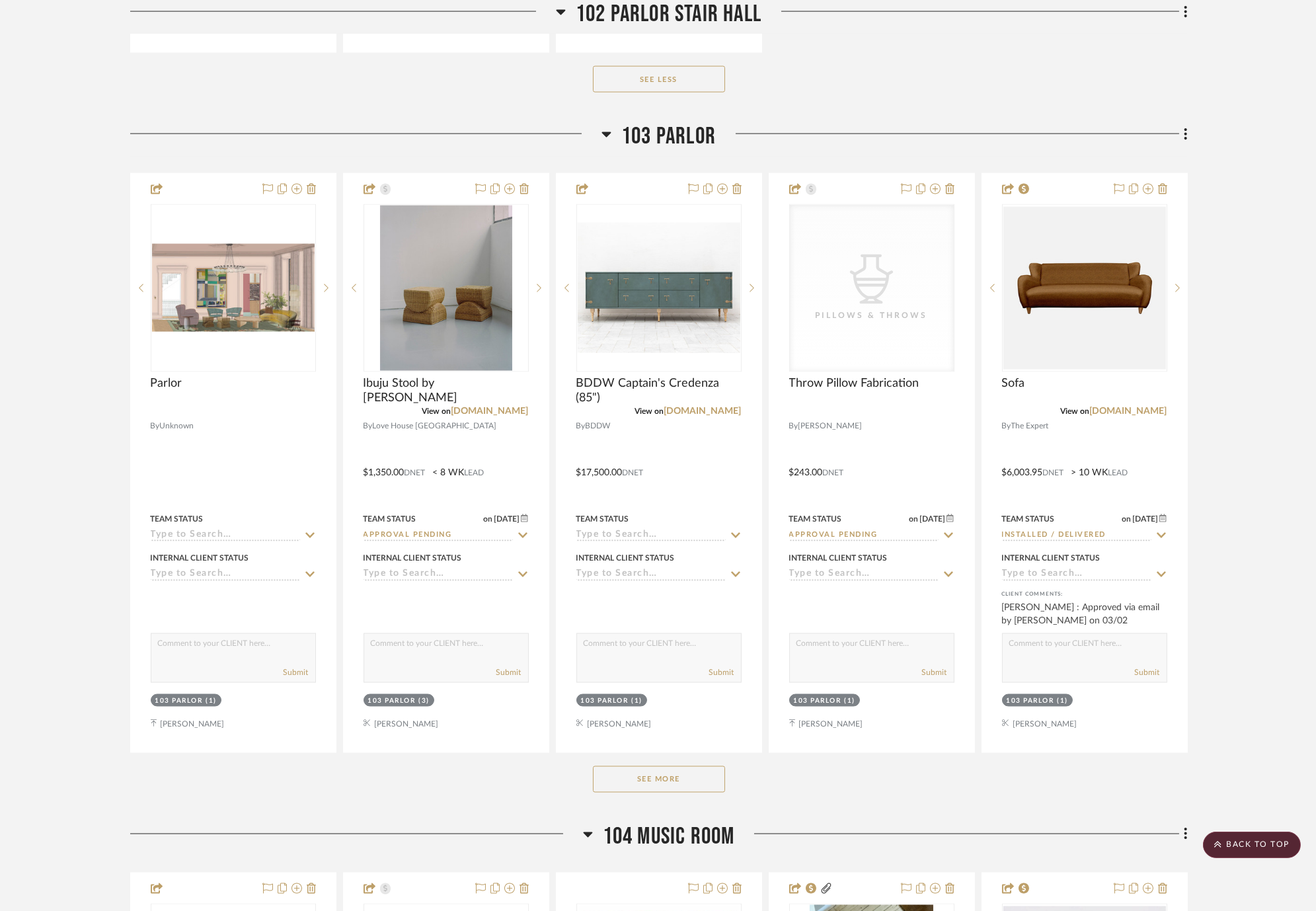
click at [686, 789] on button "See More" at bounding box center [659, 779] width 132 height 26
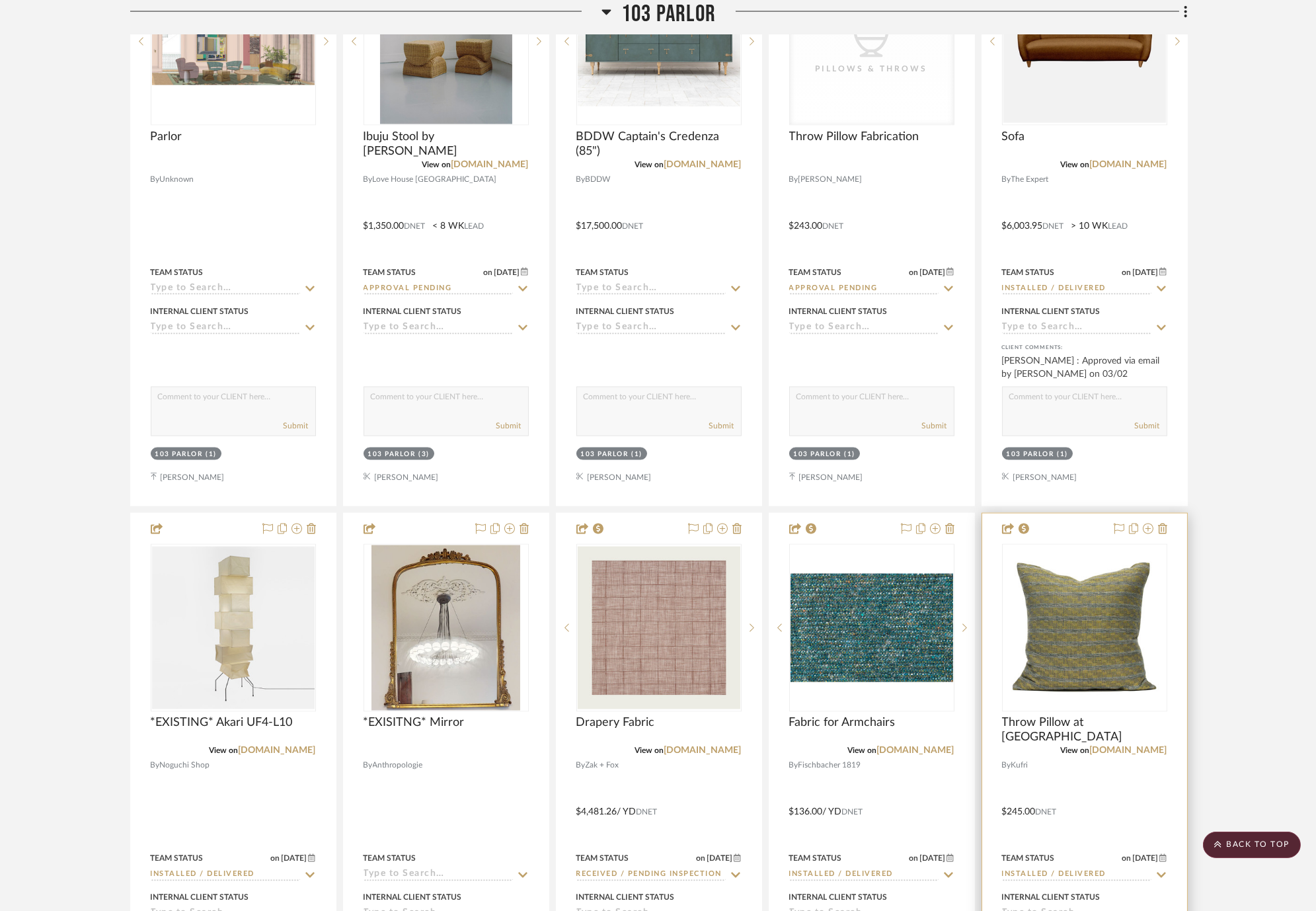
scroll to position [17262, 0]
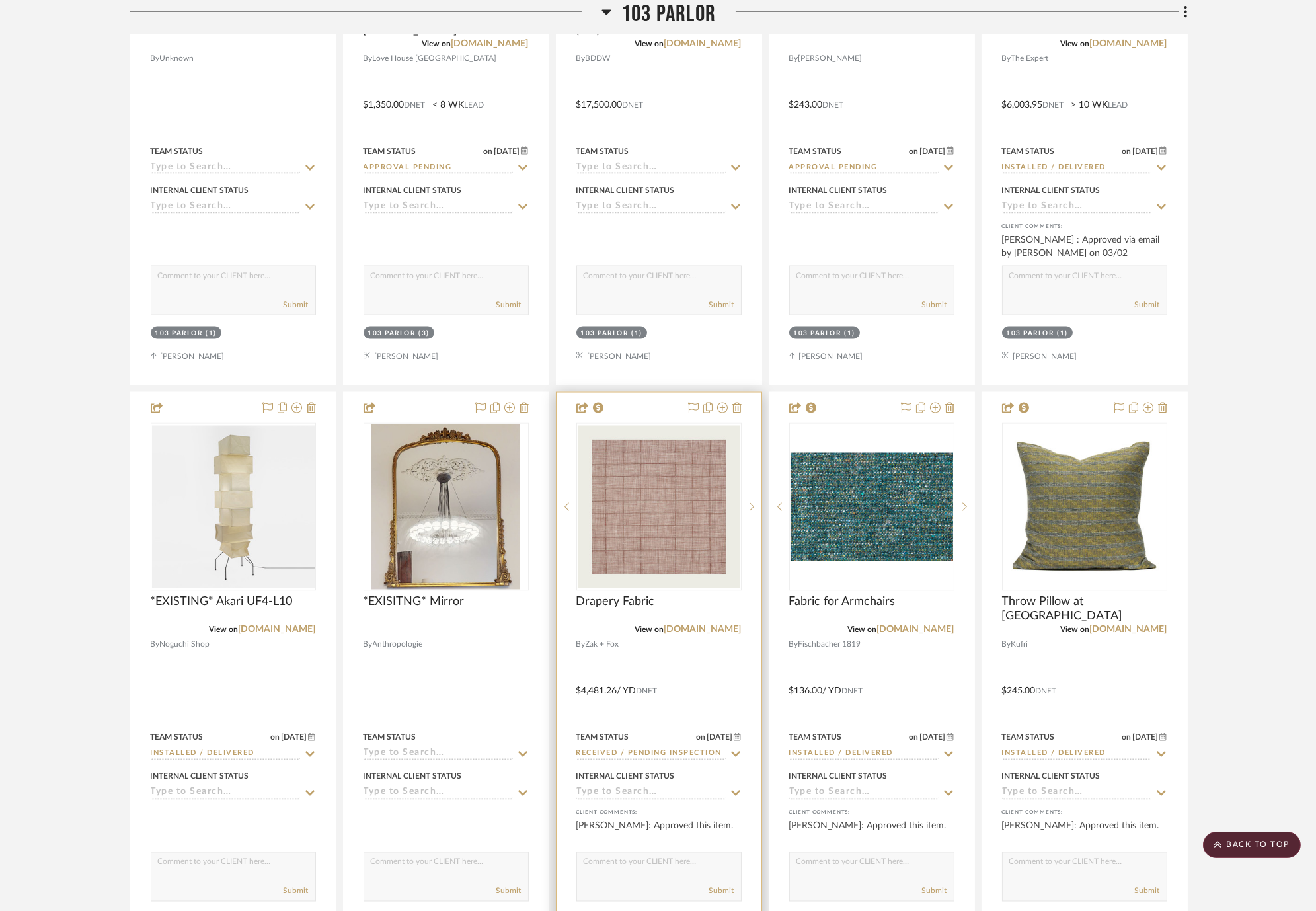
click at [736, 751] on icon at bounding box center [736, 754] width 12 height 10
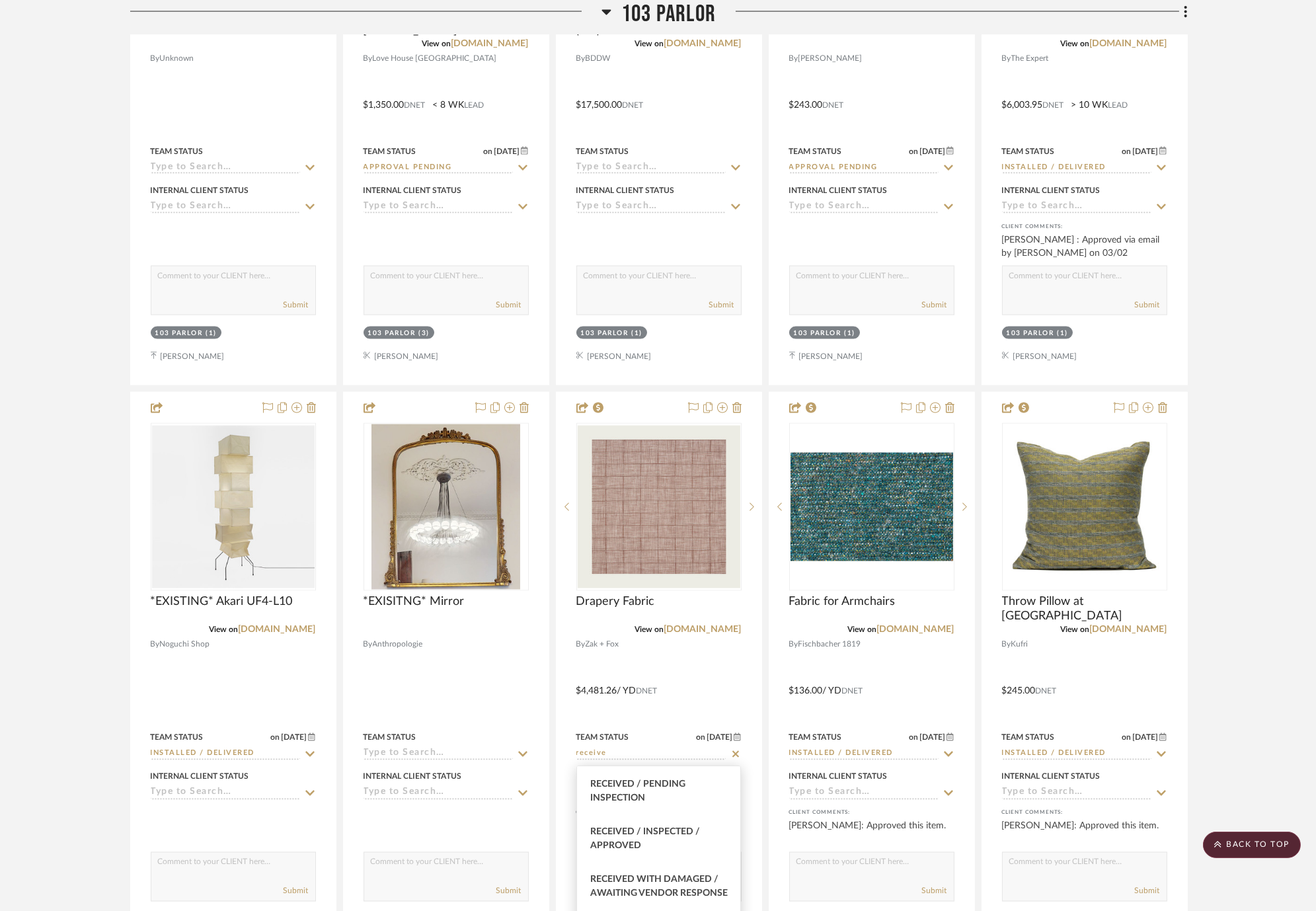
scroll to position [147, 0]
type input "receive"
click at [683, 811] on div "Received / Inspected / Approved" at bounding box center [659, 806] width 164 height 48
type input "[DATE]"
type input "Received / Inspected / Approved"
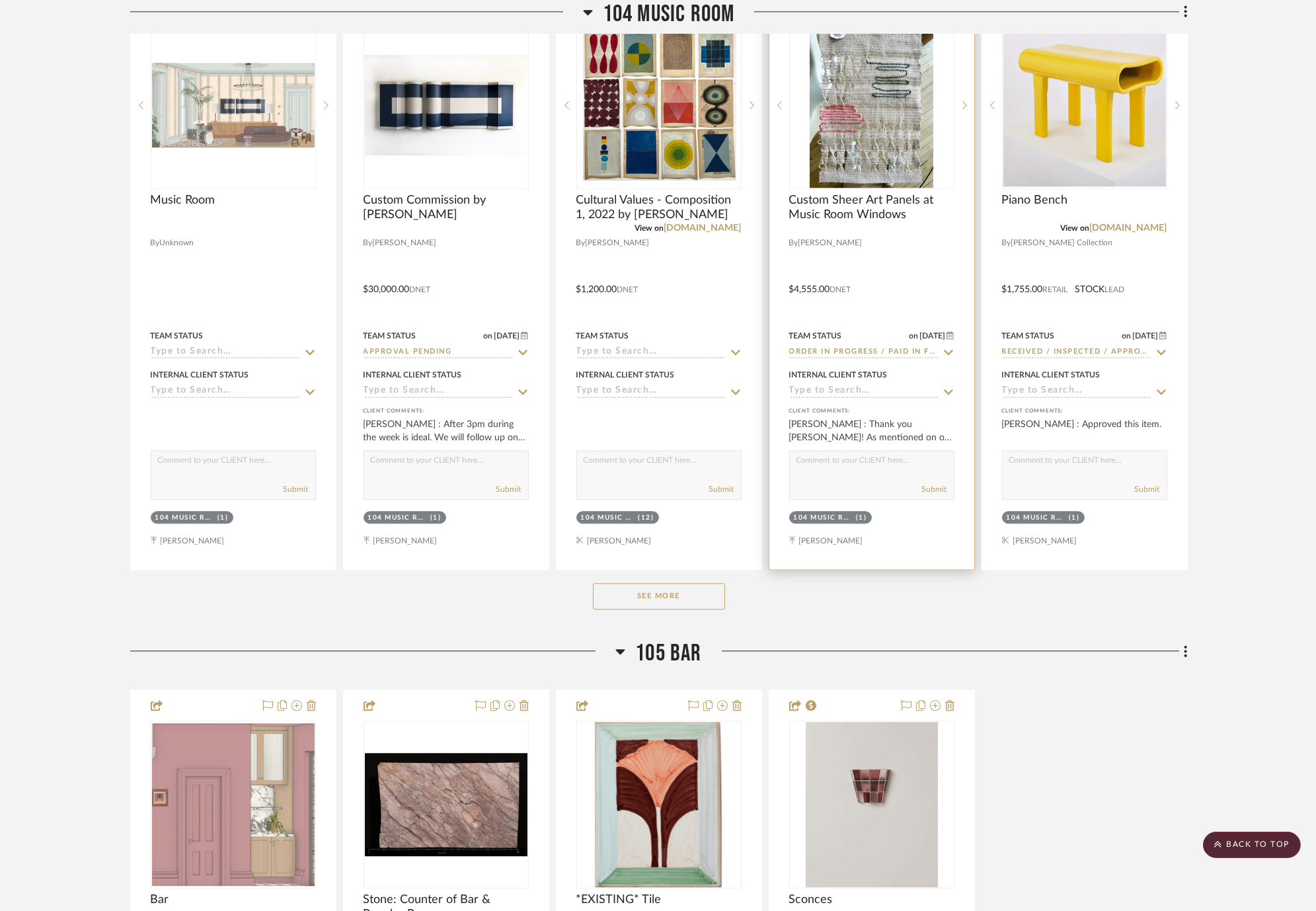
scroll to position [20127, 0]
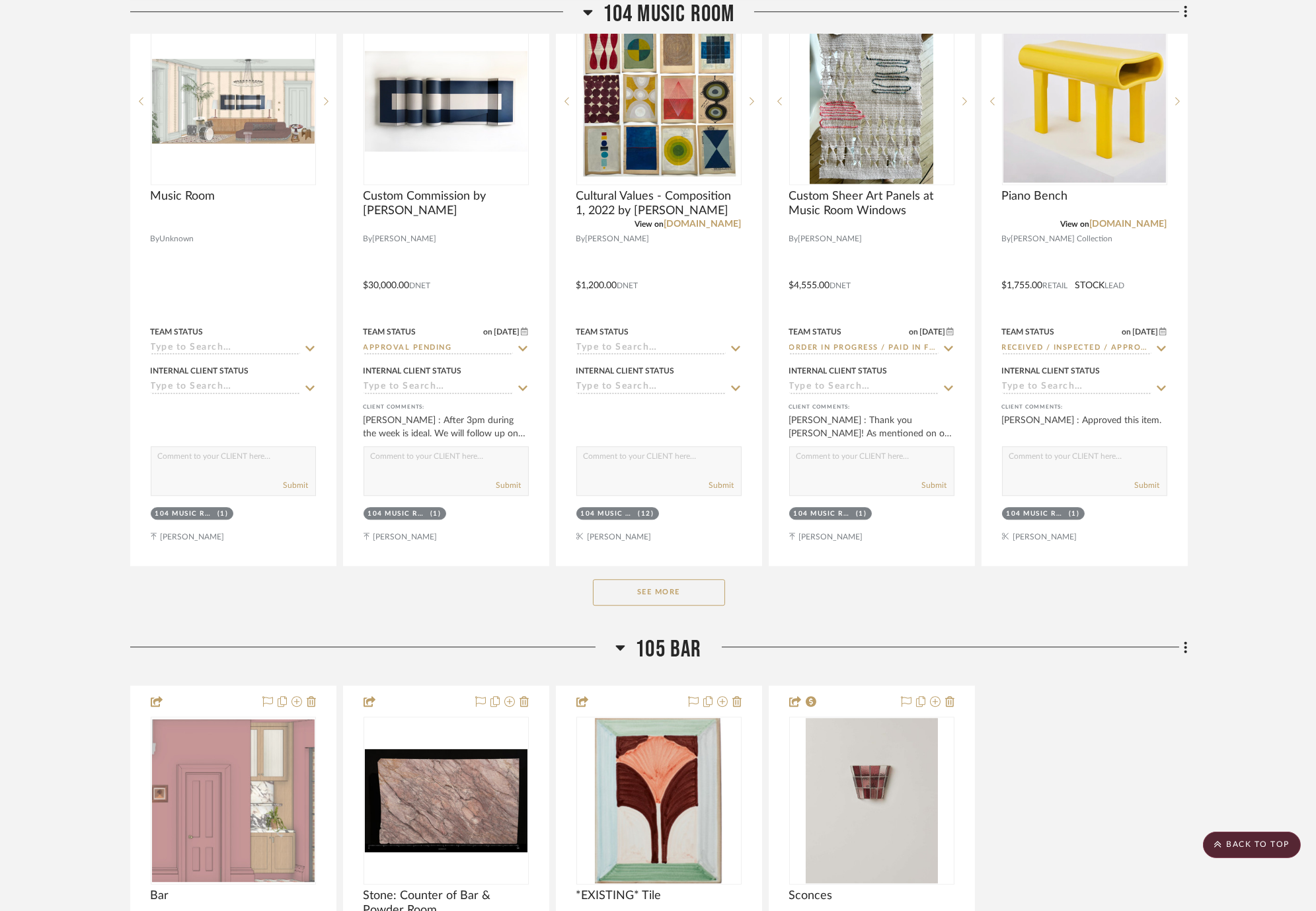
click at [685, 588] on button "See More" at bounding box center [659, 592] width 132 height 26
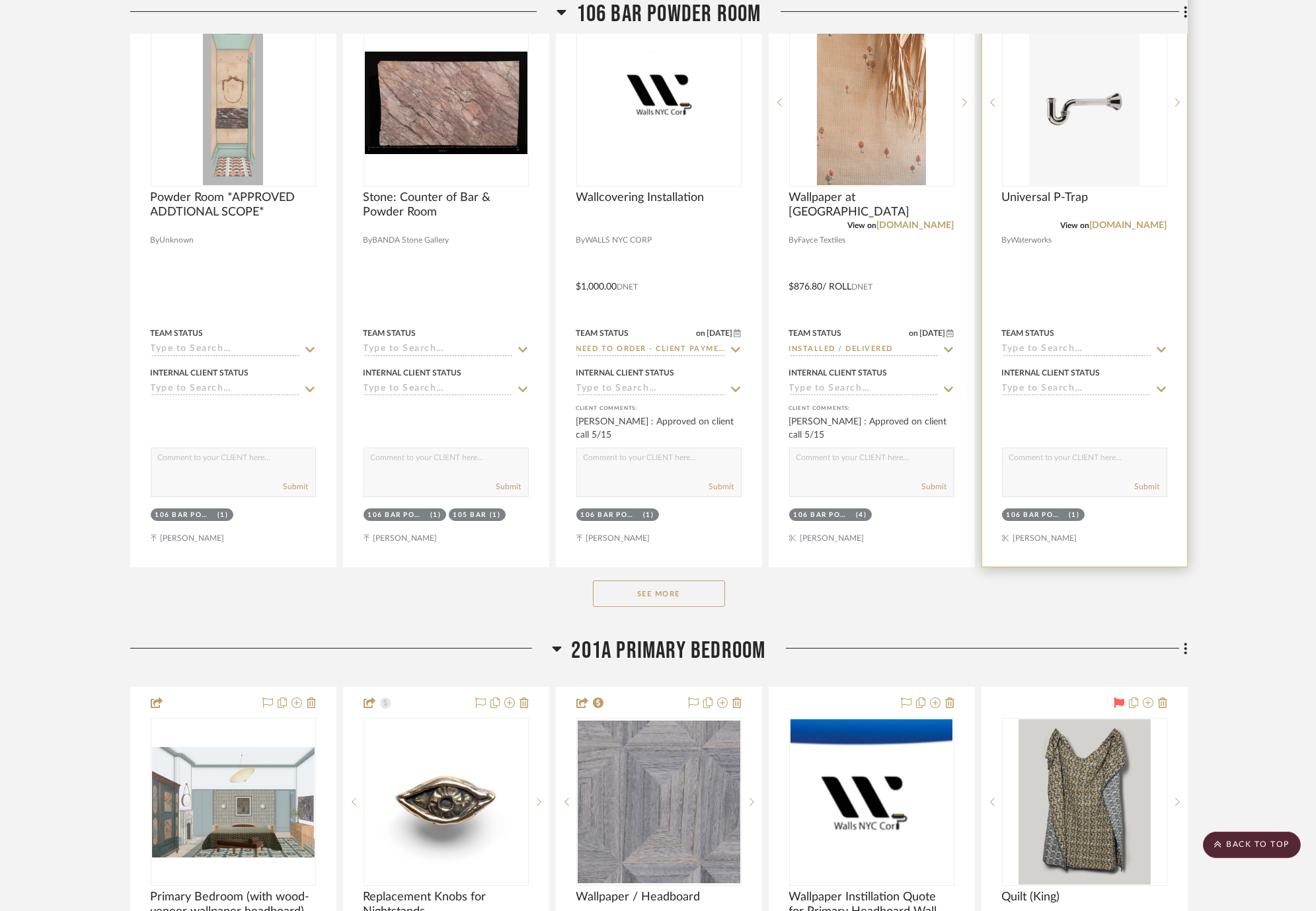
scroll to position [23506, 0]
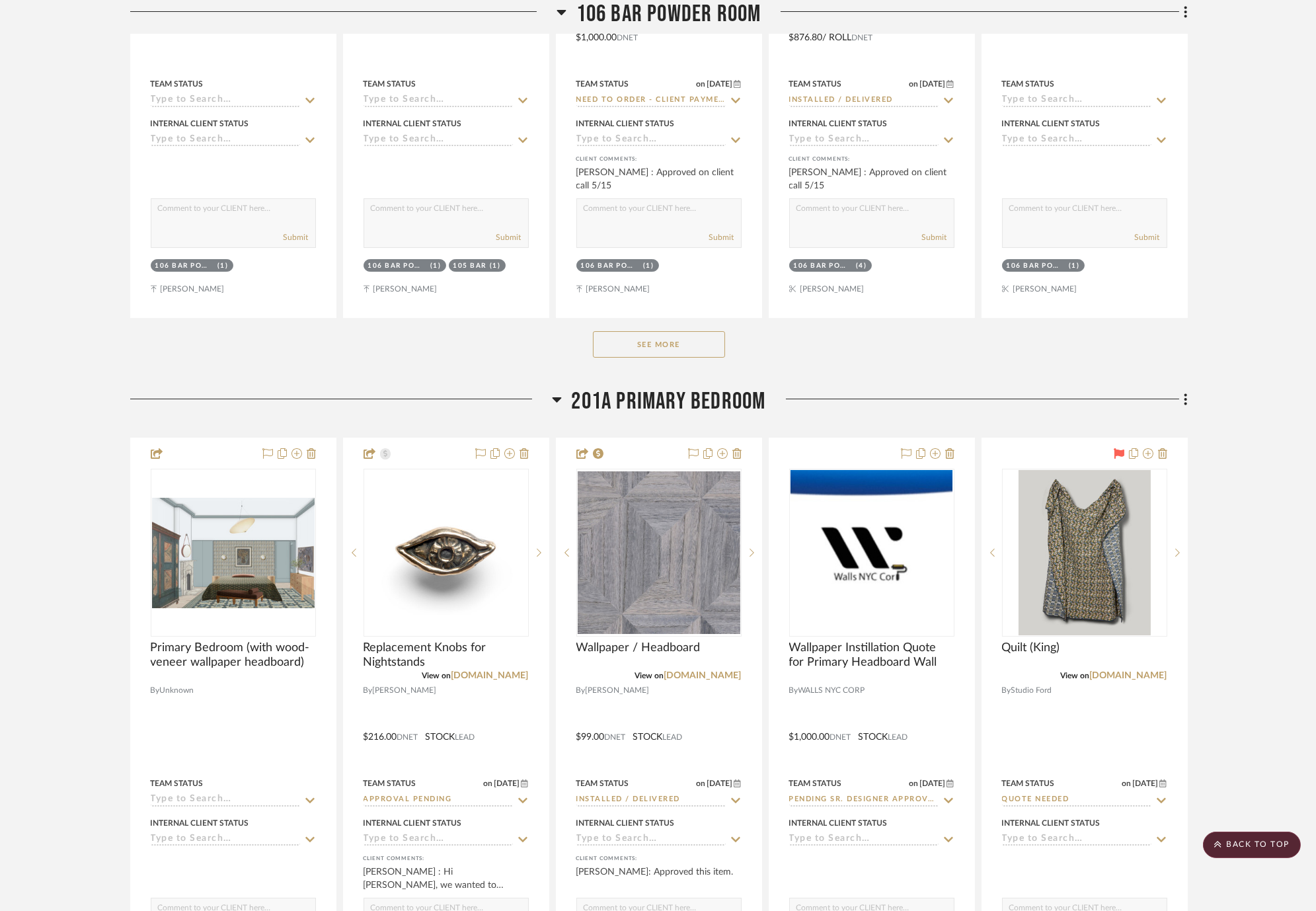
click at [644, 346] on button "See More" at bounding box center [659, 344] width 132 height 26
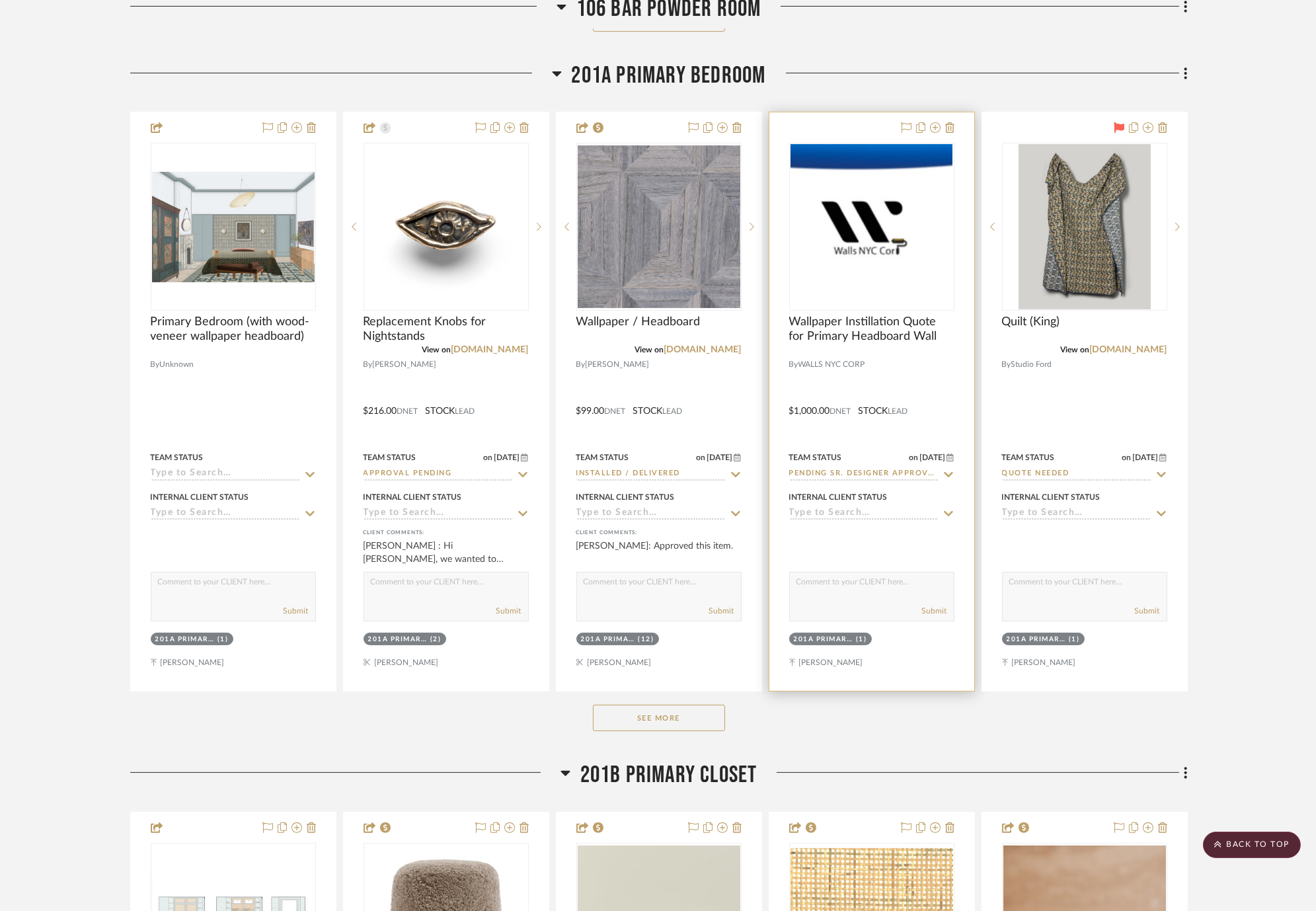
scroll to position [24461, 0]
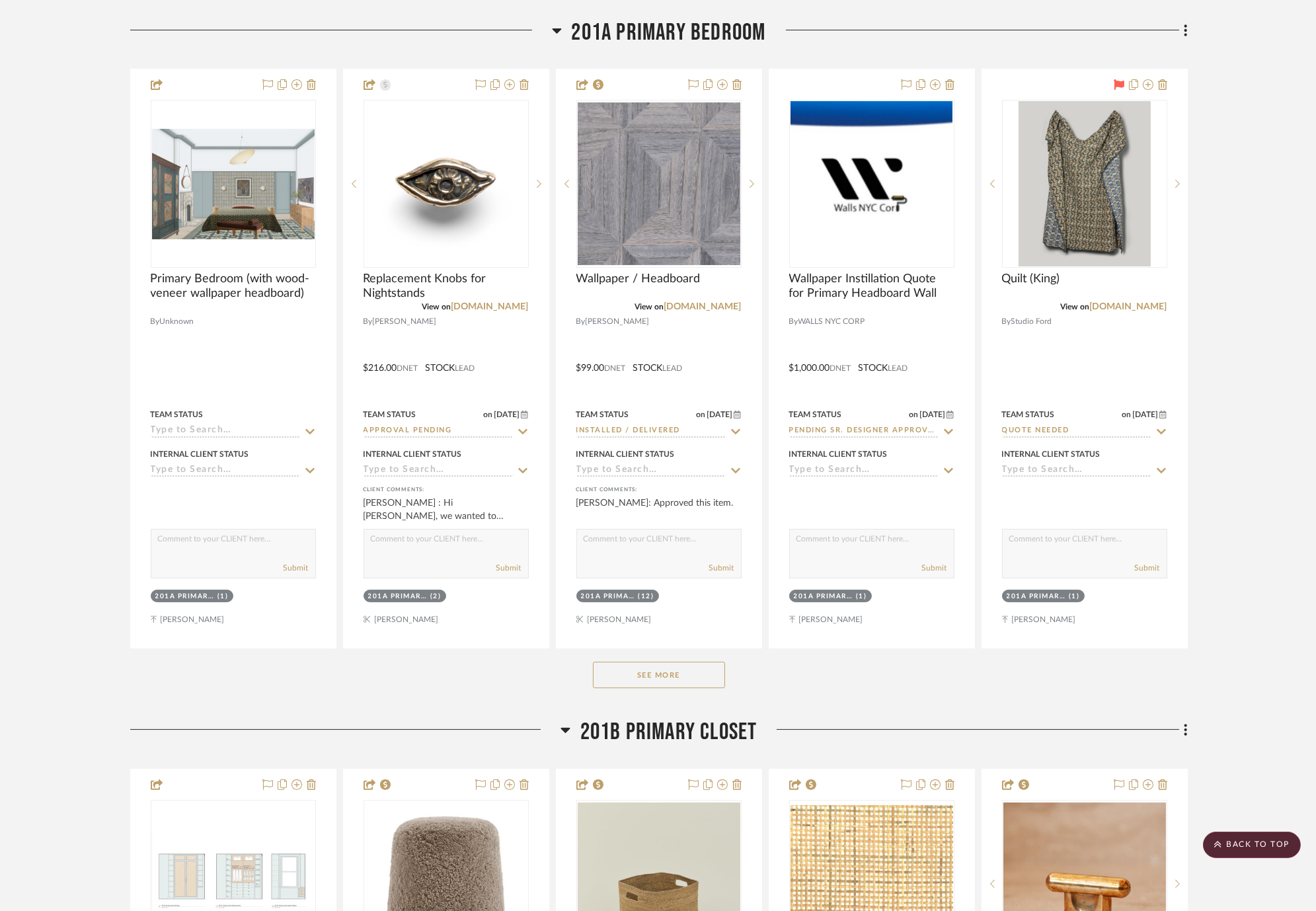
click at [706, 672] on button "See More" at bounding box center [659, 674] width 132 height 26
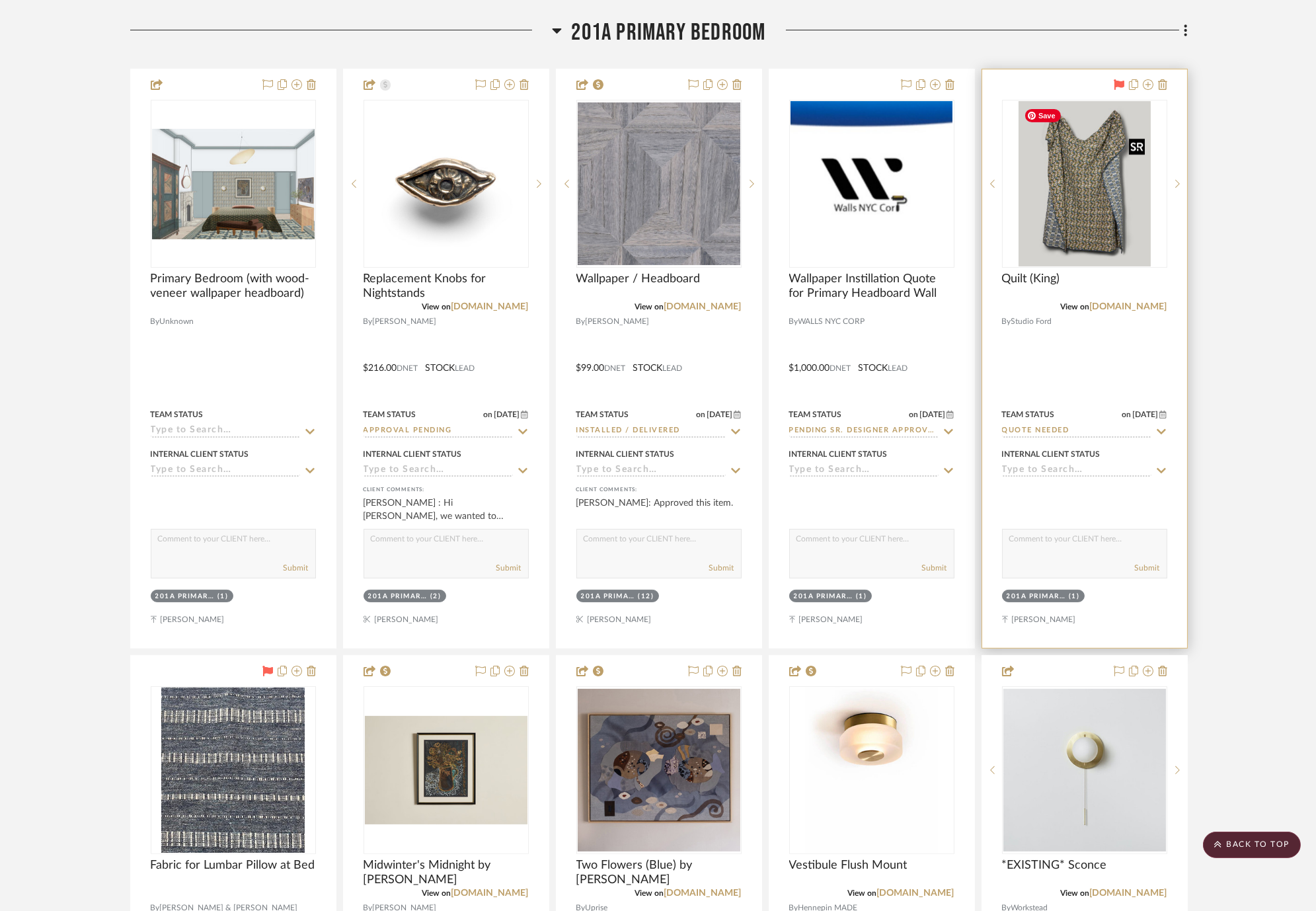
click at [1114, 212] on img "0" at bounding box center [1085, 183] width 132 height 166
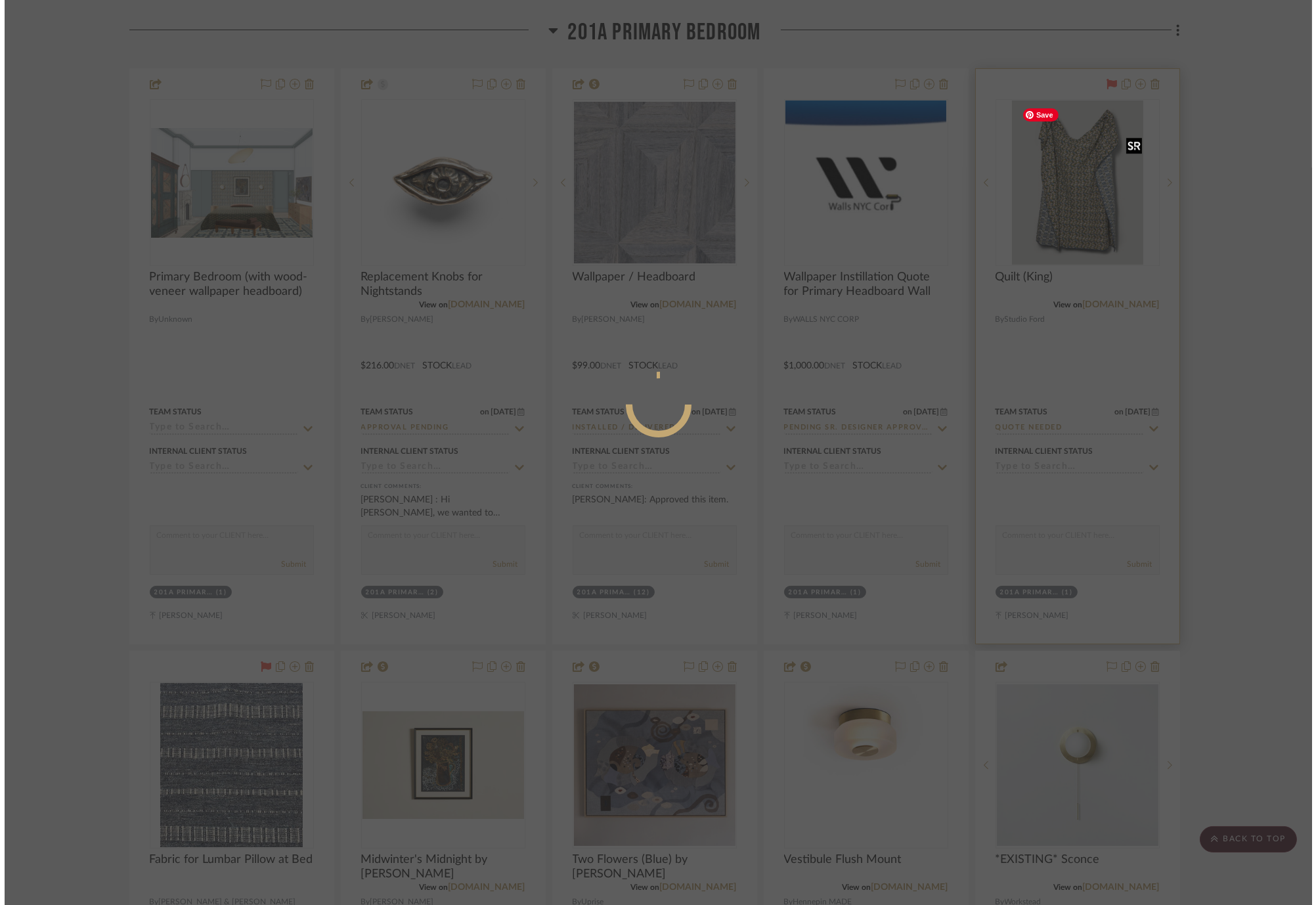
scroll to position [0, 0]
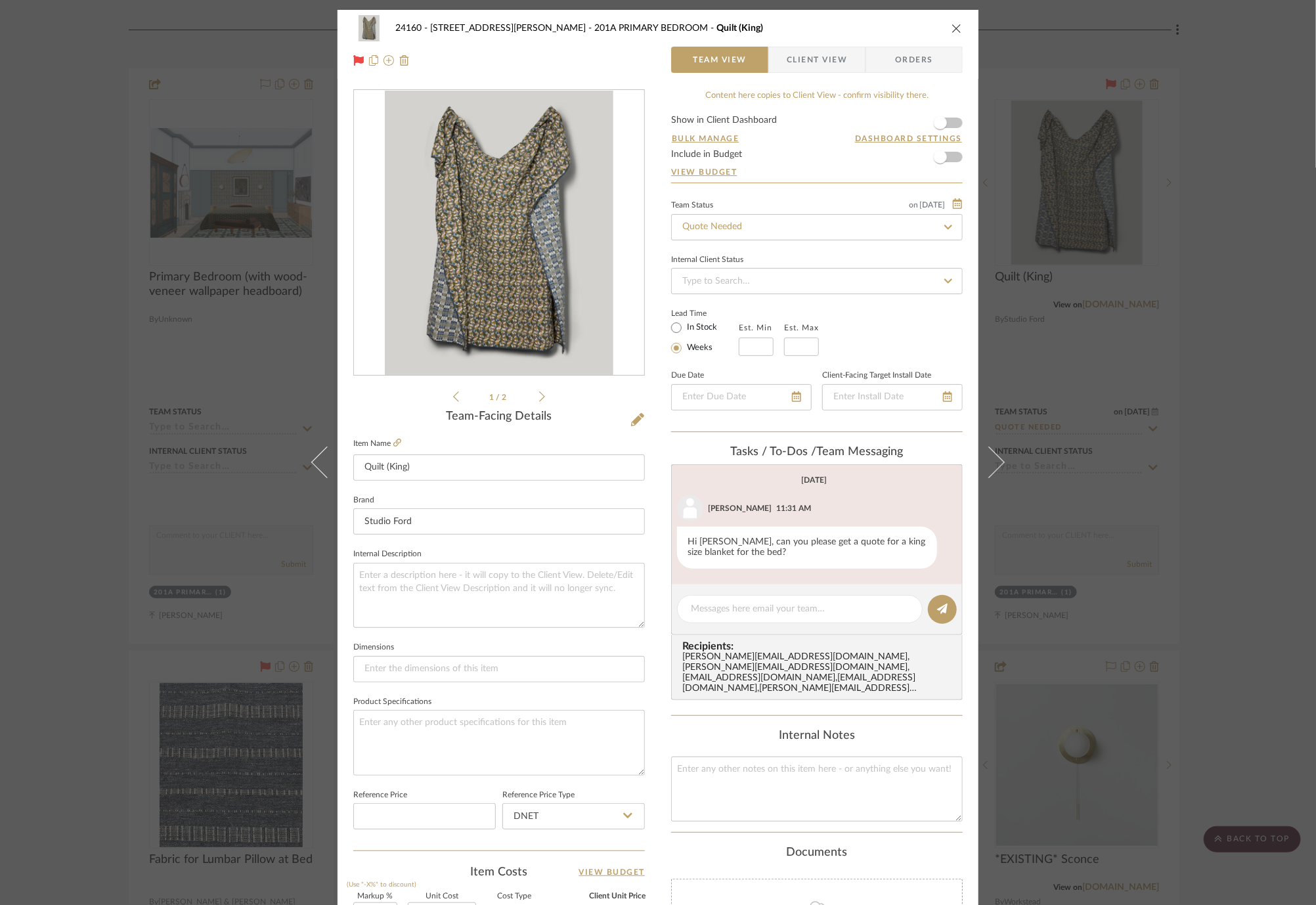
click at [1214, 316] on div "24160 - 214 E 18th Street - Satow Elliot 201A PRIMARY BEDROOM Quilt (King) Team…" at bounding box center [658, 452] width 1316 height 905
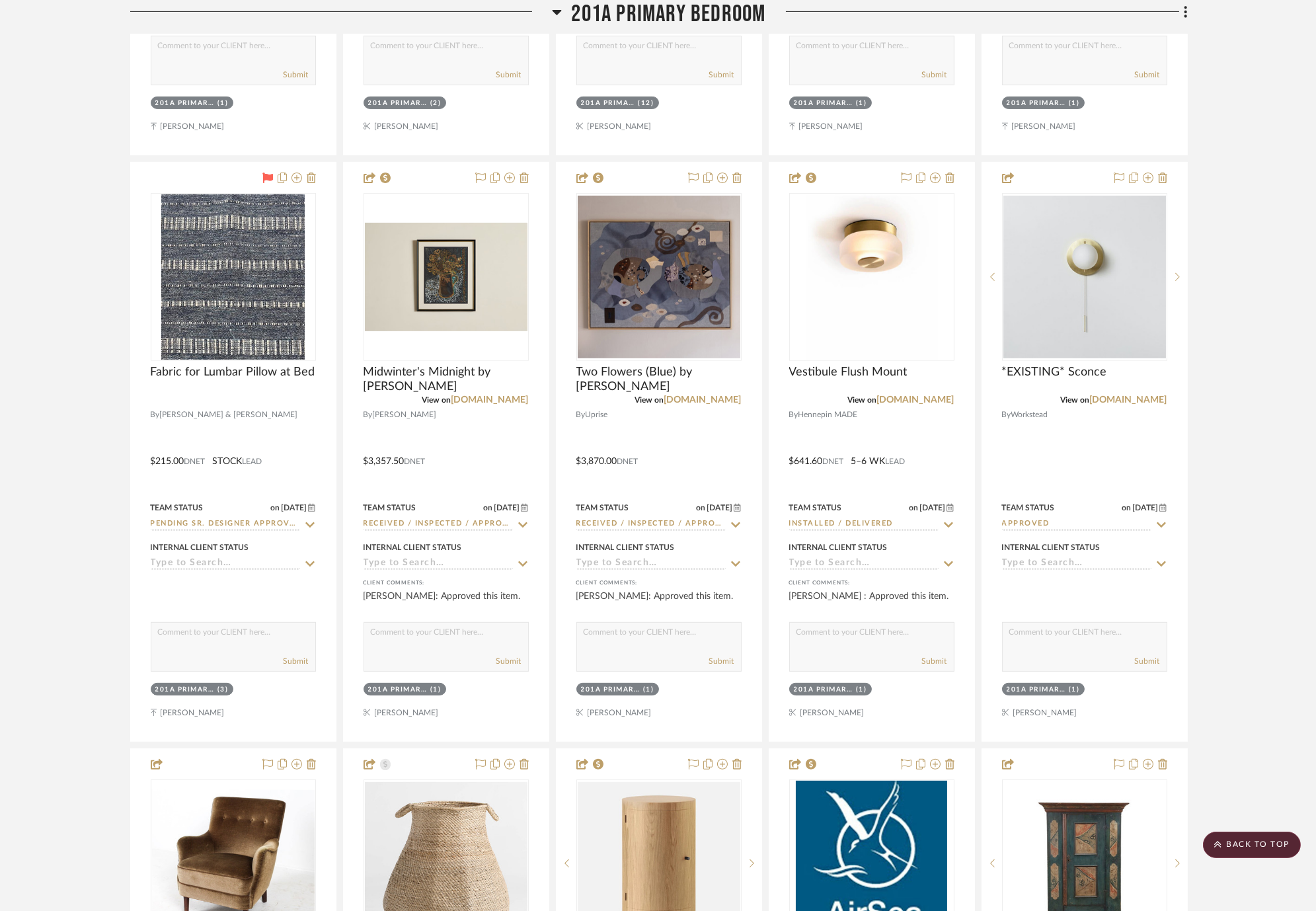
scroll to position [24975, 0]
